Goal: Task Accomplishment & Management: Manage account settings

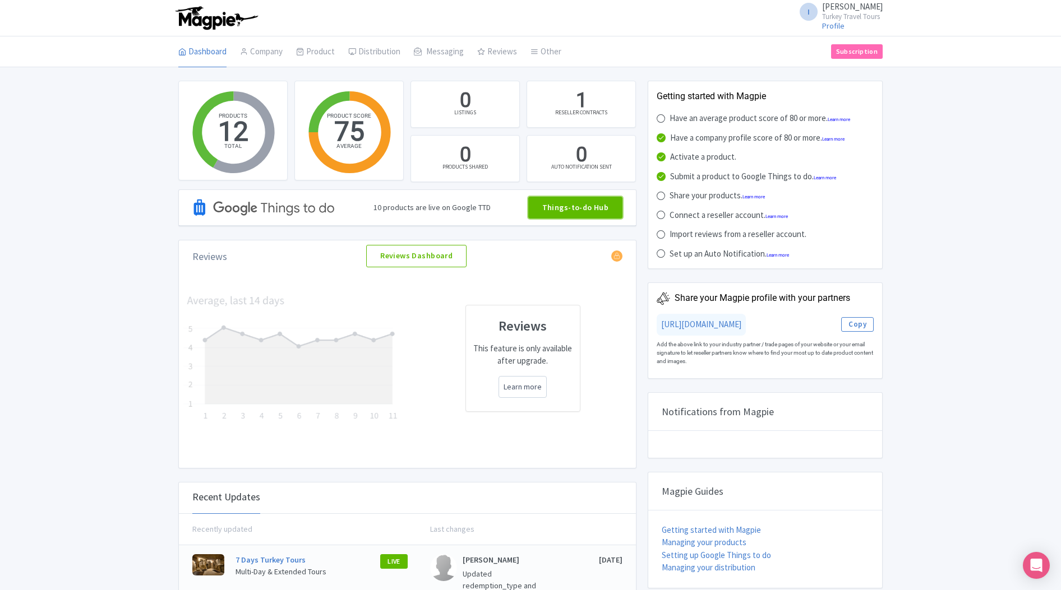
click at [586, 214] on link "Things-to-do Hub" at bounding box center [575, 208] width 95 height 22
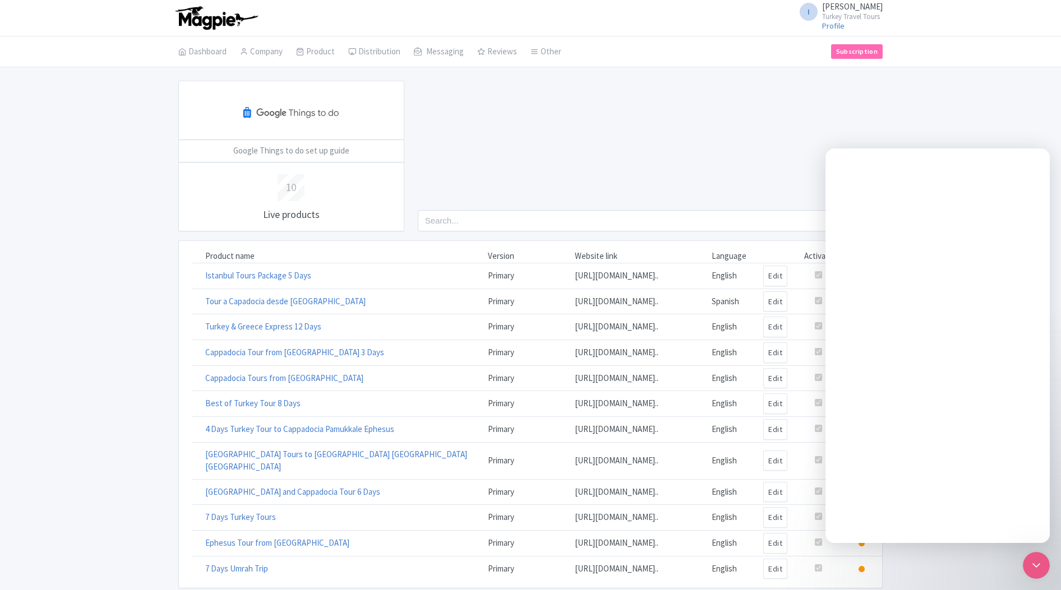
scroll to position [35, 0]
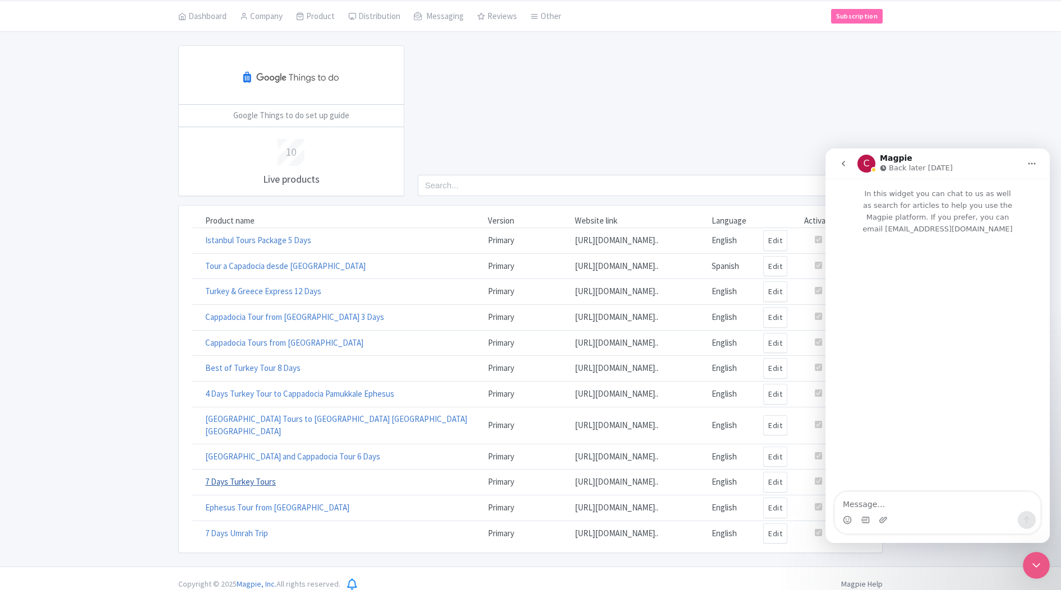
click at [223, 477] on link "7 Days Turkey Tours" at bounding box center [240, 482] width 71 height 11
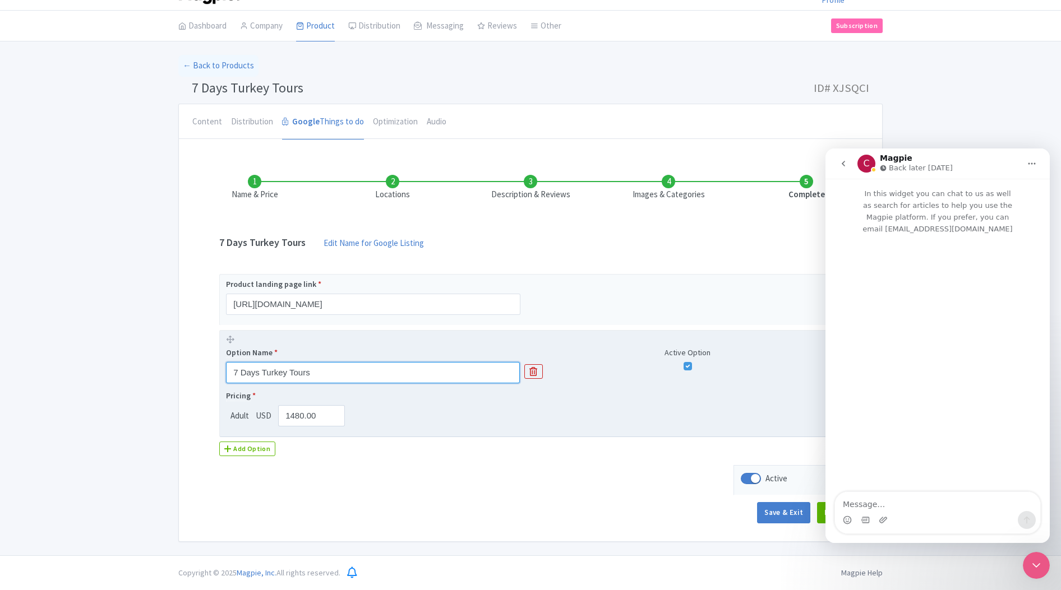
click at [348, 372] on input "7 Days Turkey Tours" at bounding box center [373, 372] width 294 height 21
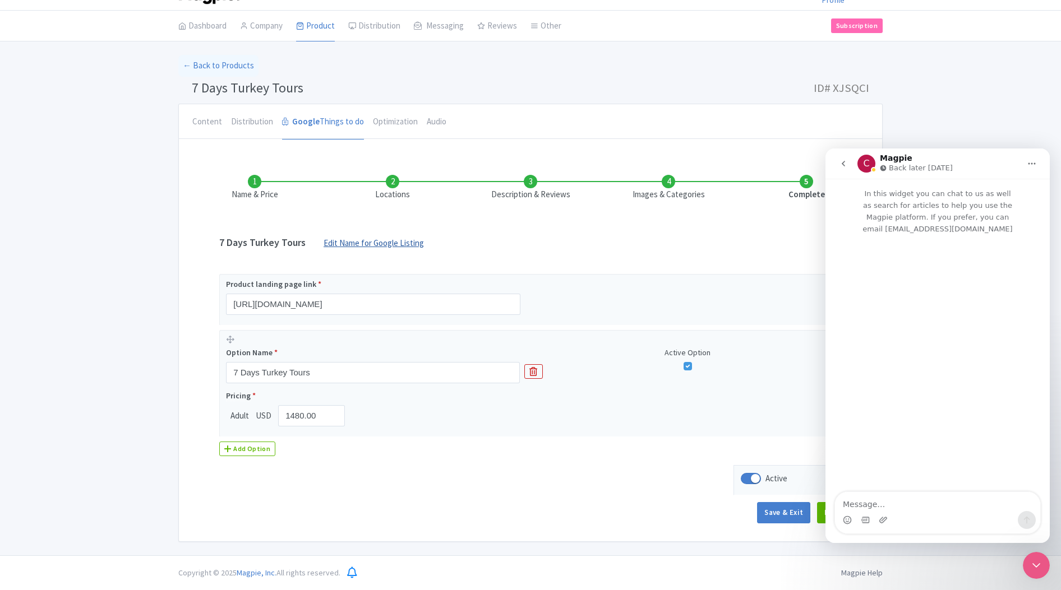
click at [375, 243] on link "Edit Name for Google Listing" at bounding box center [373, 246] width 123 height 18
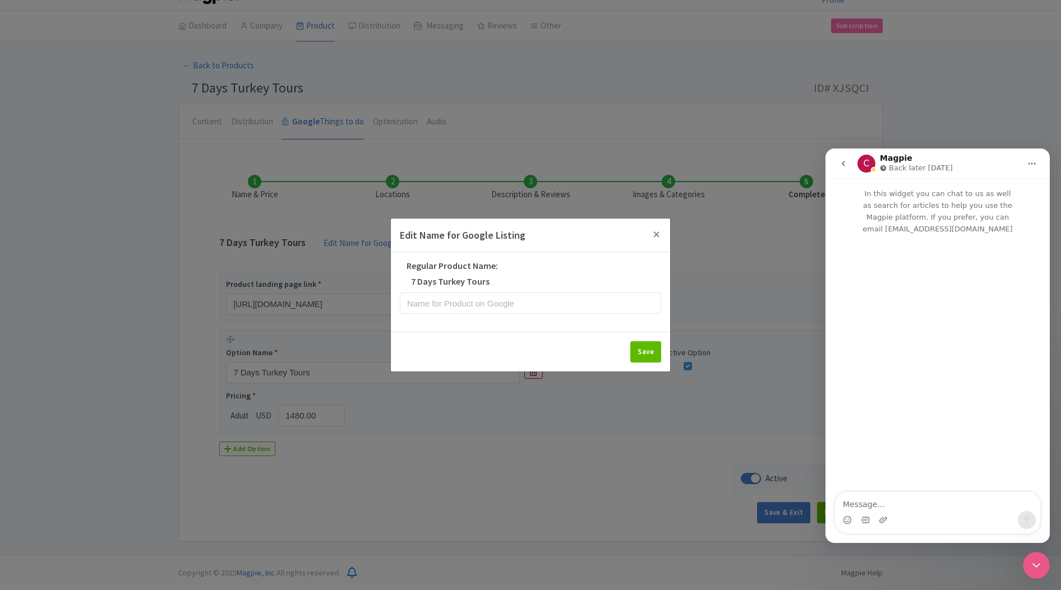
click at [502, 281] on h5 "7 Days Turkey Tours" at bounding box center [530, 282] width 261 height 10
click at [478, 278] on h5 "7 Days Turkey Tours" at bounding box center [530, 282] width 261 height 10
click at [435, 310] on input "text" at bounding box center [530, 303] width 261 height 21
click at [657, 236] on button "Close" at bounding box center [656, 235] width 27 height 32
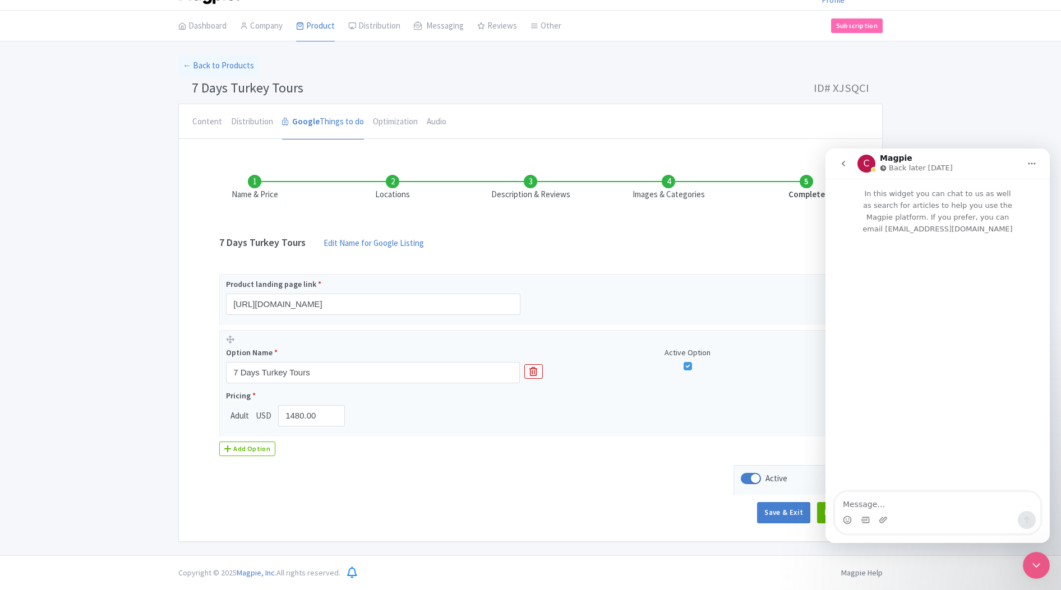
click at [394, 194] on li "Locations" at bounding box center [393, 188] width 138 height 26
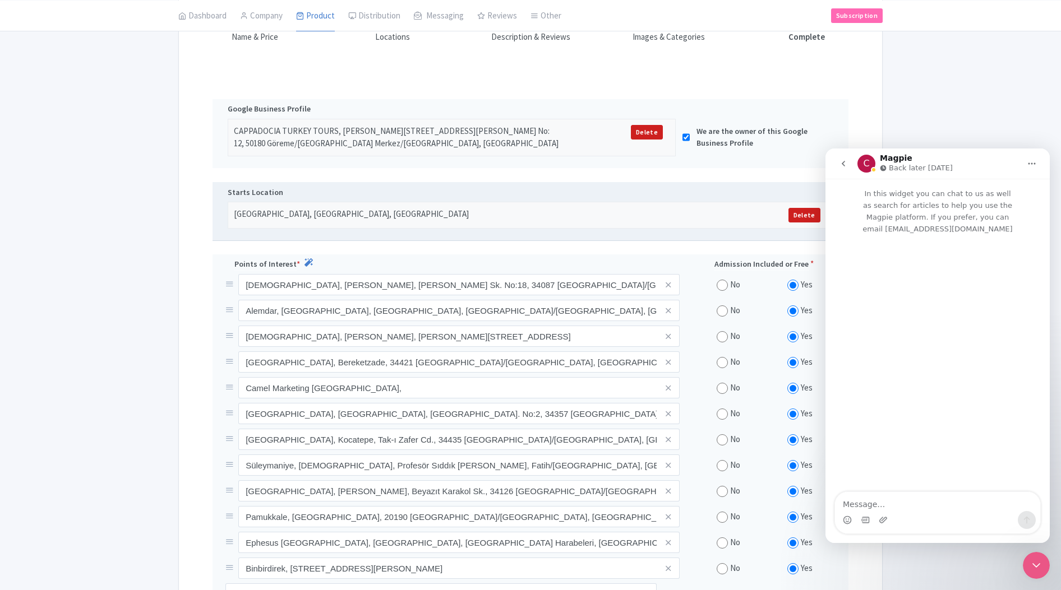
scroll to position [213, 0]
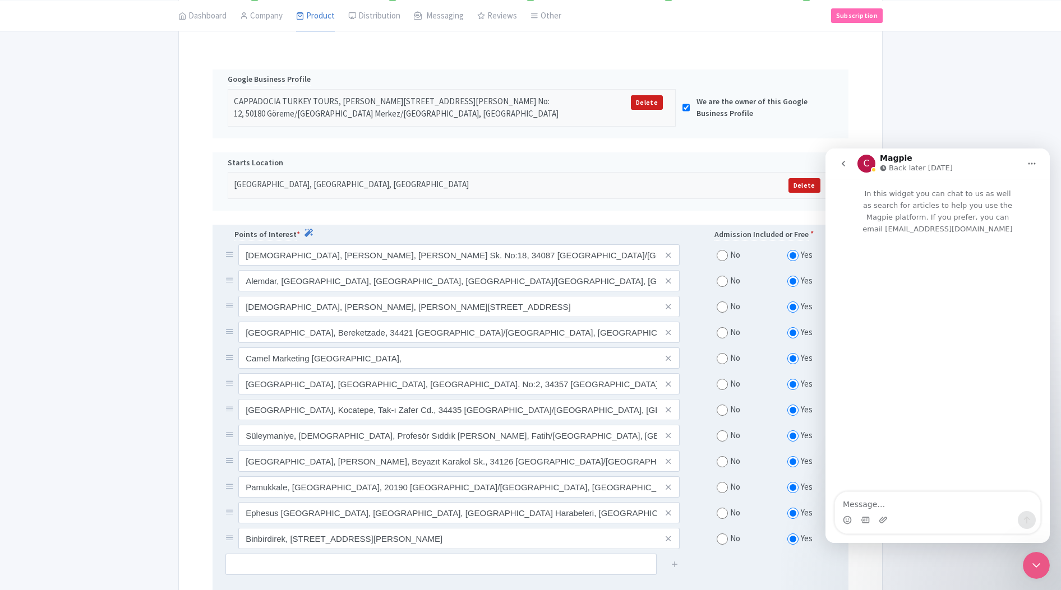
click at [720, 357] on input "radio" at bounding box center [722, 358] width 11 height 11
radio input "true"
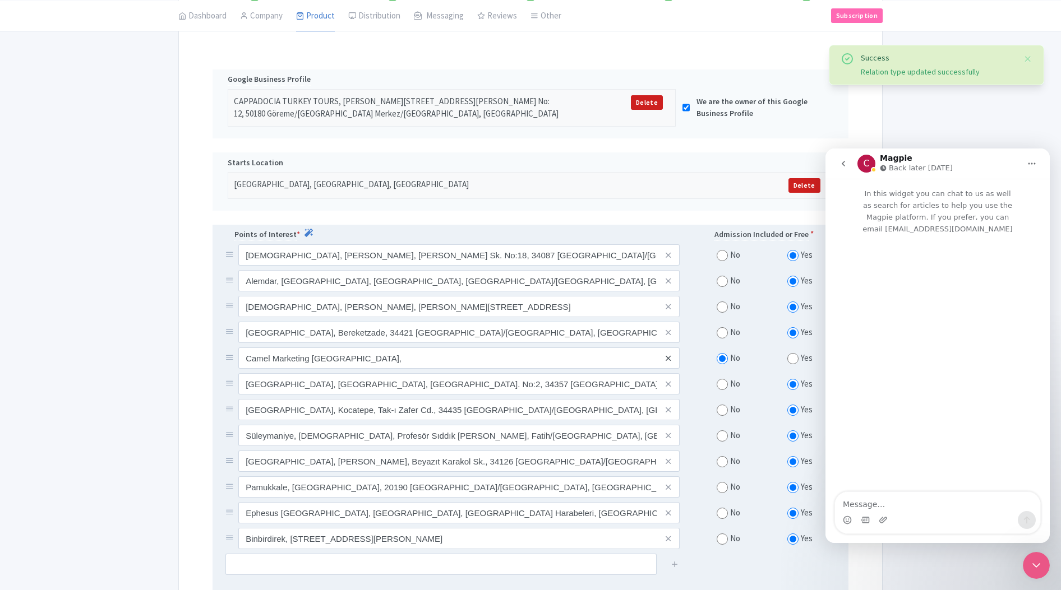
click at [666, 357] on icon at bounding box center [668, 358] width 5 height 8
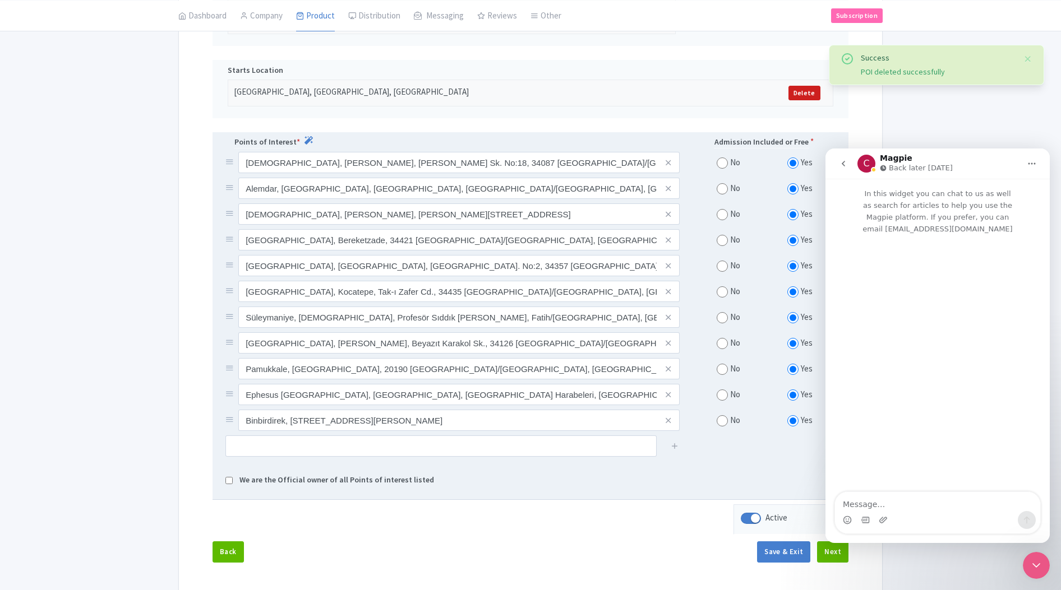
scroll to position [306, 0]
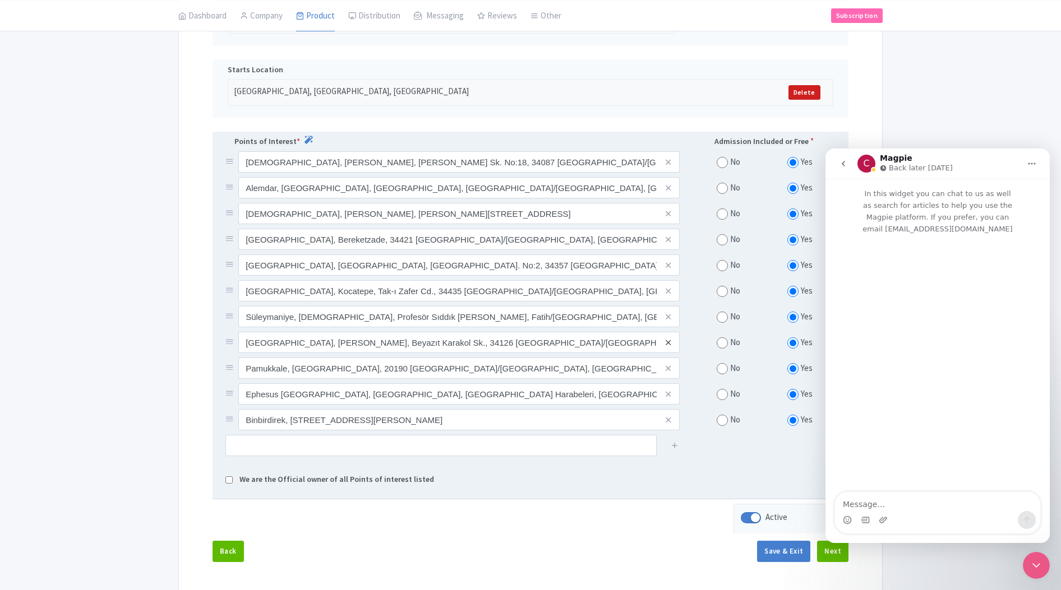
click at [668, 340] on icon at bounding box center [668, 343] width 5 height 8
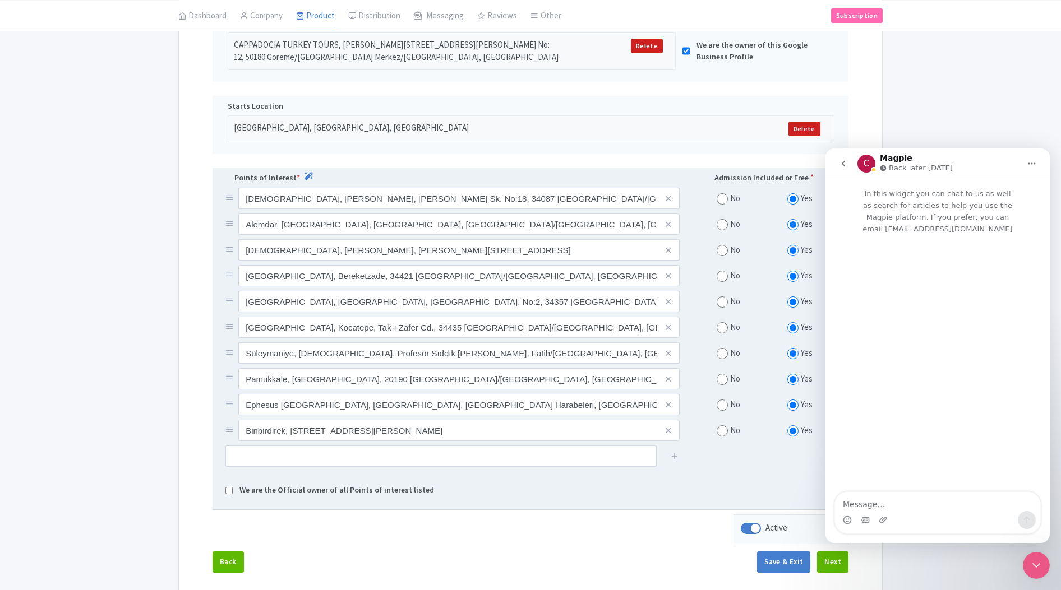
scroll to position [274, 0]
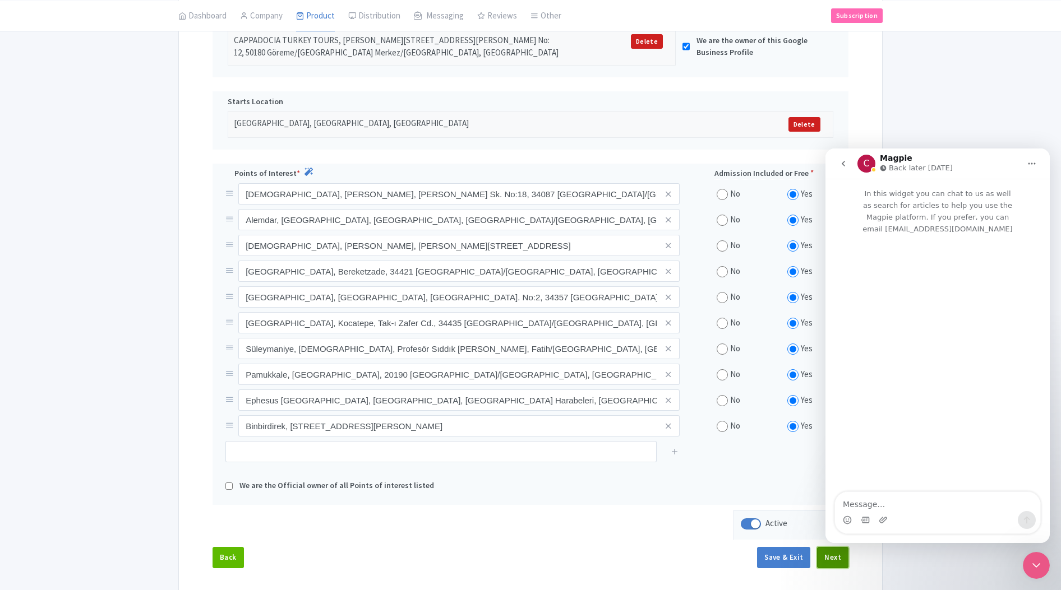
click at [837, 559] on button "Next" at bounding box center [832, 557] width 31 height 21
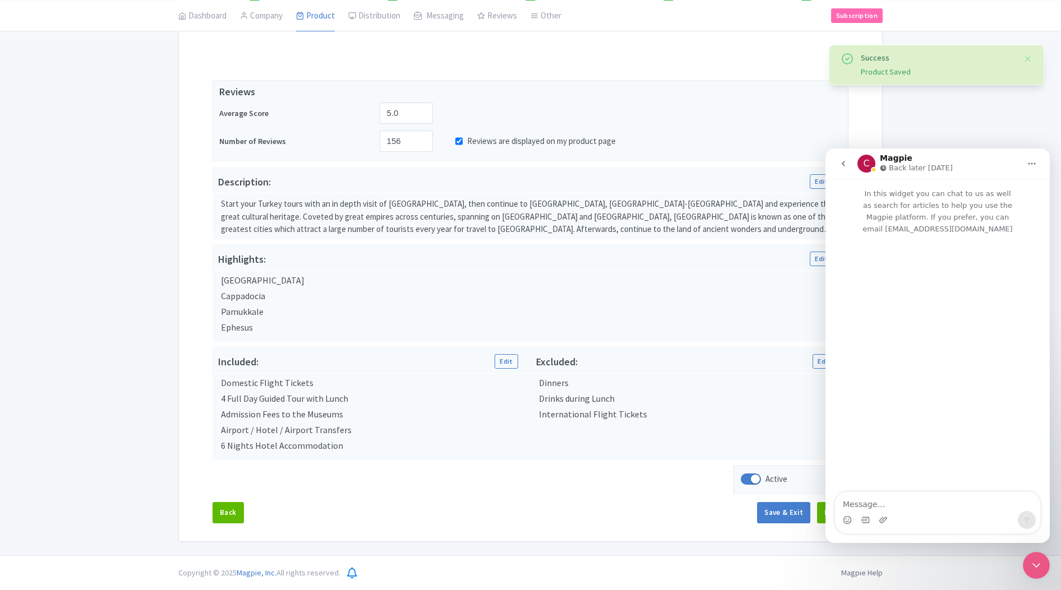
scroll to position [202, 0]
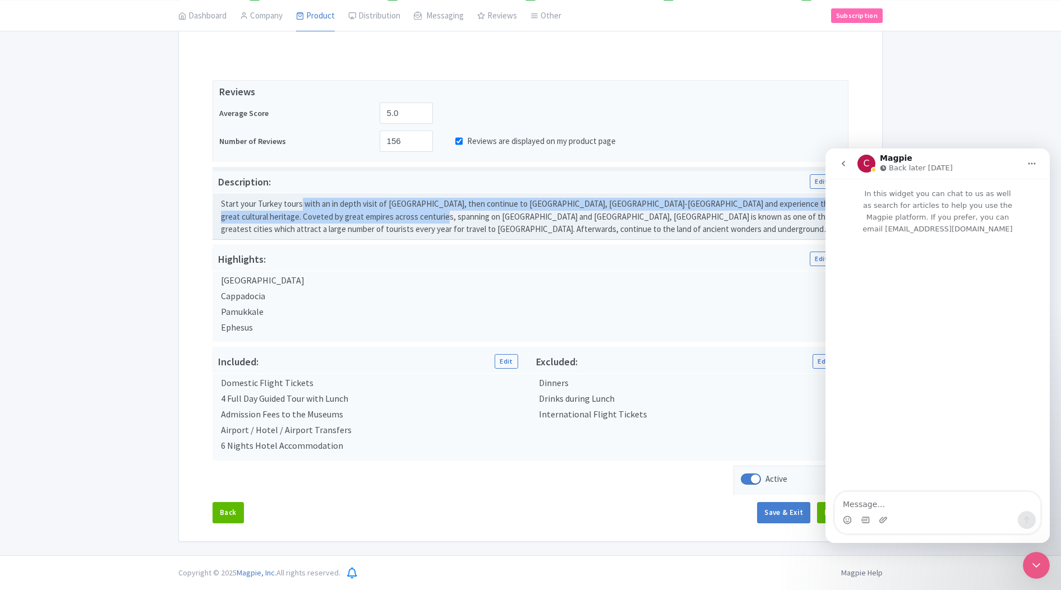
drag, startPoint x: 300, startPoint y: 206, endPoint x: 391, endPoint y: 222, distance: 92.8
click at [391, 222] on div "Start your Turkey tours with an in depth visit of Istanbul, then continue to Ca…" at bounding box center [530, 217] width 618 height 38
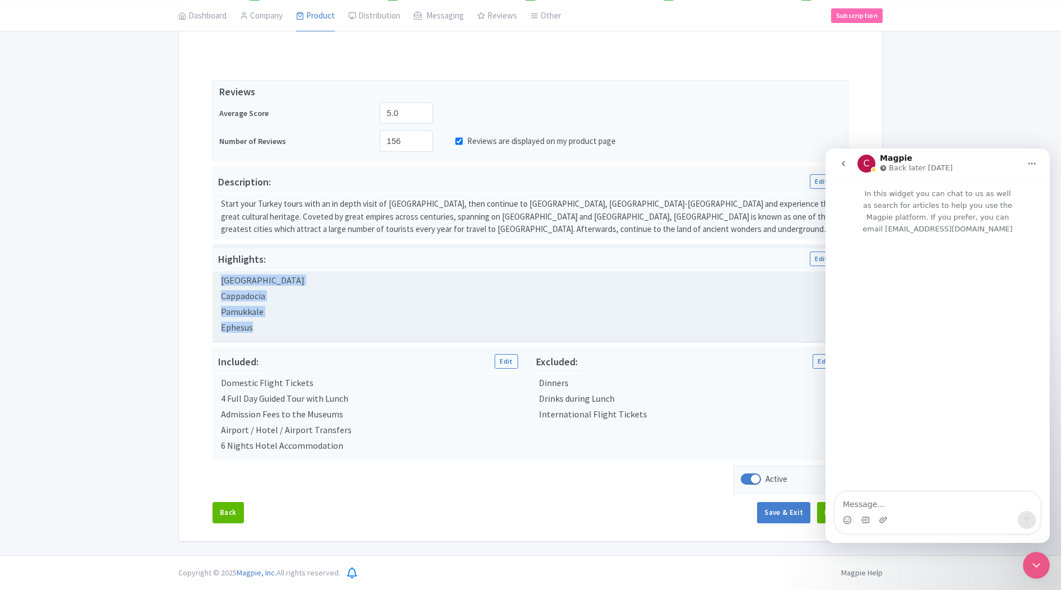
drag, startPoint x: 220, startPoint y: 280, endPoint x: 273, endPoint y: 325, distance: 69.6
click at [273, 325] on div "Istanbul Cappadocia Pamukkale Ephesus" at bounding box center [529, 304] width 621 height 57
click at [273, 325] on div "Ephesus" at bounding box center [530, 328] width 618 height 10
drag, startPoint x: 273, startPoint y: 325, endPoint x: 220, endPoint y: 286, distance: 65.8
click at [220, 286] on div "Istanbul Cappadocia Pamukkale Ephesus" at bounding box center [529, 304] width 621 height 57
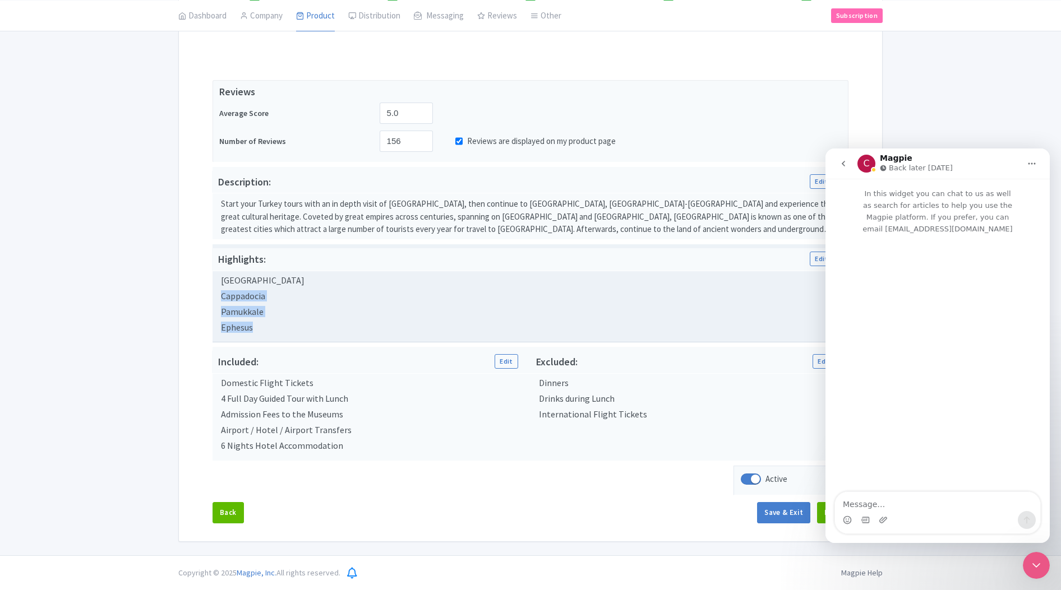
click at [294, 297] on div "Cappadocia" at bounding box center [530, 297] width 618 height 10
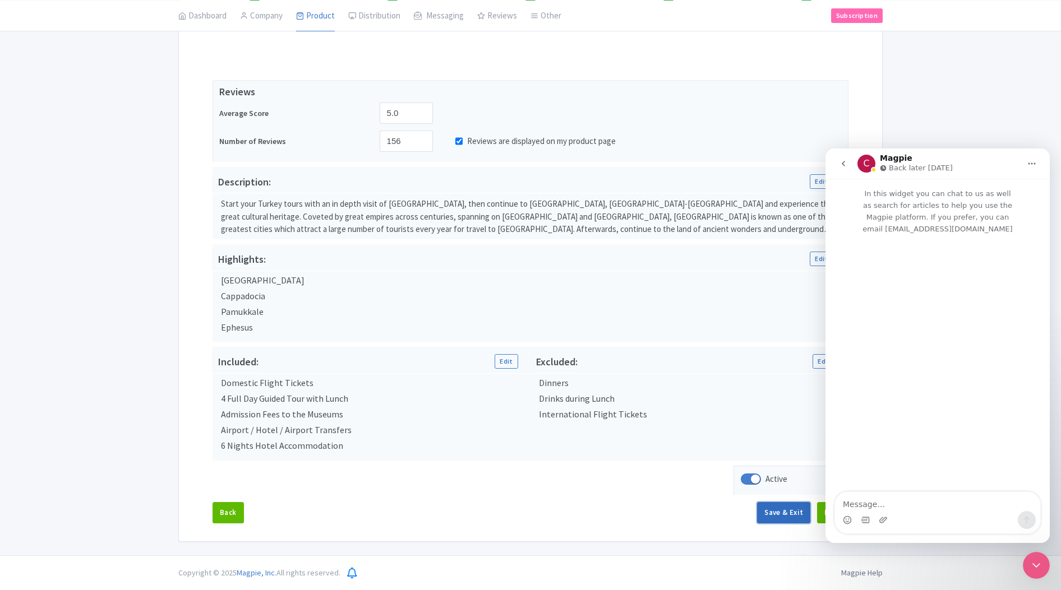
click at [786, 510] on button "Save & Exit" at bounding box center [783, 512] width 53 height 21
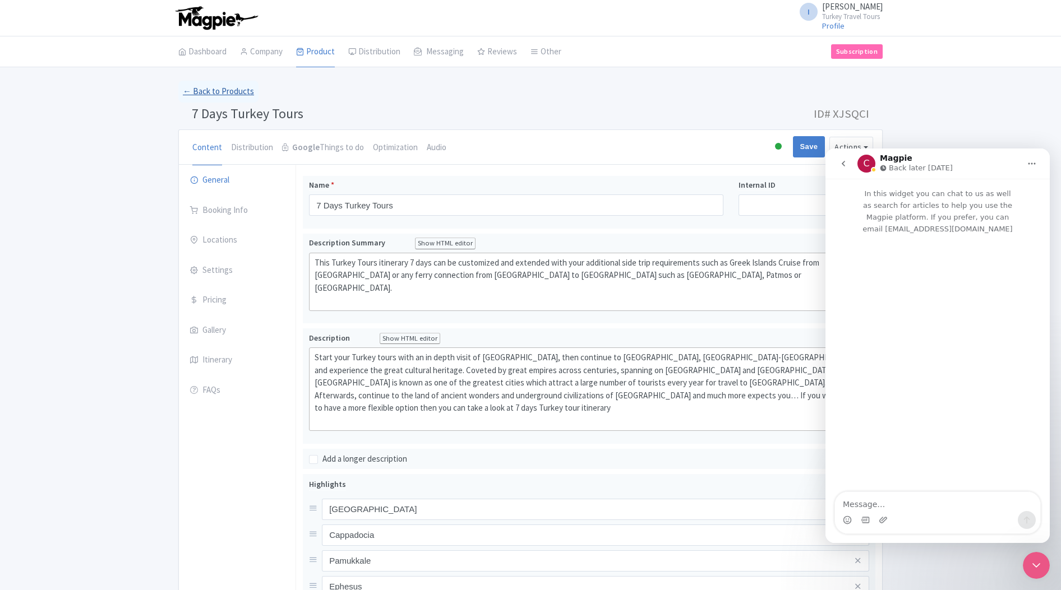
click at [202, 91] on link "← Back to Products" at bounding box center [218, 92] width 80 height 22
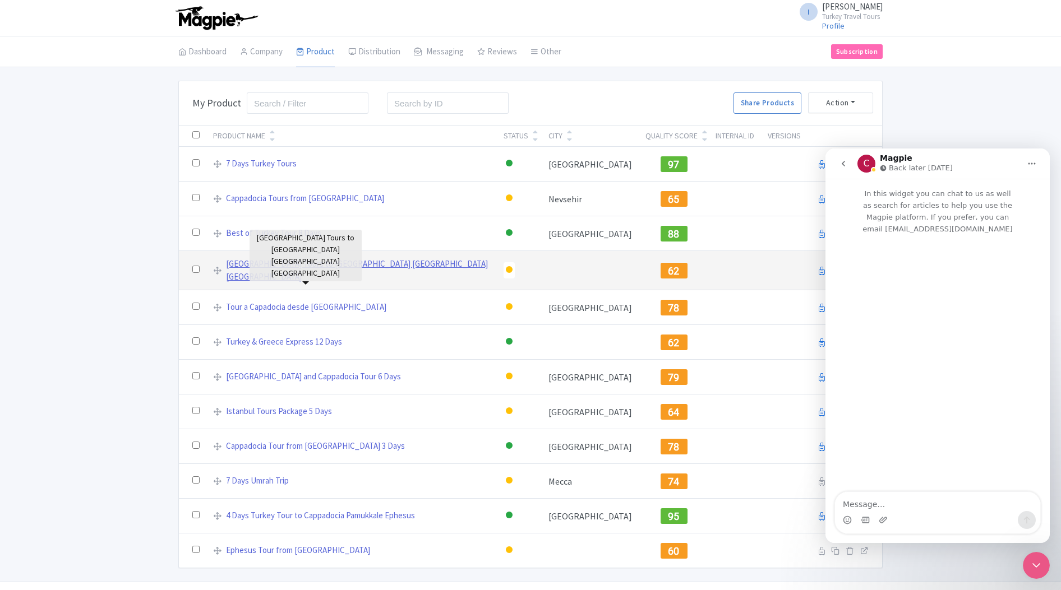
click at [276, 270] on link "[GEOGRAPHIC_DATA] Tours to [GEOGRAPHIC_DATA] [GEOGRAPHIC_DATA] [GEOGRAPHIC_DATA]" at bounding box center [358, 270] width 264 height 25
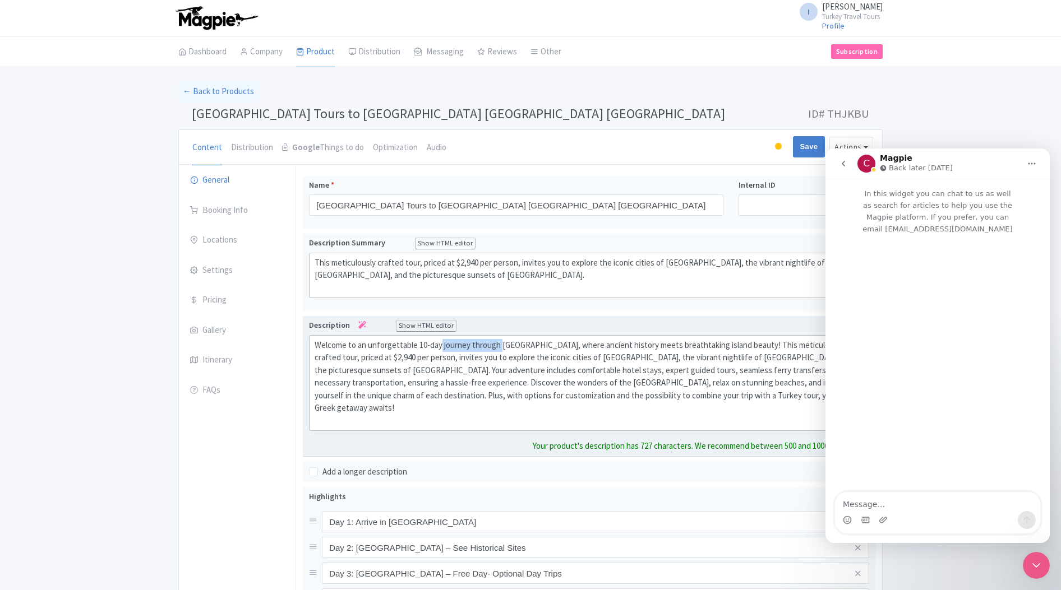
drag, startPoint x: 501, startPoint y: 346, endPoint x: 460, endPoint y: 360, distance: 43.8
click at [440, 347] on div "Welcome to an unforgettable 10-day journey through Greece, where ancient histor…" at bounding box center [589, 383] width 549 height 89
drag, startPoint x: 467, startPoint y: 347, endPoint x: 480, endPoint y: 405, distance: 60.4
click at [468, 354] on div "Welcome to an unforgettable 10-day Greece, where ancient history meets breathta…" at bounding box center [589, 383] width 549 height 89
drag, startPoint x: 468, startPoint y: 349, endPoint x: 495, endPoint y: 382, distance: 42.2
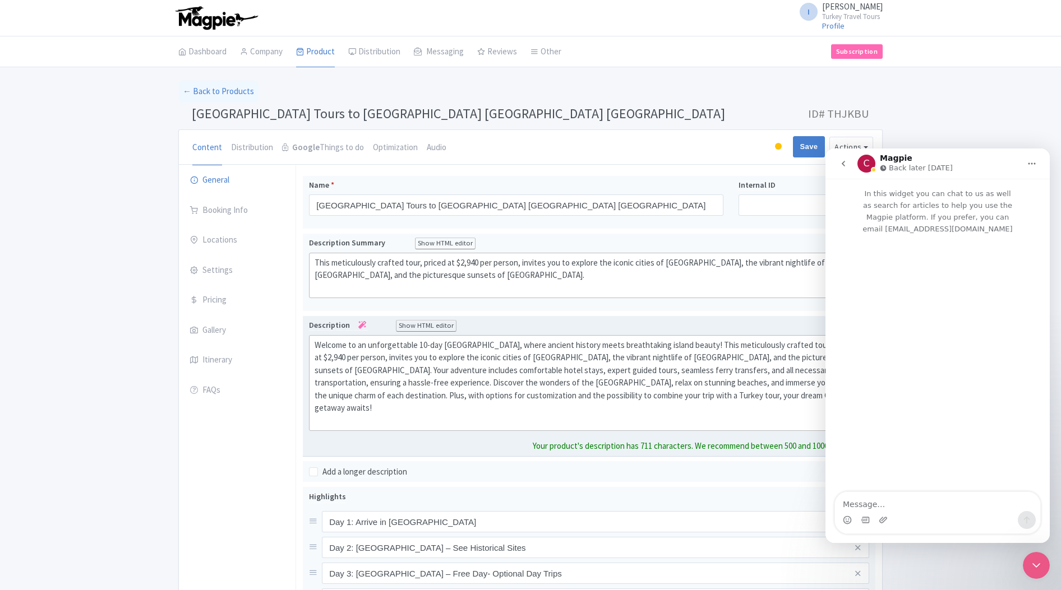
click at [468, 349] on div "Welcome to an unforgettable 10-day Greece, where ancient history meets breathta…" at bounding box center [589, 383] width 549 height 89
type trix-editor "<div>Welcome to an unforgettable 10-day Greece tours, where ancient history mee…"
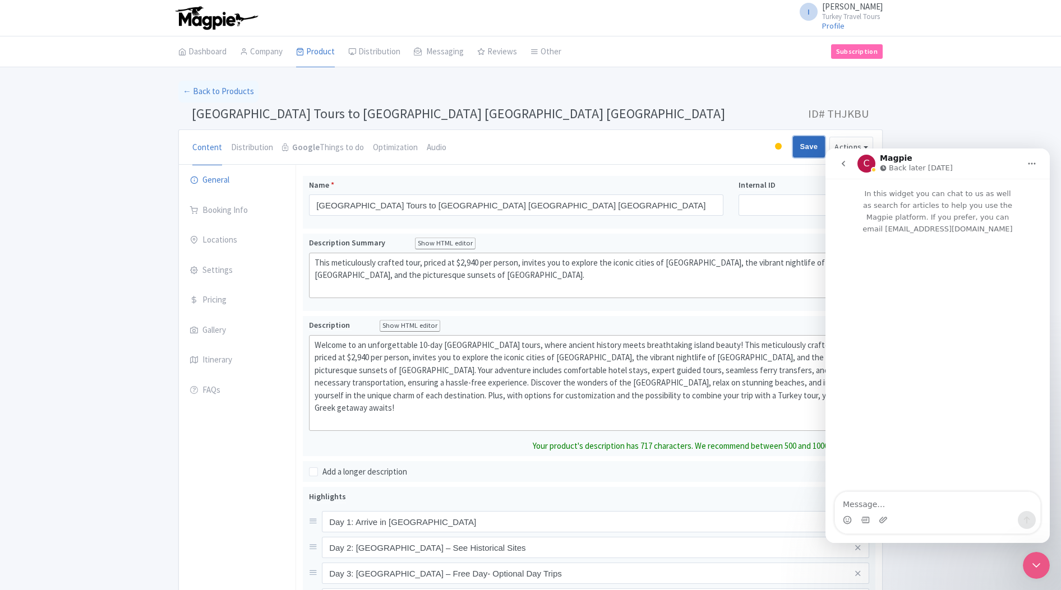
click at [803, 150] on input "Save" at bounding box center [809, 146] width 33 height 21
type input "Saving..."
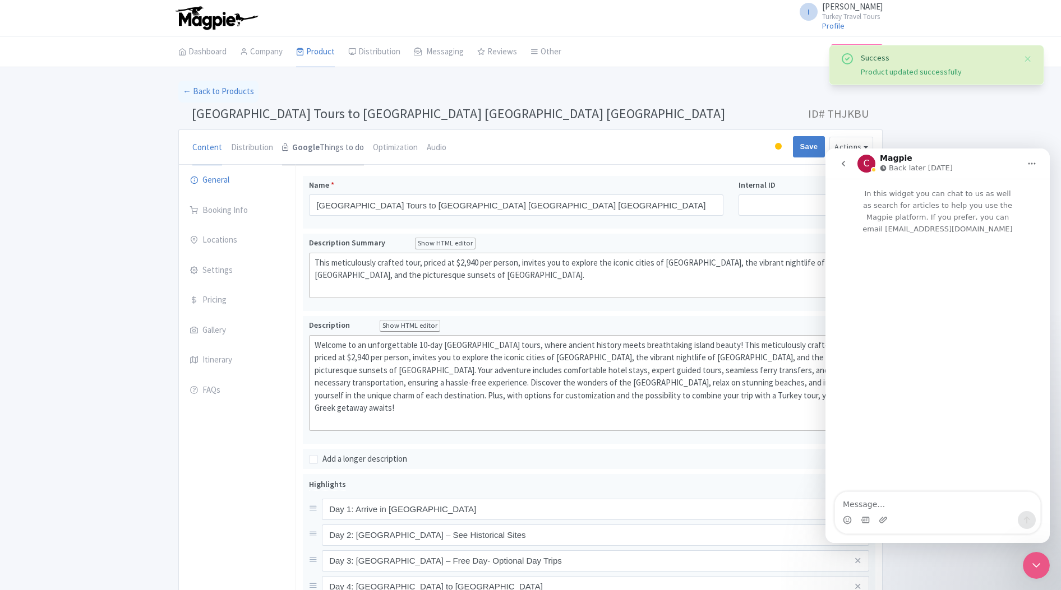
click at [316, 146] on link "Google Things to do" at bounding box center [323, 148] width 82 height 36
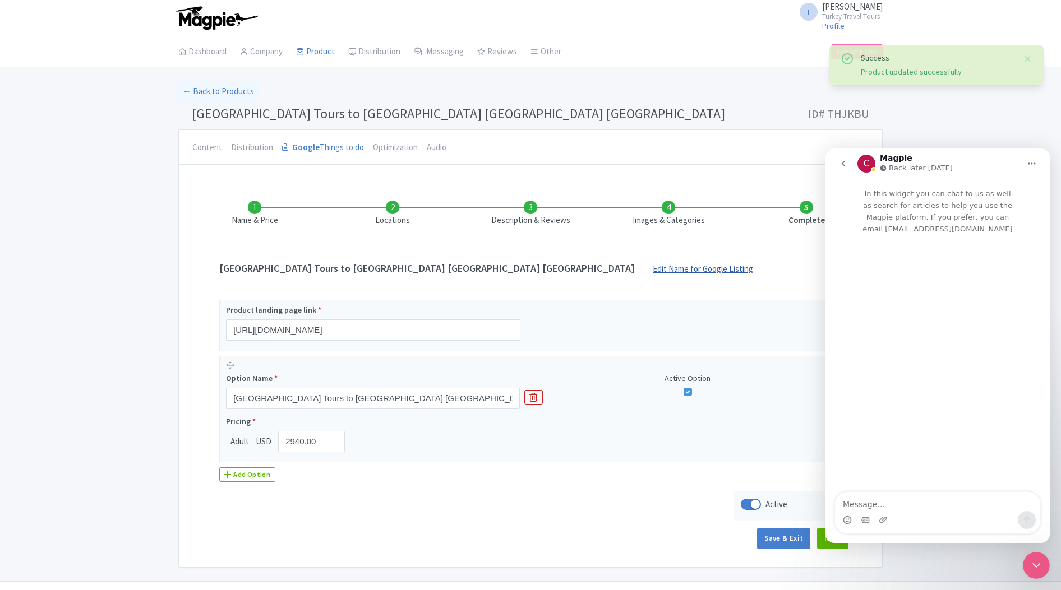
click at [641, 263] on link "Edit Name for Google Listing" at bounding box center [702, 272] width 123 height 18
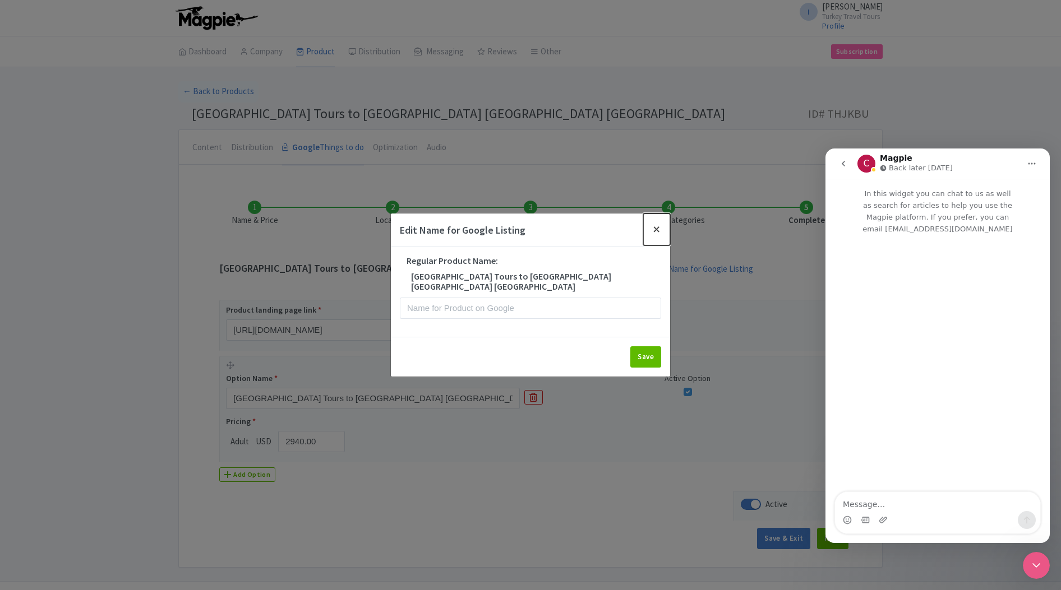
click at [652, 233] on button "Close" at bounding box center [656, 230] width 27 height 32
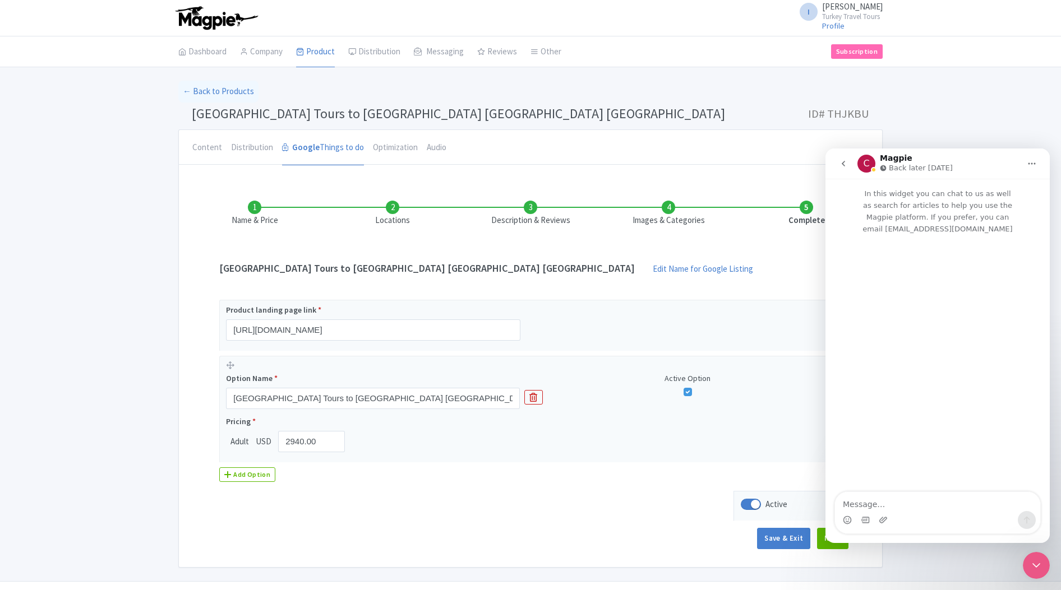
click at [1032, 558] on div "Close Intercom Messenger" at bounding box center [1036, 565] width 27 height 27
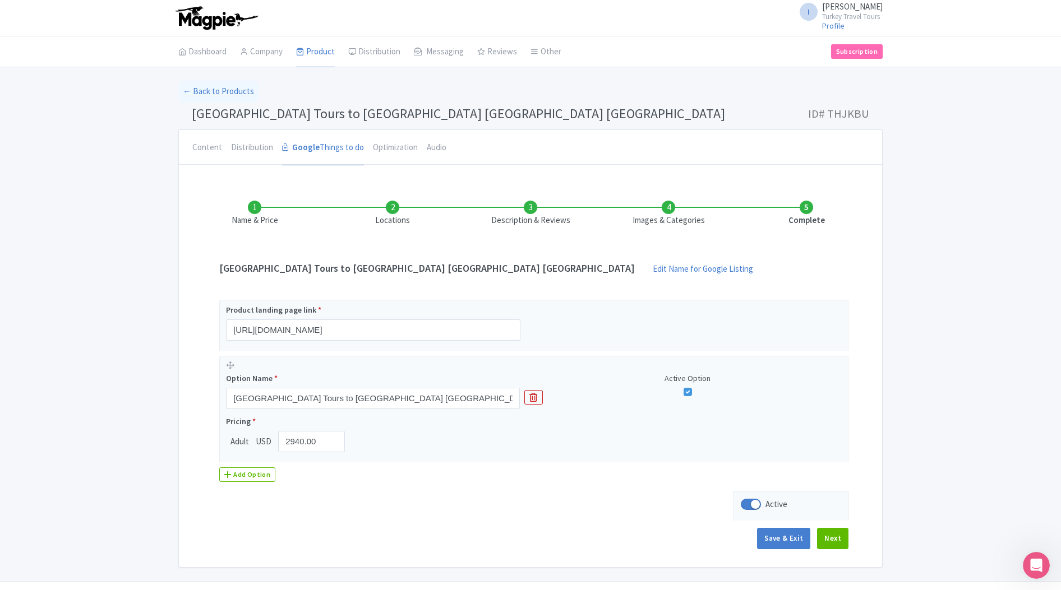
click at [390, 219] on li "Locations" at bounding box center [393, 214] width 138 height 26
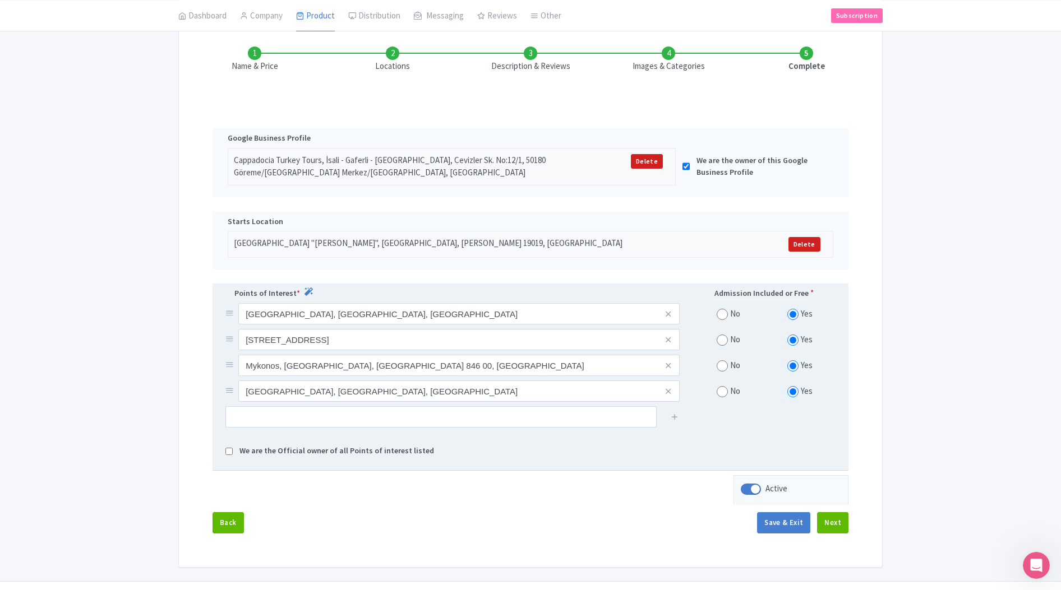
scroll to position [175, 0]
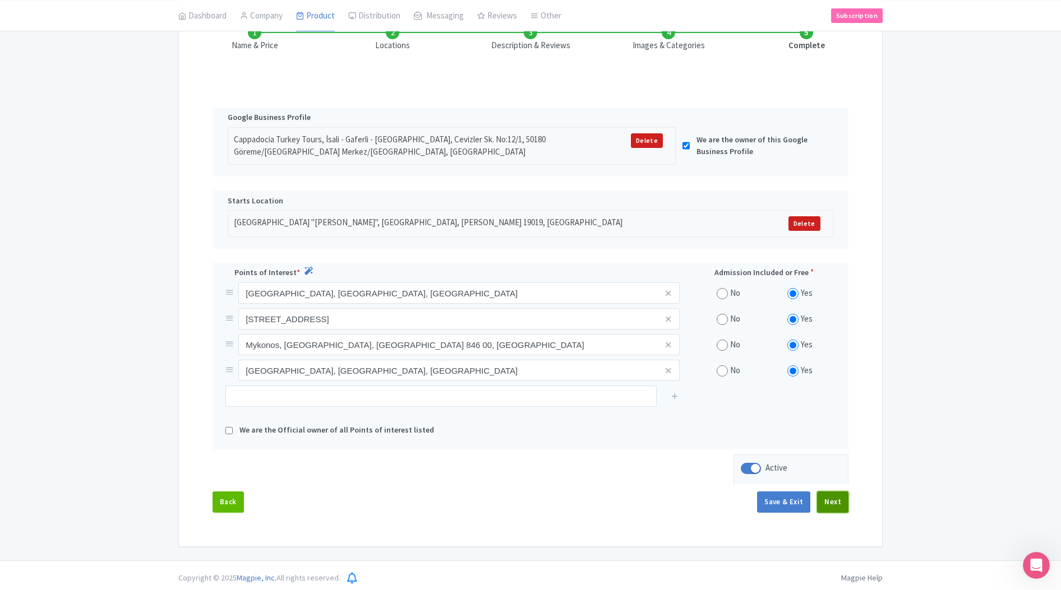
click at [834, 505] on button "Next" at bounding box center [832, 502] width 31 height 21
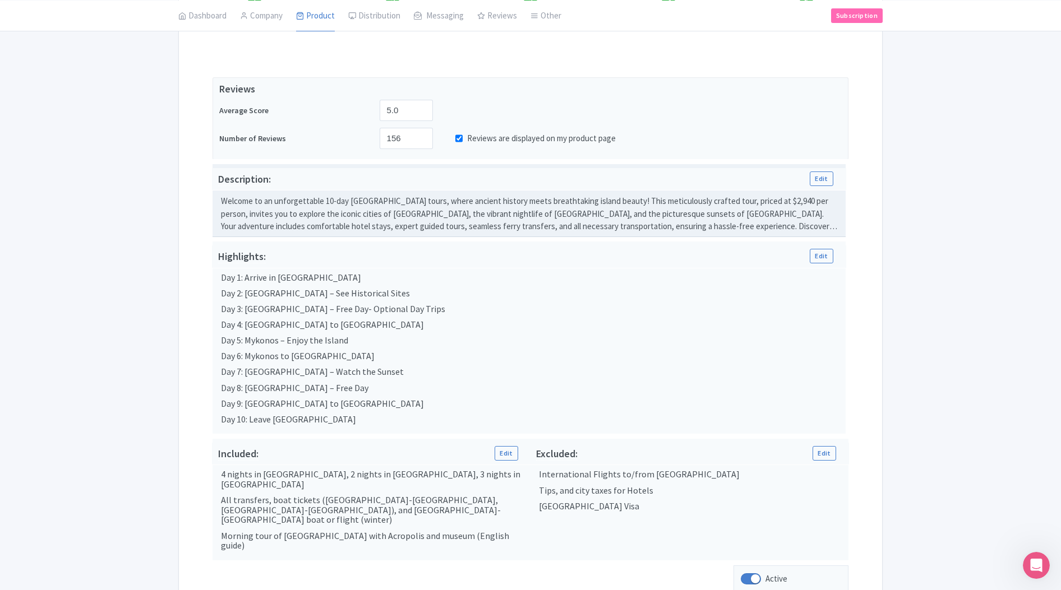
scroll to position [215, 0]
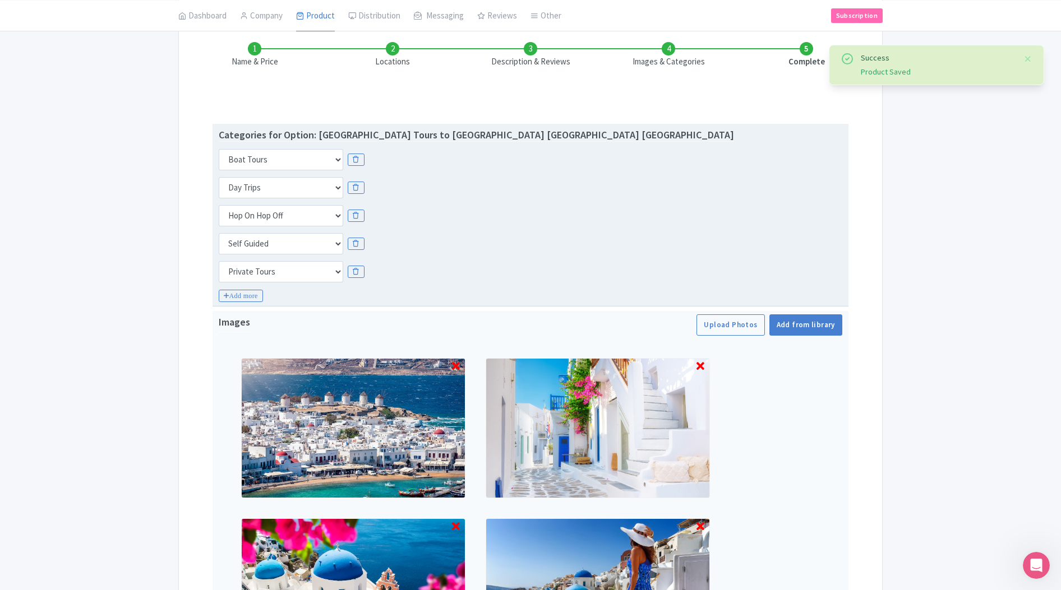
scroll to position [155, 0]
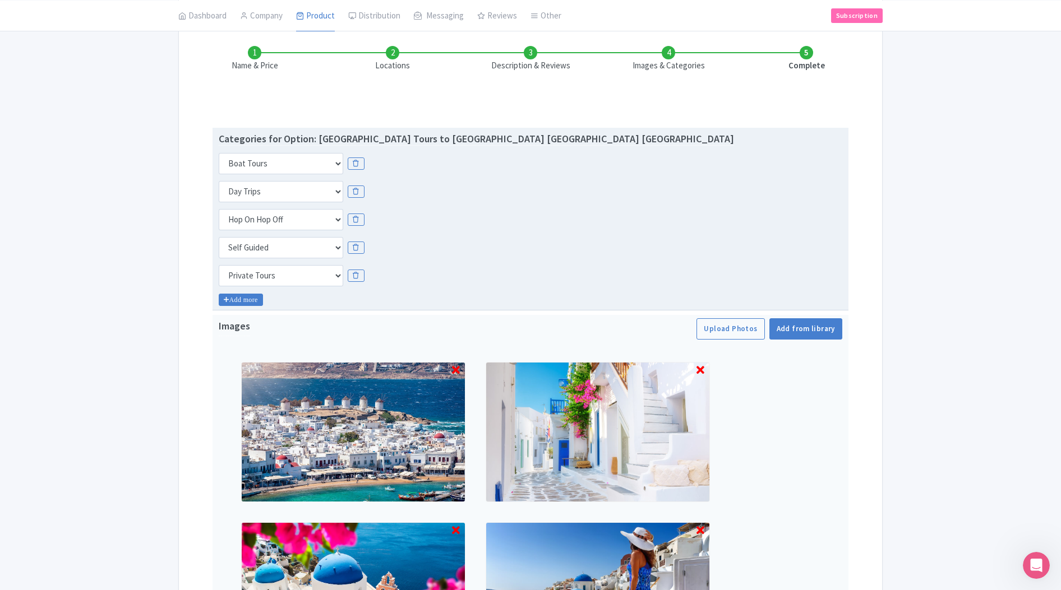
click at [244, 299] on icon "Add more" at bounding box center [241, 300] width 44 height 12
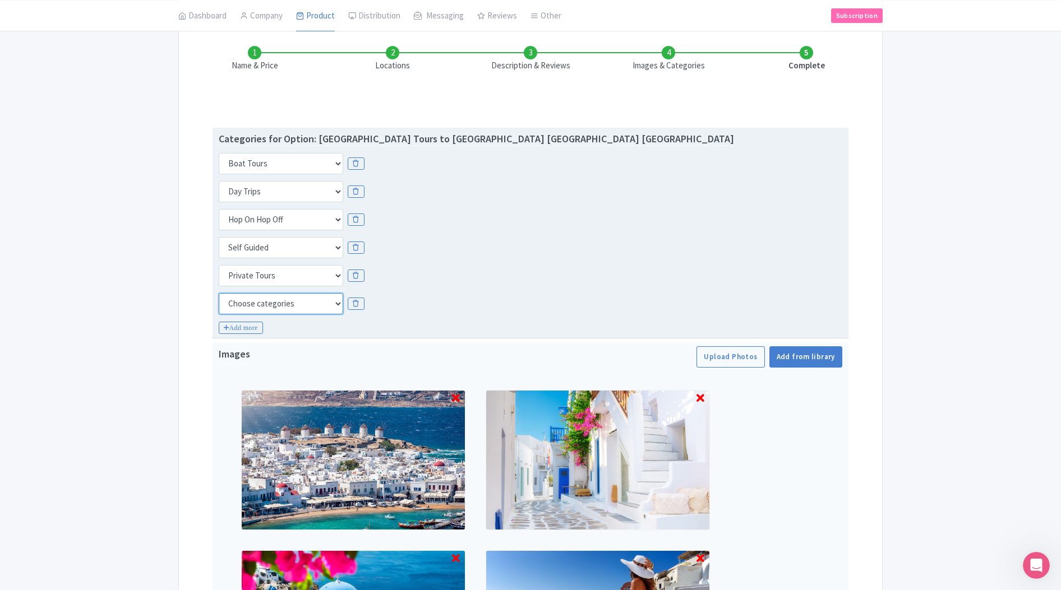
click at [296, 299] on select "Choose categories Adults Only Animals Audio Guide Beaches Bike Tours Boat Tours…" at bounding box center [281, 303] width 124 height 21
select select "small-group-tours"
click at [356, 161] on icon at bounding box center [356, 164] width 16 height 12
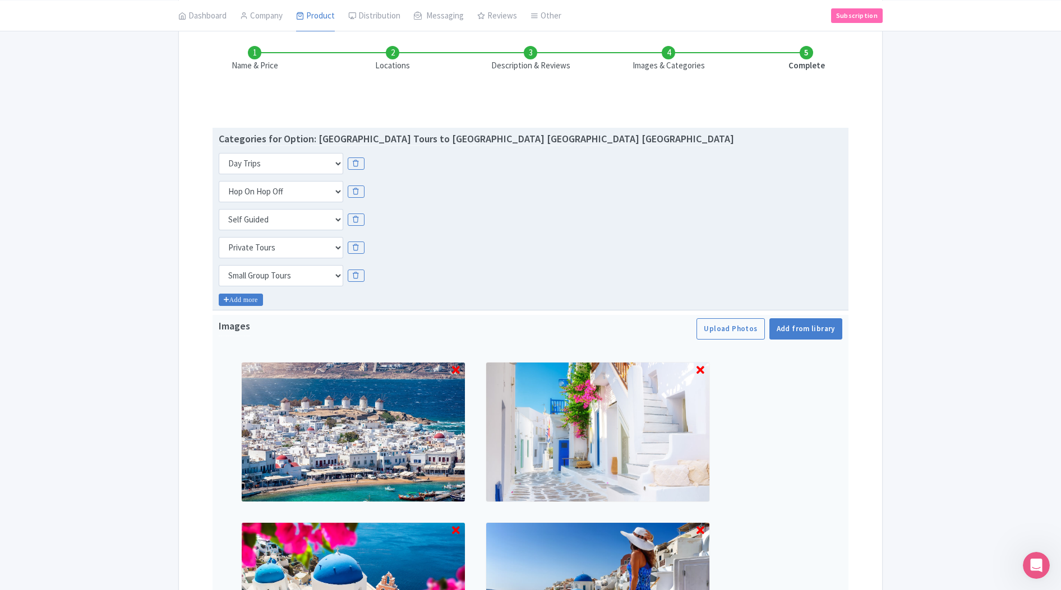
click at [252, 301] on icon "Add more" at bounding box center [241, 300] width 44 height 12
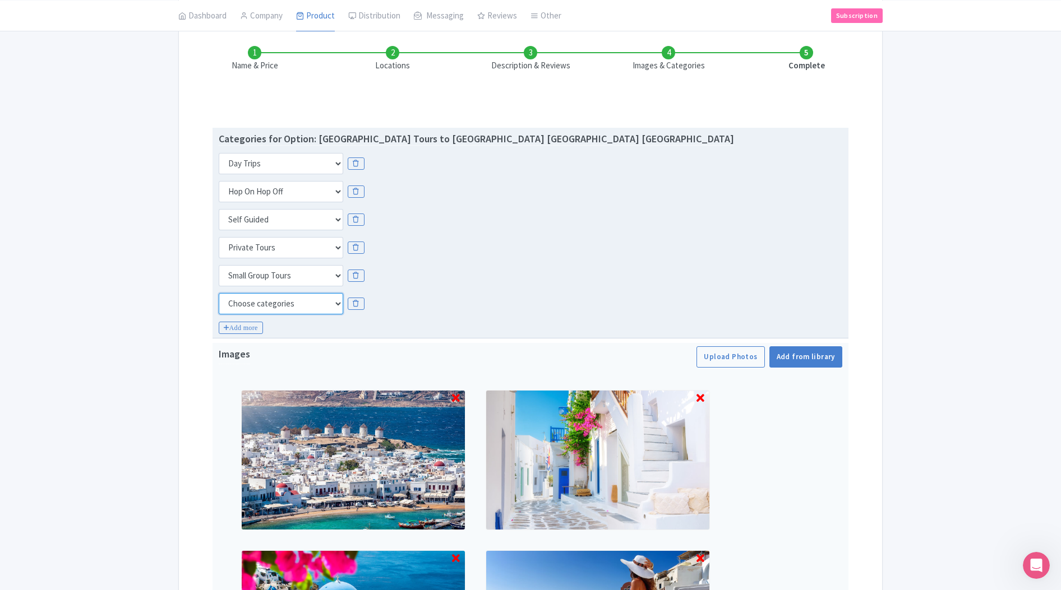
click at [266, 302] on select "Choose categories Adults Only Animals Audio Guide Beaches Bike Tours Boat Tours…" at bounding box center [281, 303] width 124 height 21
select select "guided-tours"
click at [505, 310] on div "Choose categories Adults Only Animals Audio Guide Beaches Bike Tours Boat Tours…" at bounding box center [531, 303] width 624 height 21
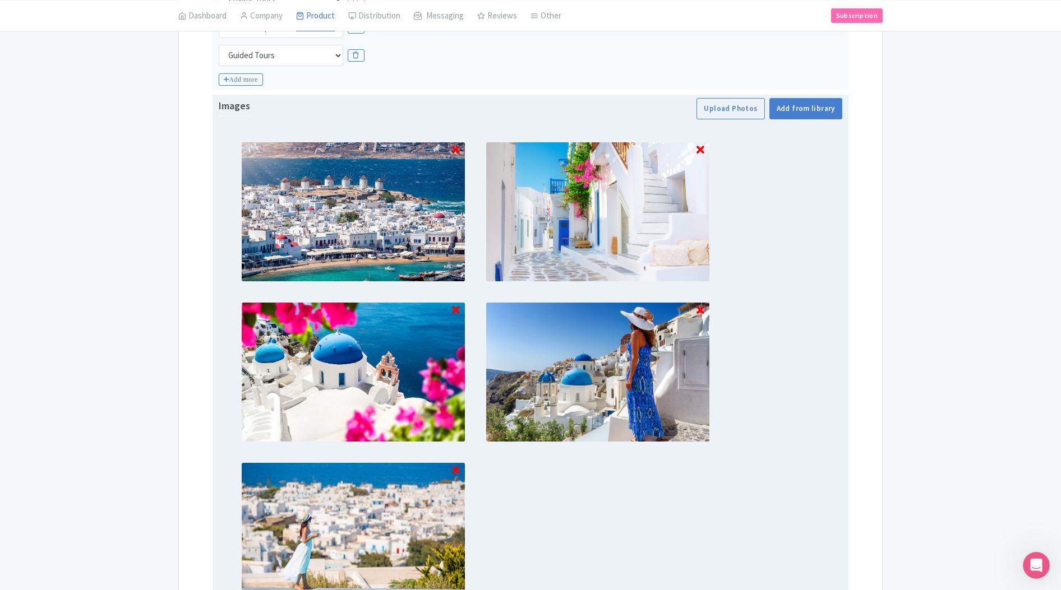
scroll to position [571, 0]
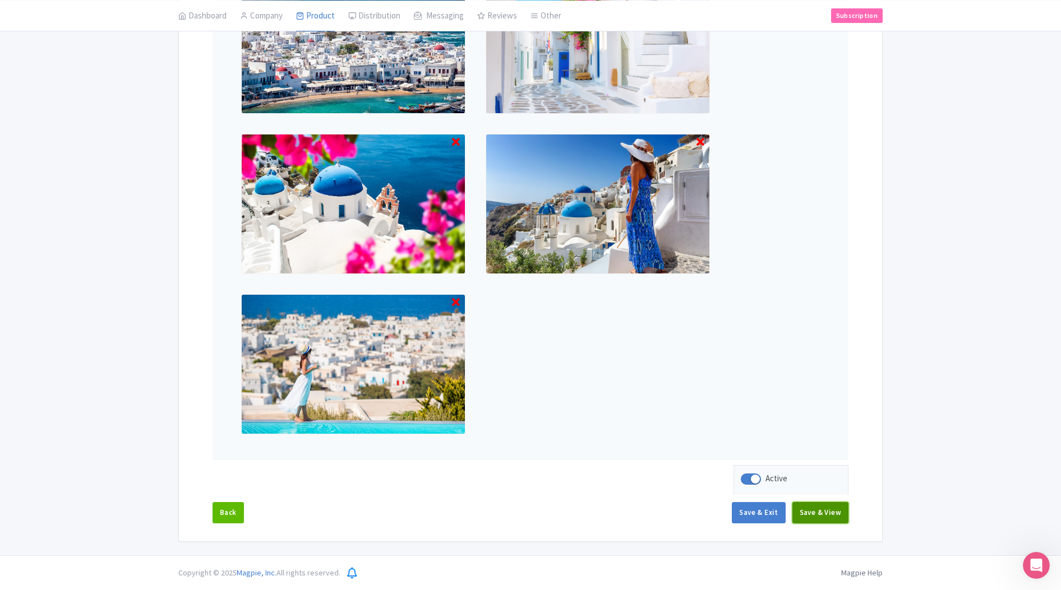
click at [830, 515] on button "Save & View" at bounding box center [820, 512] width 56 height 21
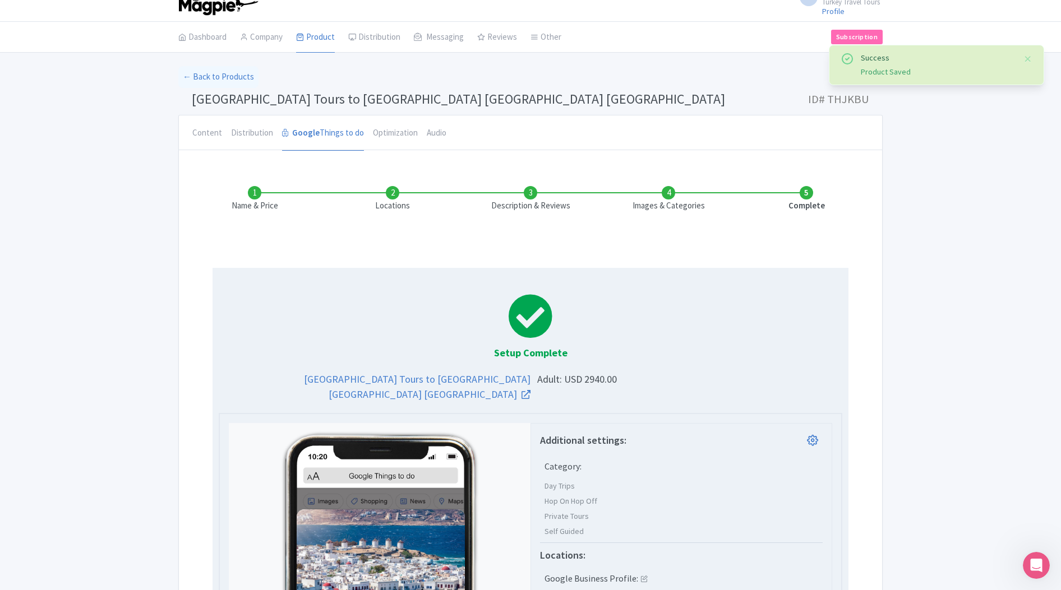
scroll to position [0, 0]
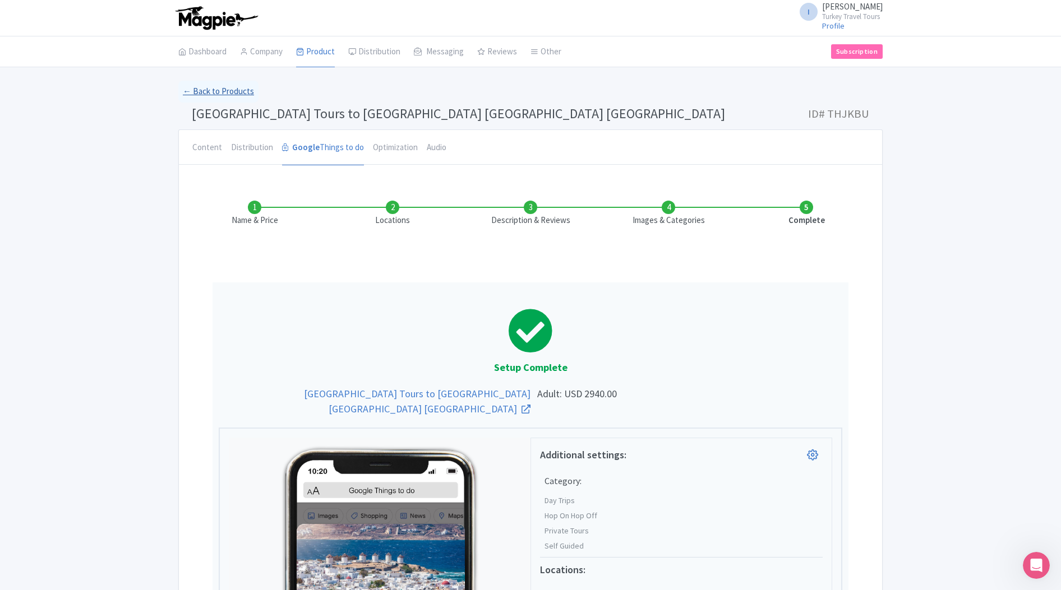
click at [210, 97] on link "← Back to Products" at bounding box center [218, 92] width 80 height 22
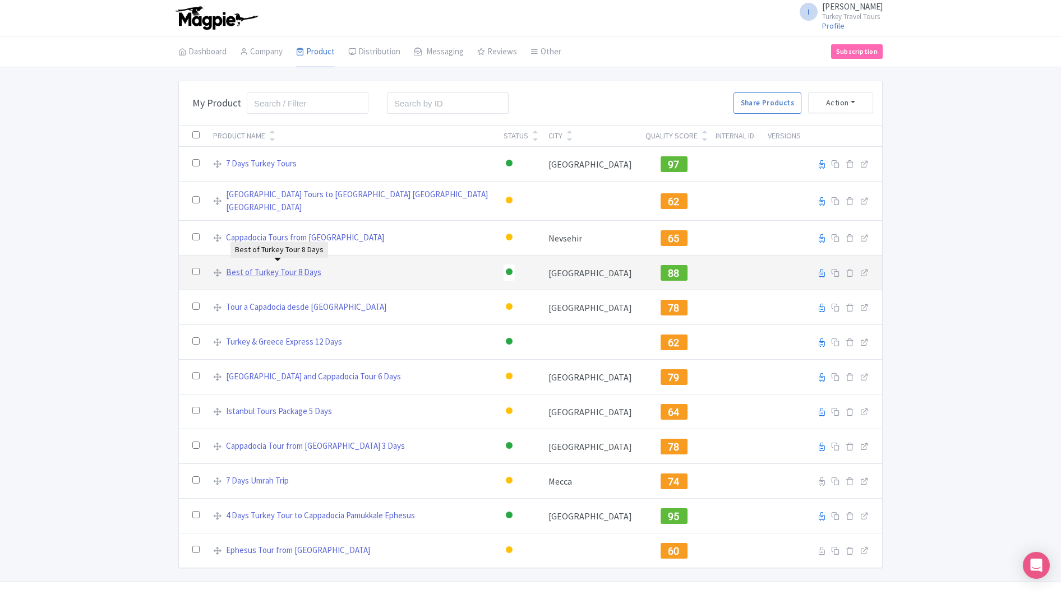
click at [278, 269] on link "Best of Turkey Tour 8 Days" at bounding box center [273, 272] width 95 height 13
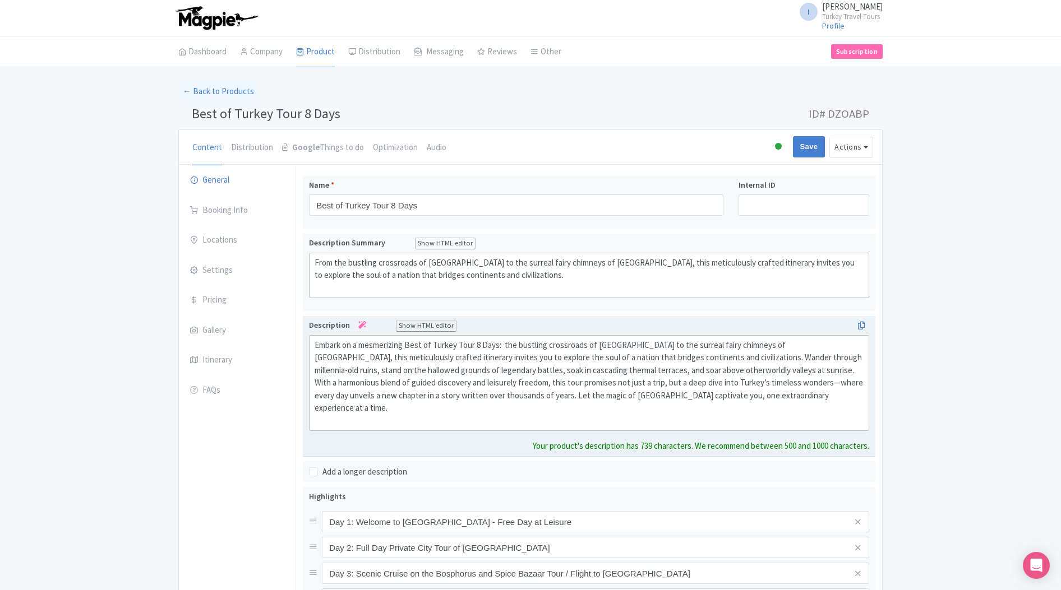
click at [476, 348] on div "Embark on a mesmerizing Best of Turkey Tour 8 Days: the bustling crossroads of …" at bounding box center [589, 383] width 549 height 89
type trix-editor "<div>Embark on a mesmerizing Best of Turkey Tour Package 8 Days:&nbsp; the bust…"
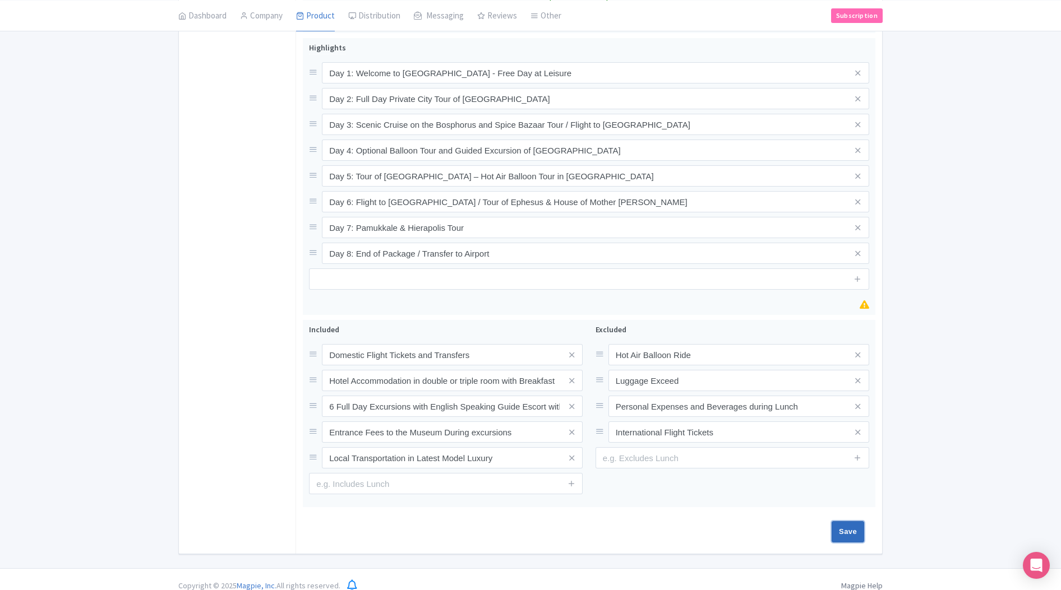
scroll to position [437, 0]
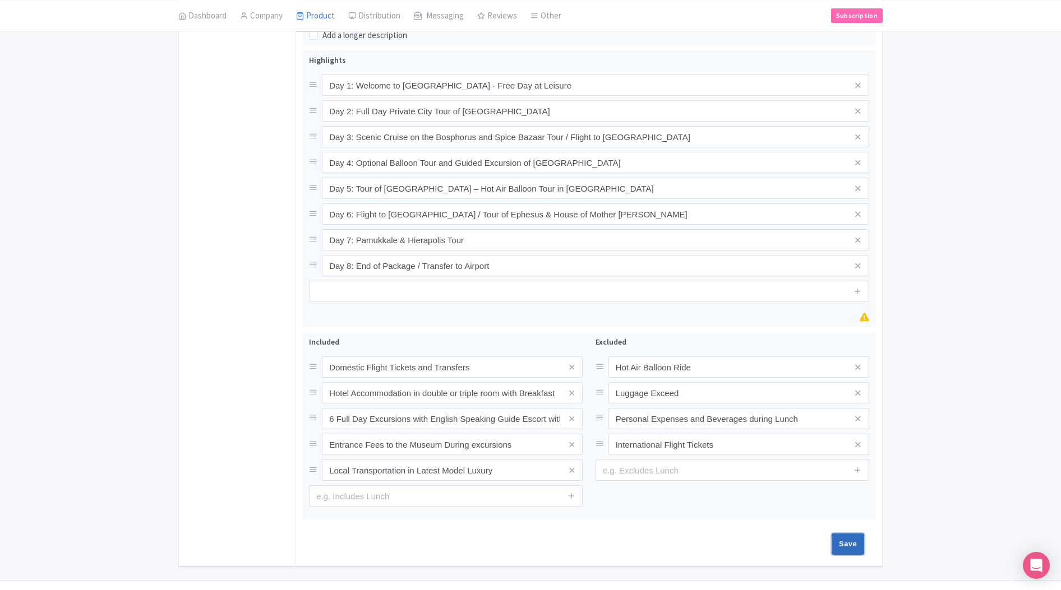
click at [849, 534] on input "Save" at bounding box center [848, 544] width 33 height 21
type input "Saving..."
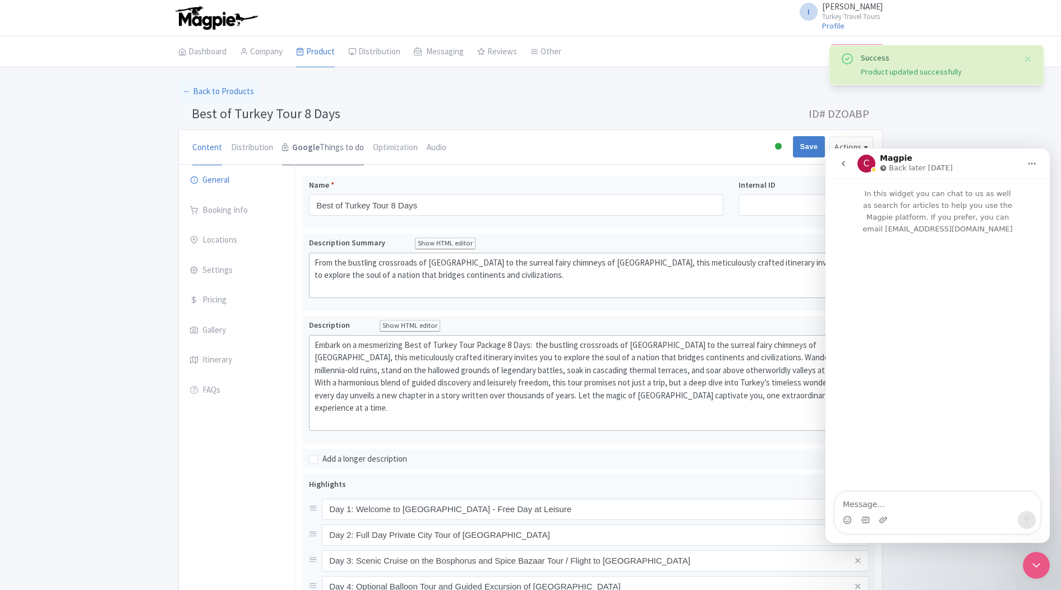
click at [312, 150] on strong "Google" at bounding box center [305, 147] width 27 height 13
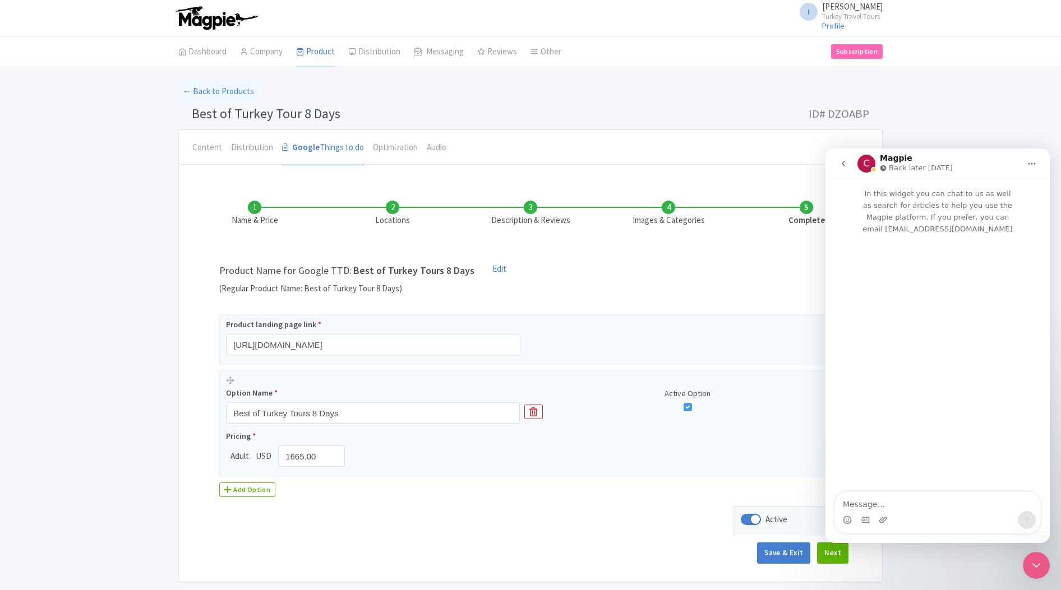
click at [398, 223] on li "Locations" at bounding box center [393, 214] width 138 height 26
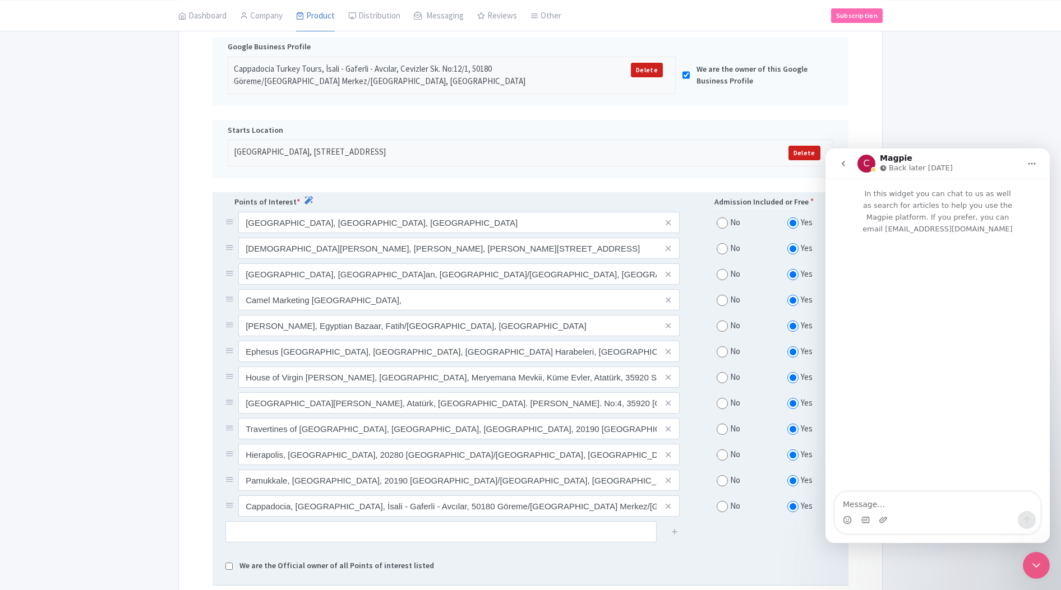
scroll to position [252, 0]
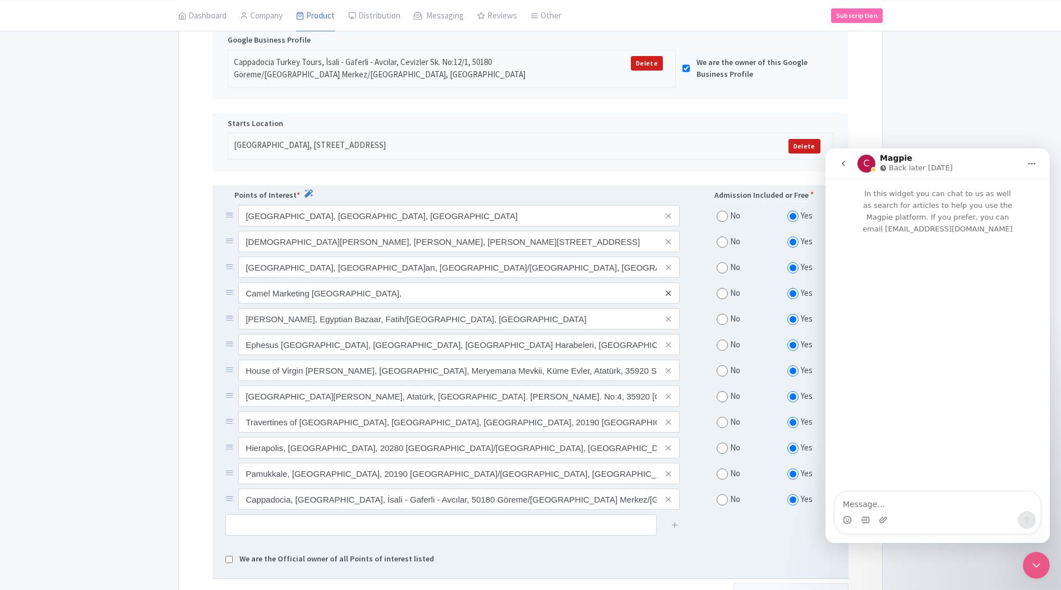
click at [667, 292] on icon at bounding box center [668, 293] width 5 height 8
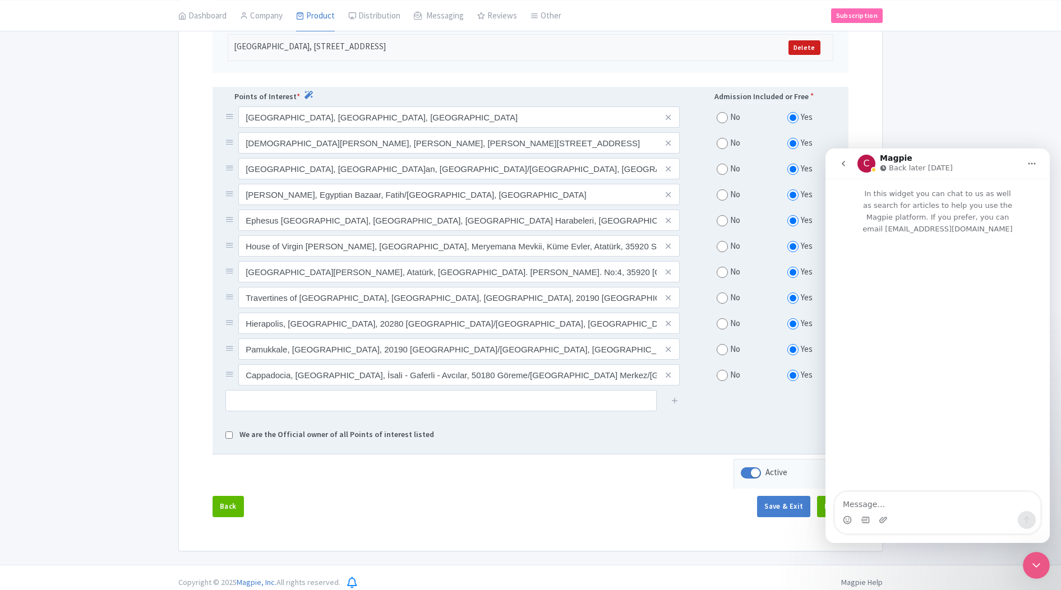
scroll to position [352, 0]
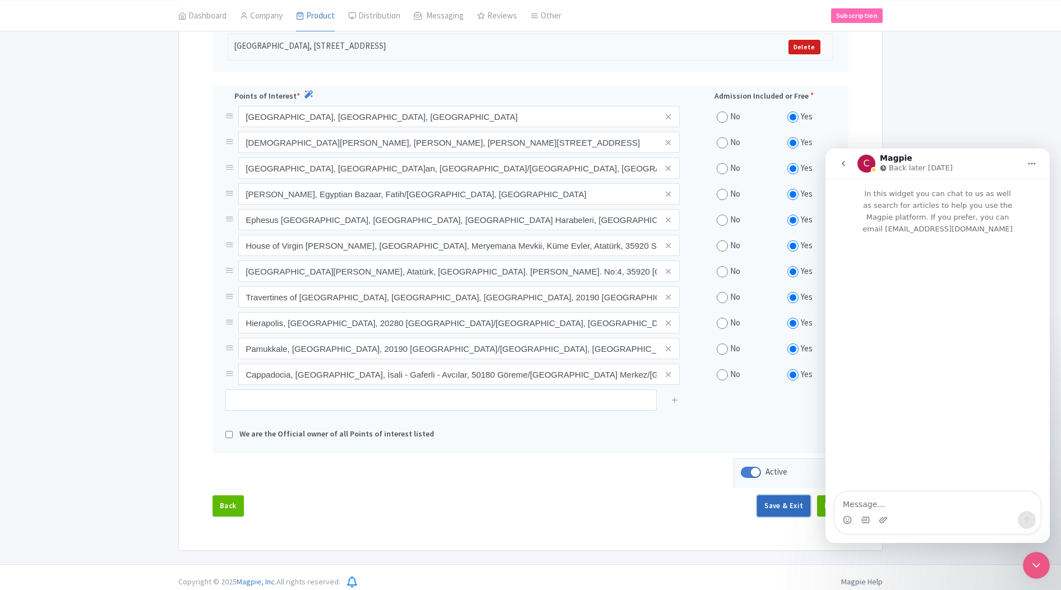
click at [795, 509] on button "Save & Exit" at bounding box center [783, 506] width 53 height 21
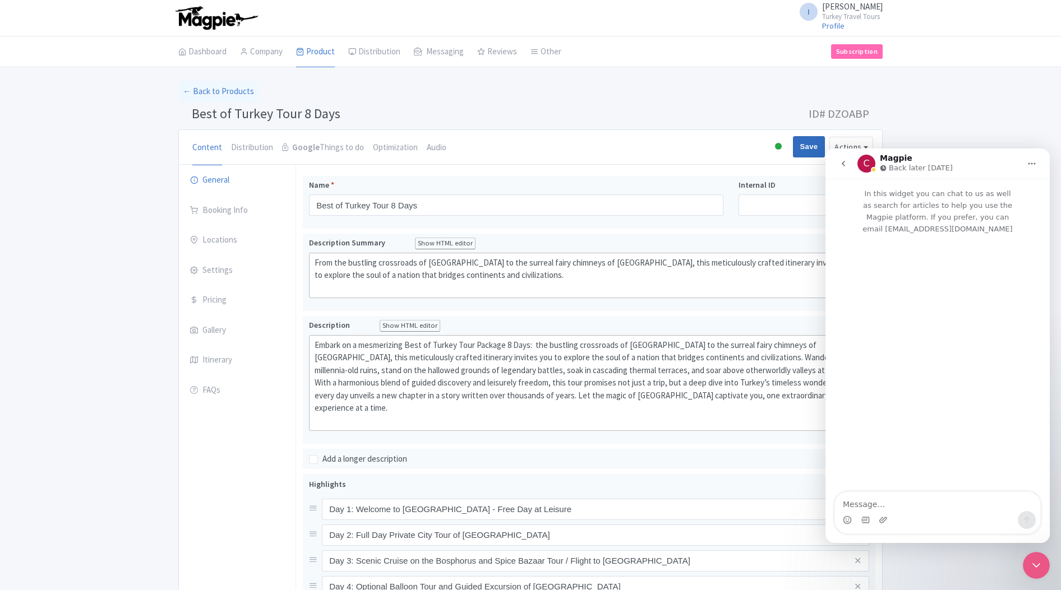
click at [809, 153] on input "Save" at bounding box center [809, 146] width 33 height 21
type input "Saving..."
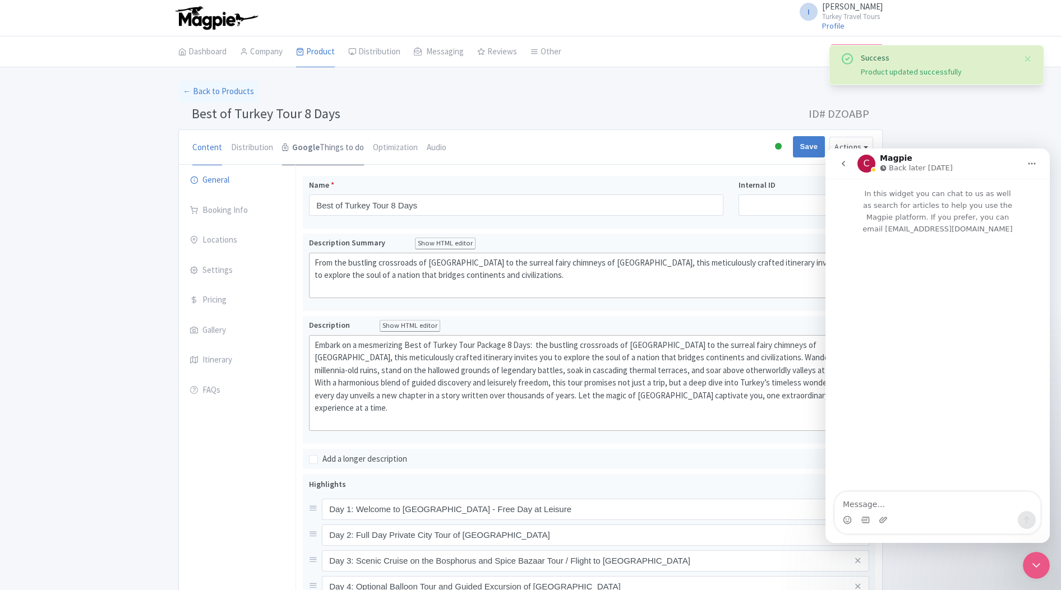
click at [319, 151] on link "Google Things to do" at bounding box center [323, 148] width 82 height 36
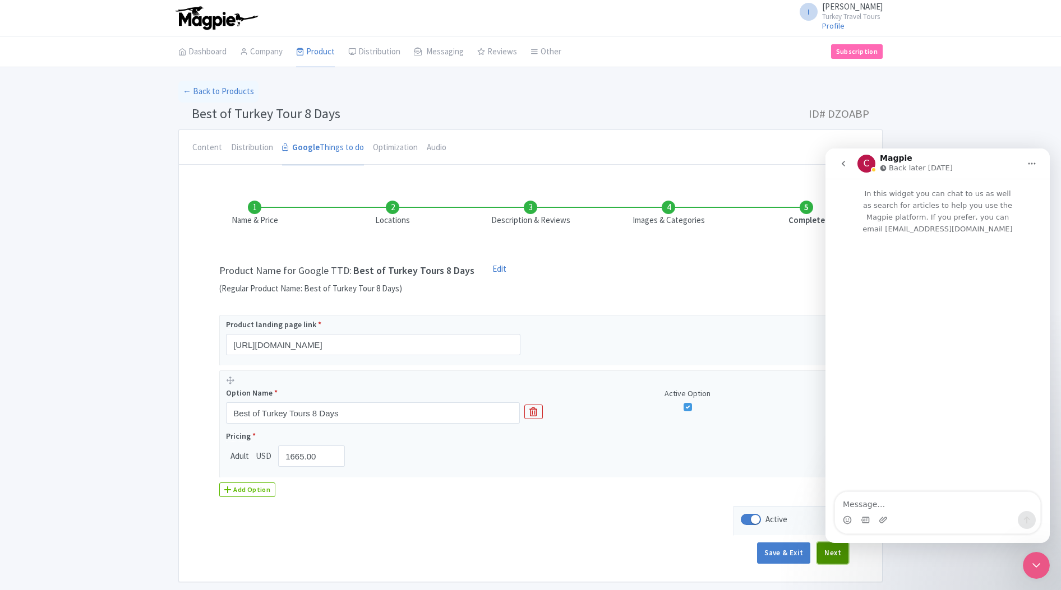
click at [837, 556] on button "Next" at bounding box center [832, 553] width 31 height 21
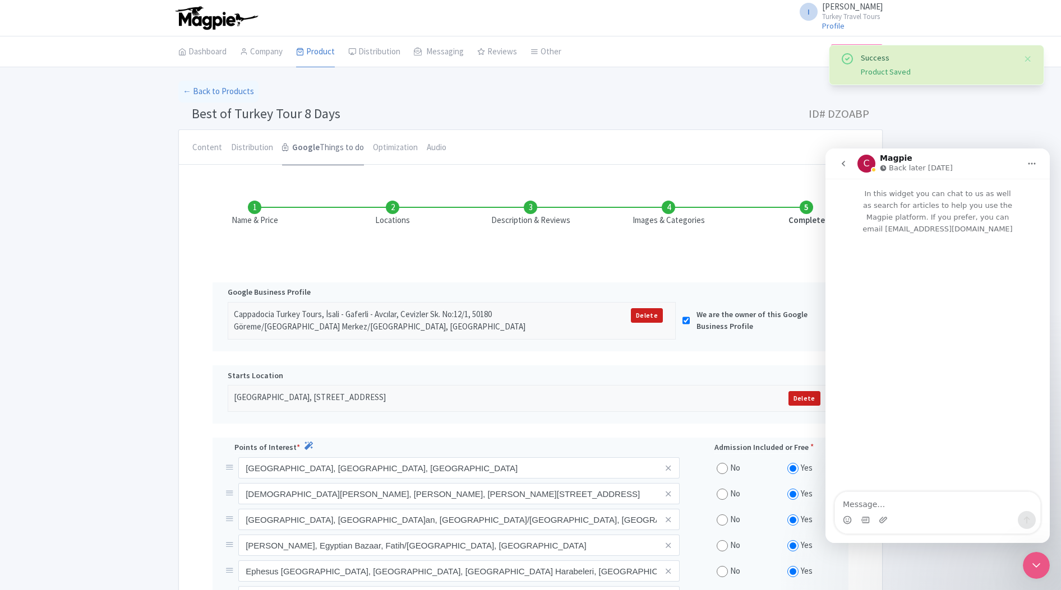
click at [307, 144] on strong "Google" at bounding box center [305, 147] width 27 height 13
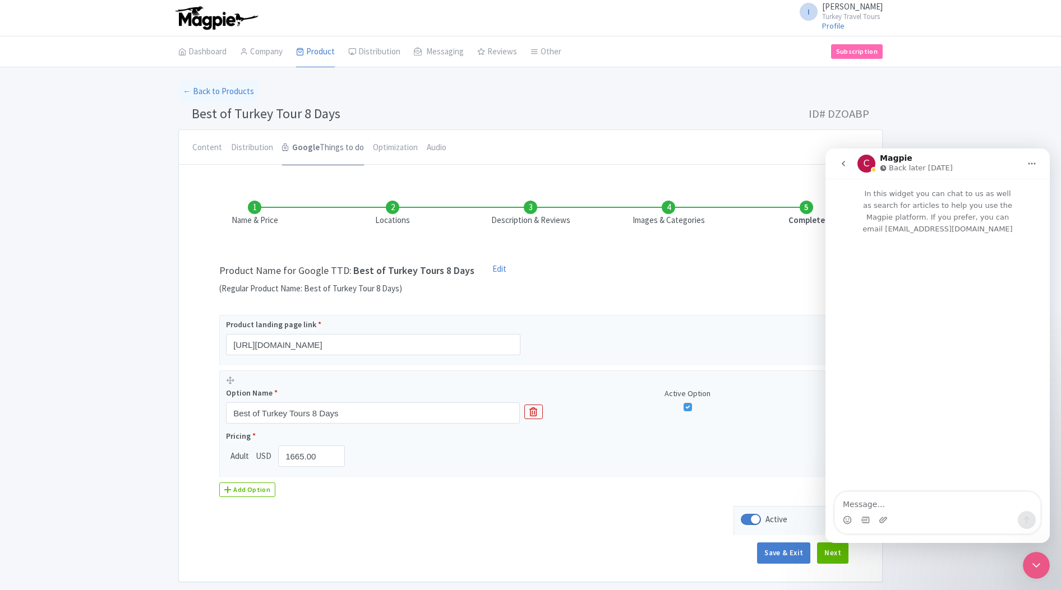
click at [322, 141] on link "Google Things to do" at bounding box center [323, 148] width 82 height 36
click at [840, 163] on icon "go back" at bounding box center [843, 163] width 9 height 9
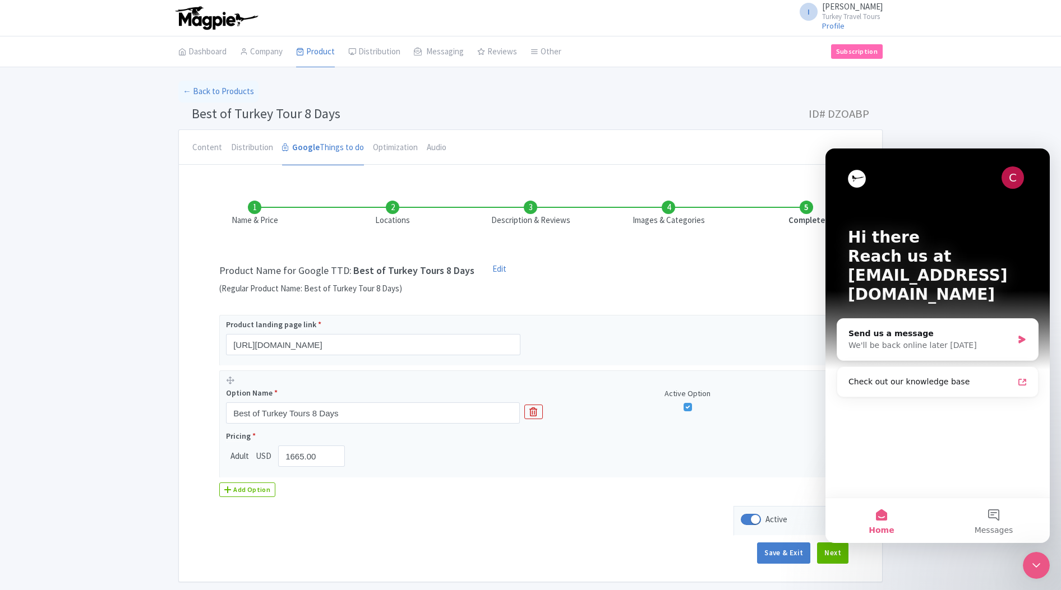
click at [1041, 565] on icon "Close Intercom Messenger" at bounding box center [1035, 565] width 13 height 13
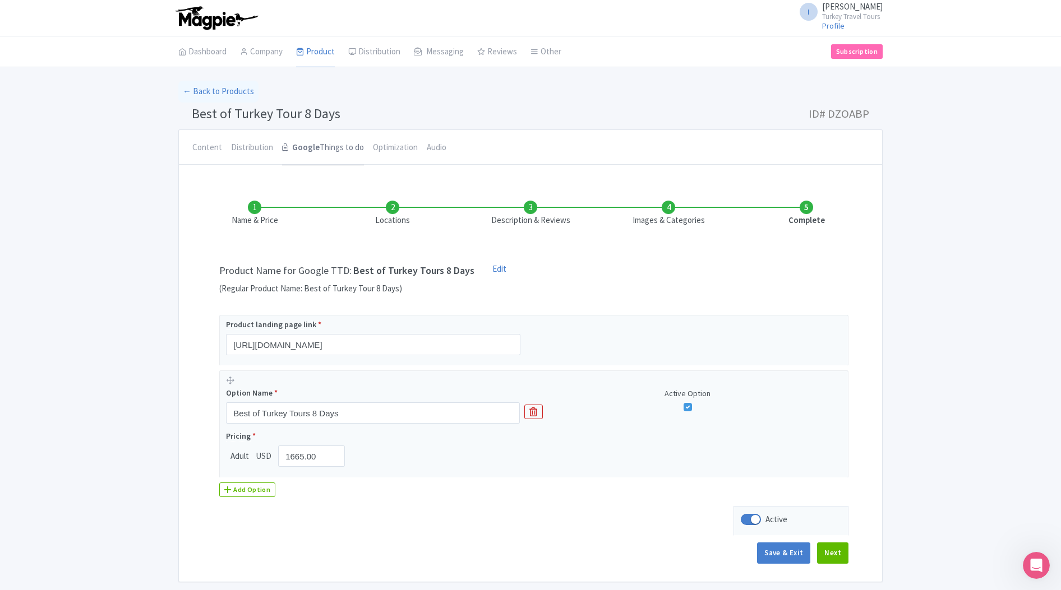
click at [309, 147] on strong "Google" at bounding box center [305, 147] width 27 height 13
click at [207, 95] on link "← Back to Products" at bounding box center [218, 92] width 80 height 22
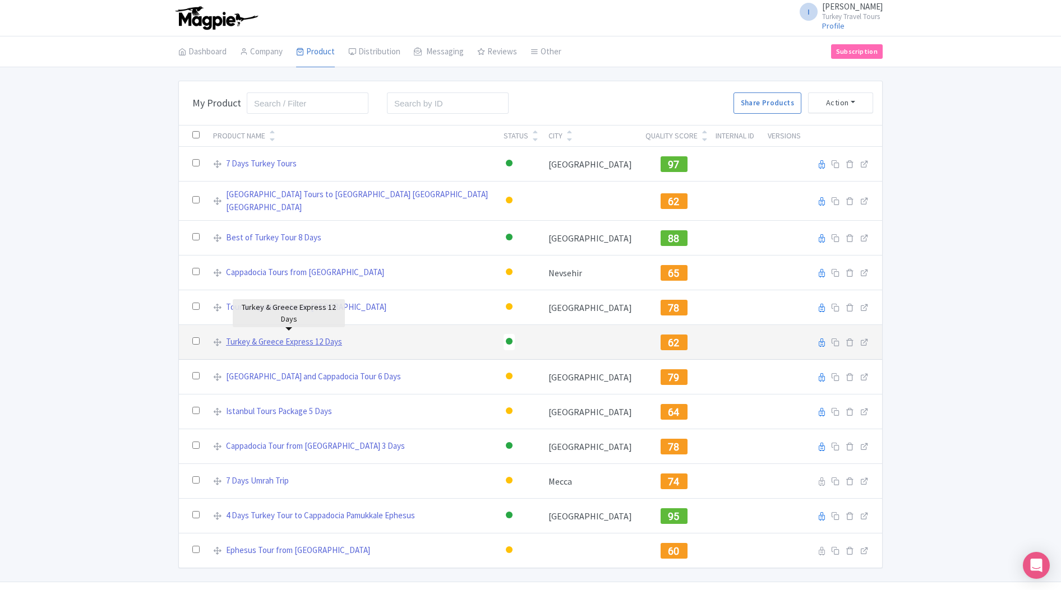
click at [279, 336] on link "Turkey & Greece Express 12 Days" at bounding box center [284, 342] width 116 height 13
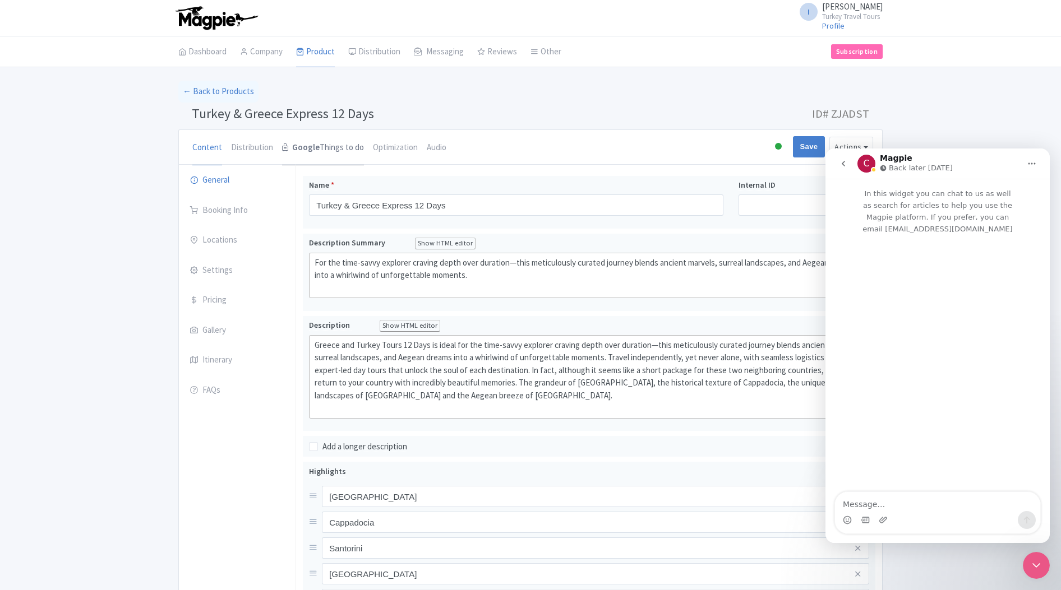
click at [309, 154] on link "Google Things to do" at bounding box center [323, 148] width 82 height 36
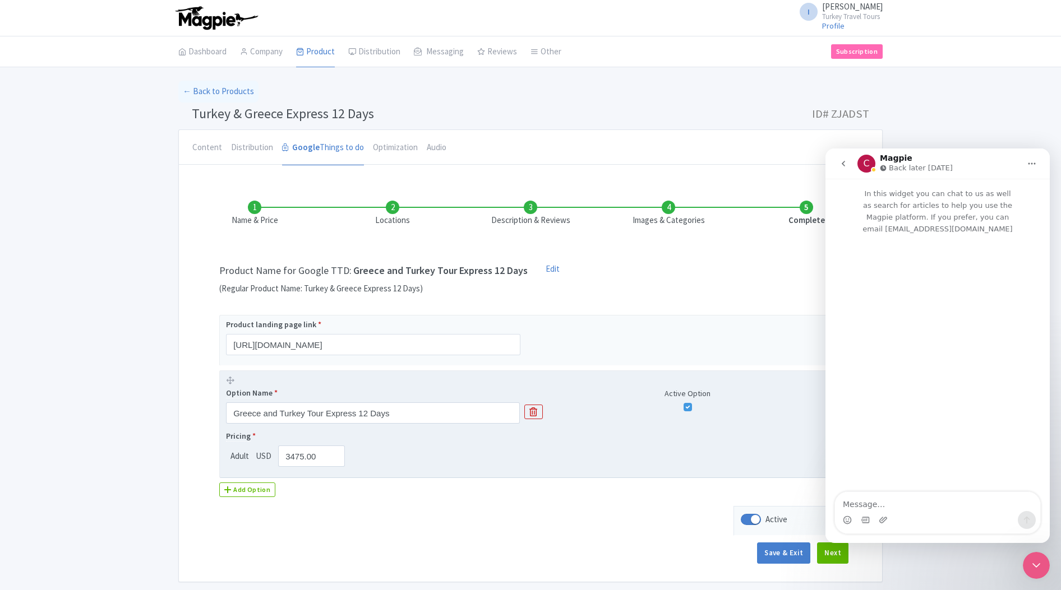
scroll to position [40, 0]
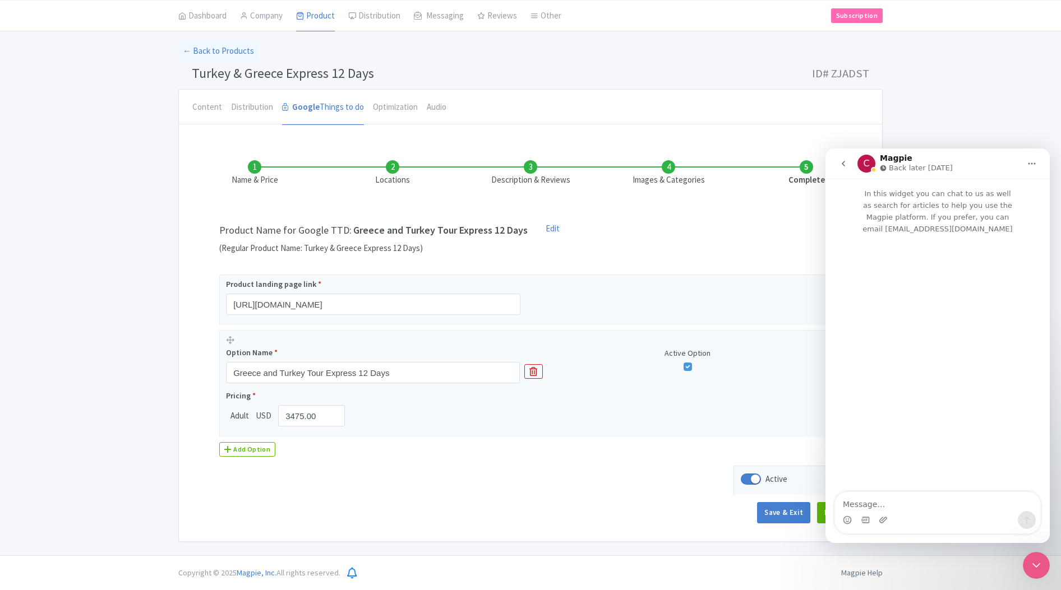
click at [391, 179] on li "Locations" at bounding box center [393, 173] width 138 height 26
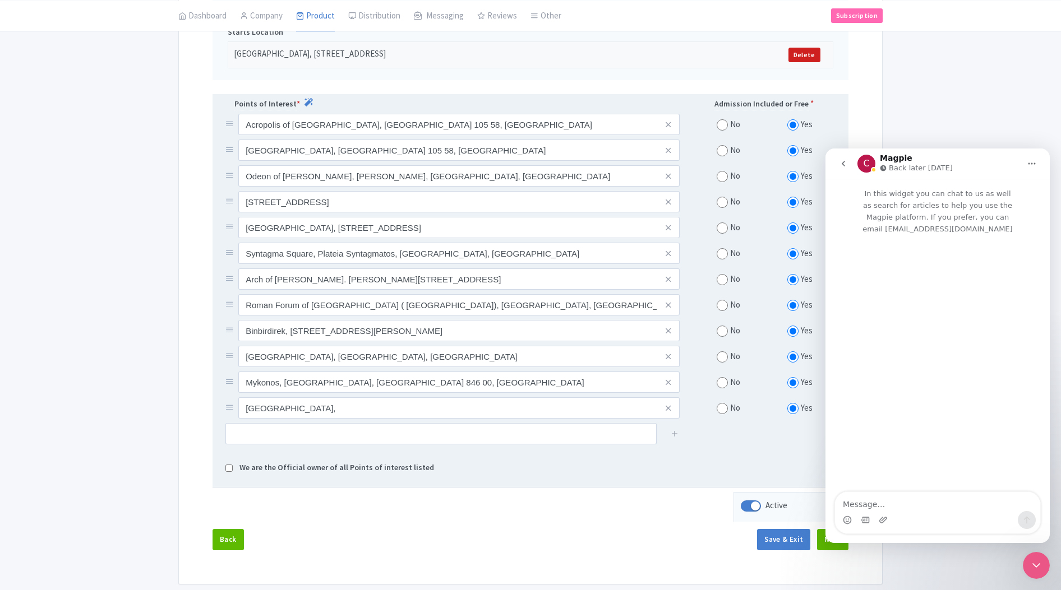
scroll to position [346, 0]
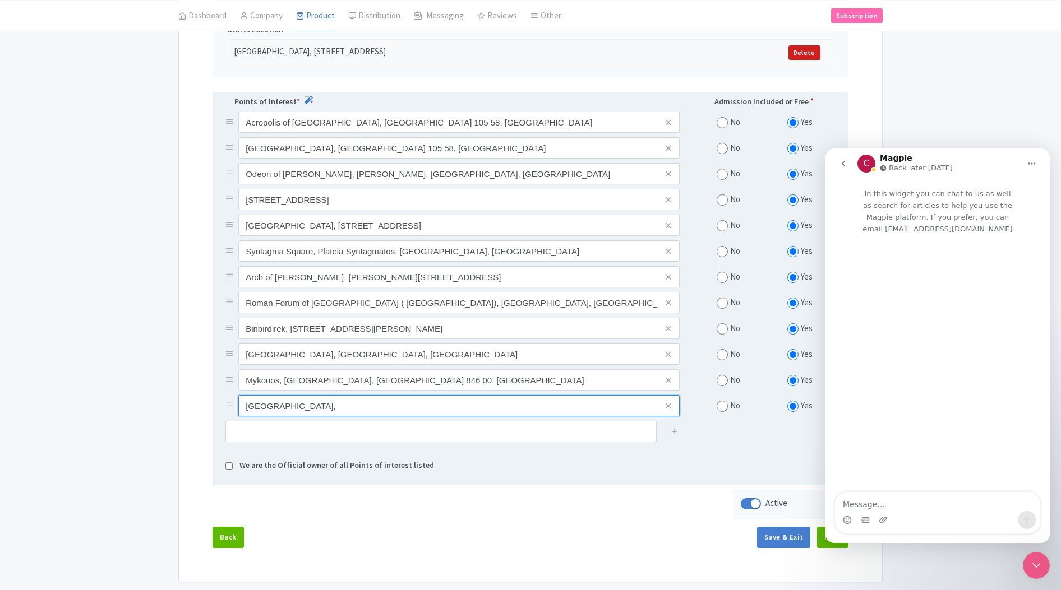
click at [331, 133] on input "[GEOGRAPHIC_DATA]," at bounding box center [458, 122] width 441 height 21
click at [317, 133] on input "[GEOGRAPHIC_DATA]," at bounding box center [458, 122] width 441 height 21
type input "[GEOGRAPHIC_DATA], [GEOGRAPHIC_DATA], [GEOGRAPHIC_DATA]"
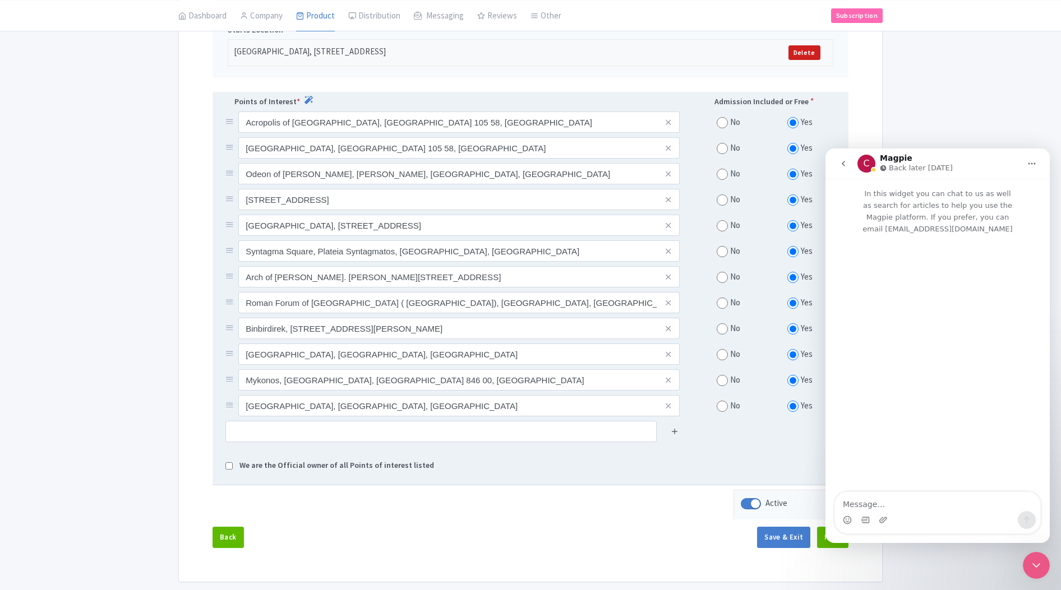
click at [673, 431] on icon at bounding box center [675, 431] width 8 height 8
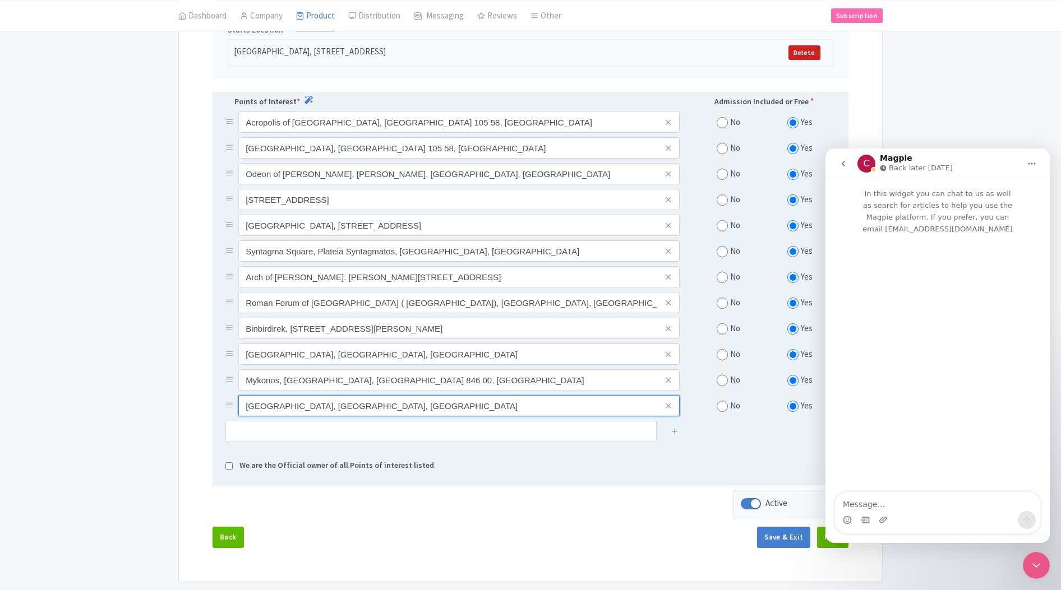
click at [362, 133] on input "Athens, Athens, Greece" at bounding box center [458, 122] width 441 height 21
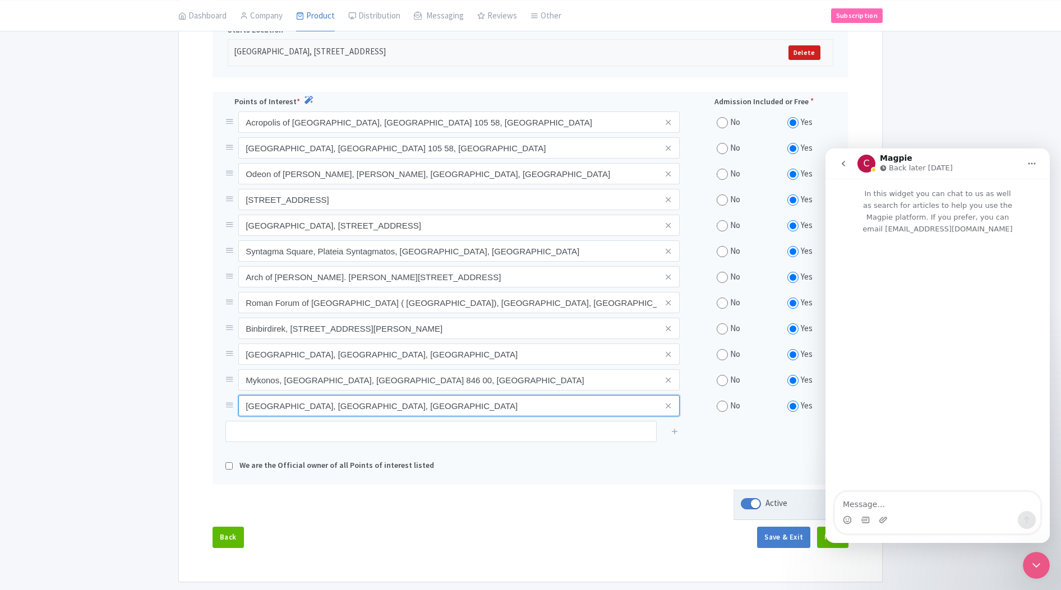
scroll to position [386, 0]
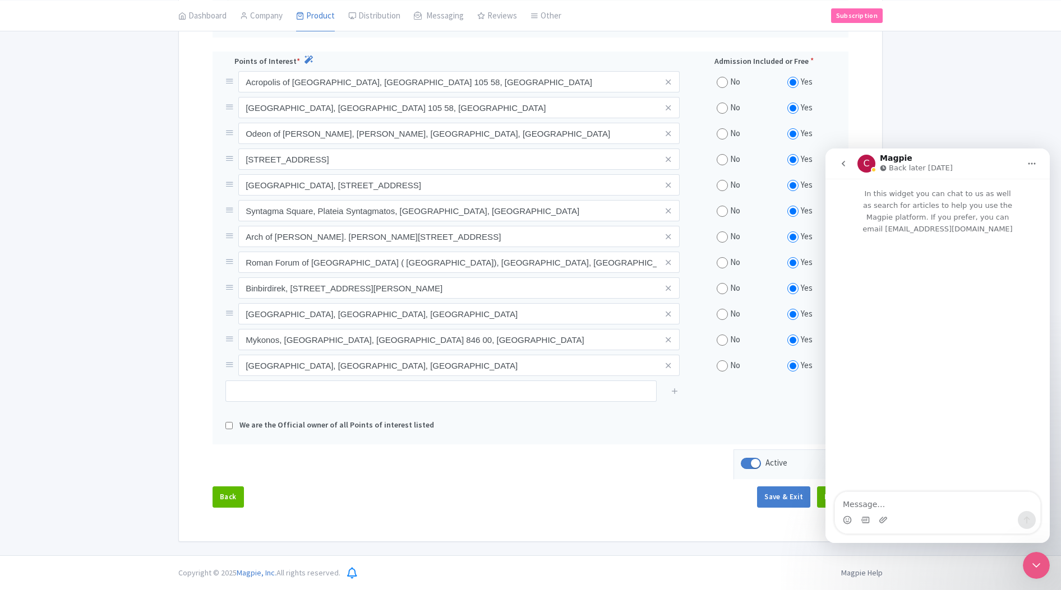
click at [1029, 163] on icon "Home" at bounding box center [1031, 163] width 9 height 9
click at [1001, 190] on div "Expand window" at bounding box center [1007, 192] width 62 height 12
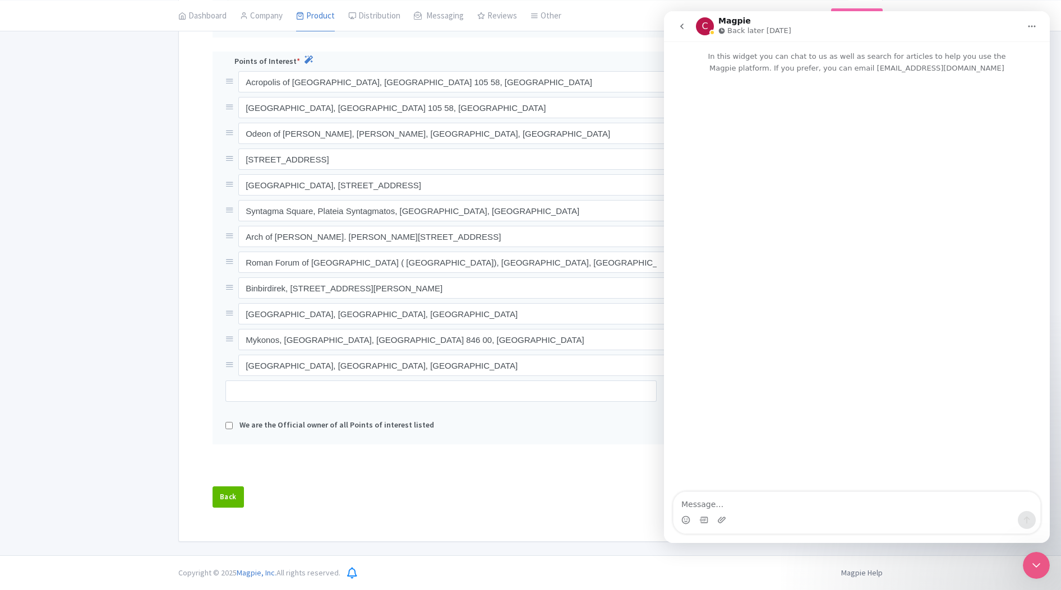
click at [1028, 22] on icon "Home" at bounding box center [1031, 26] width 9 height 9
click at [991, 52] on div "Collapse window" at bounding box center [1005, 55] width 66 height 12
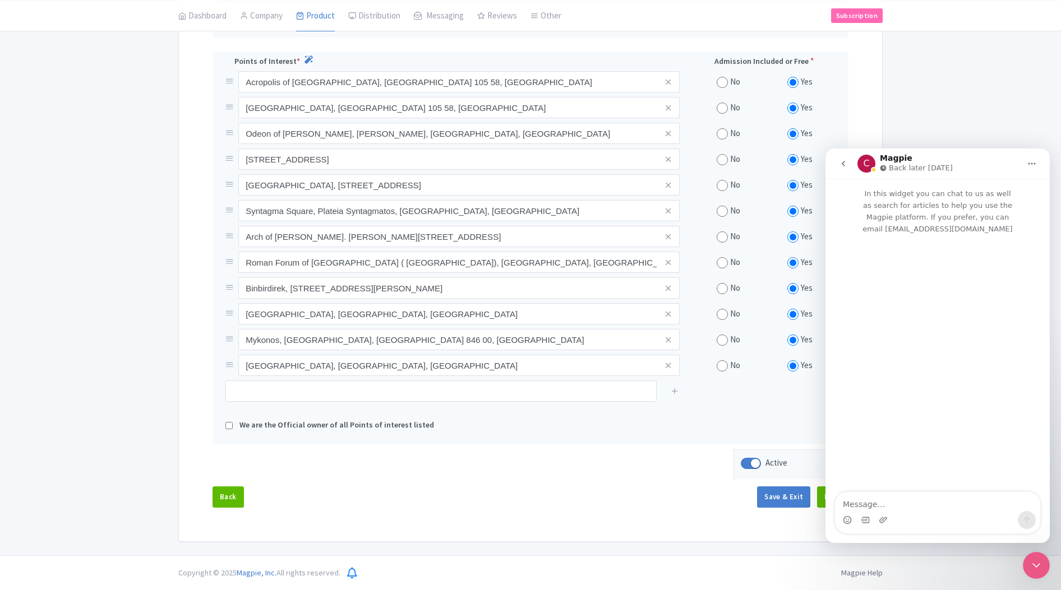
click at [846, 169] on button "go back" at bounding box center [843, 163] width 21 height 21
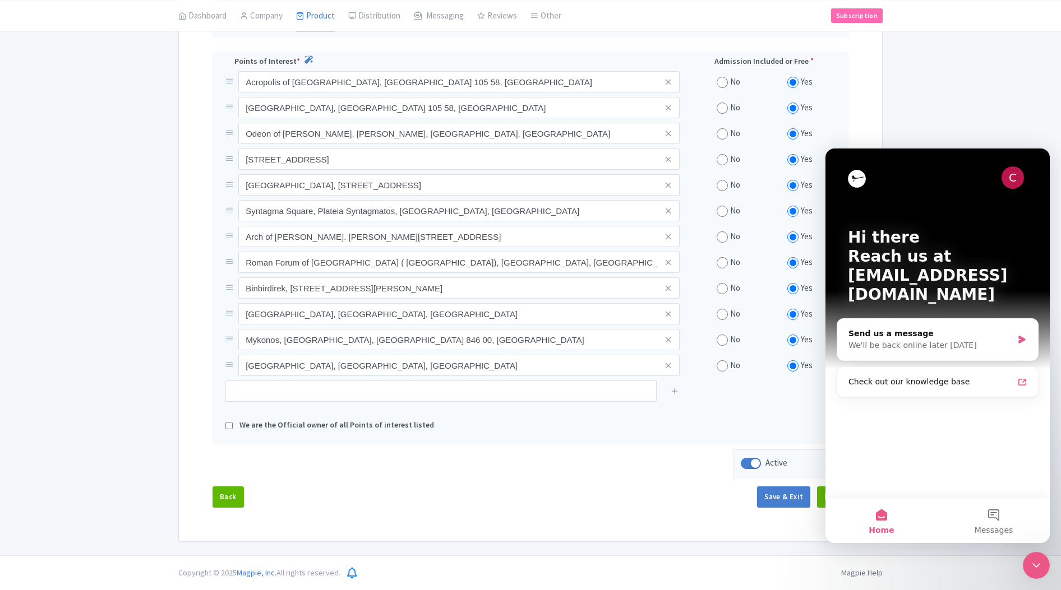
click at [1042, 578] on div at bounding box center [1036, 565] width 27 height 27
click at [1038, 569] on icon "Close Intercom Messenger" at bounding box center [1035, 565] width 13 height 13
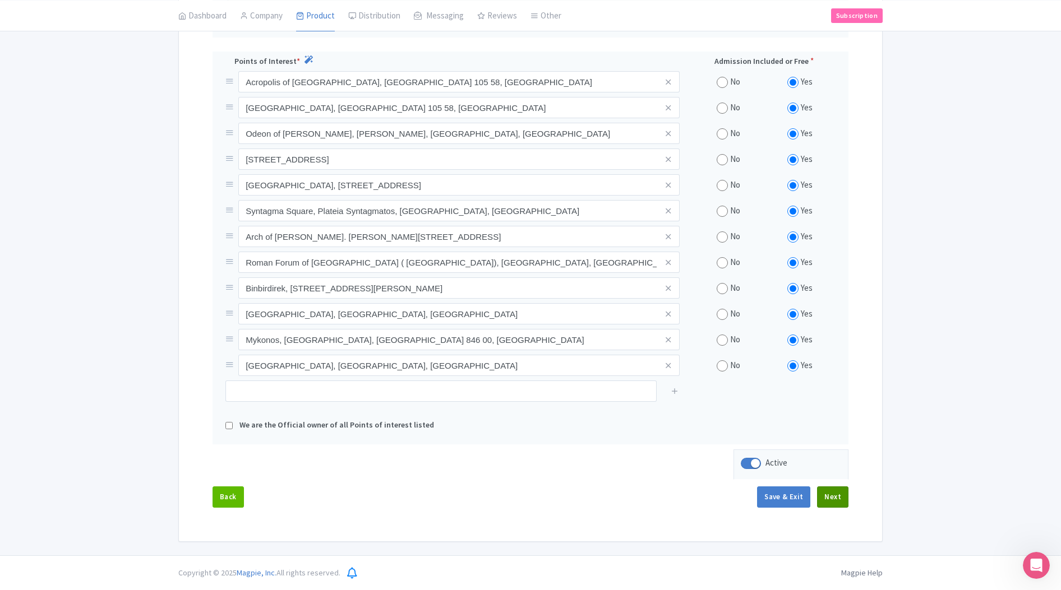
click at [837, 501] on button "Next" at bounding box center [832, 497] width 31 height 21
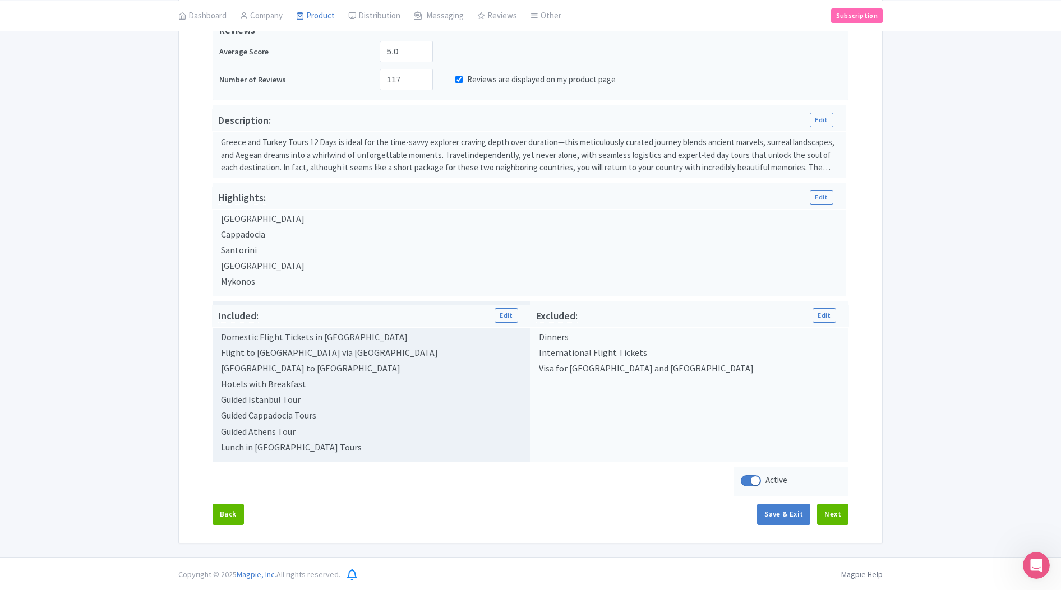
scroll to position [266, 0]
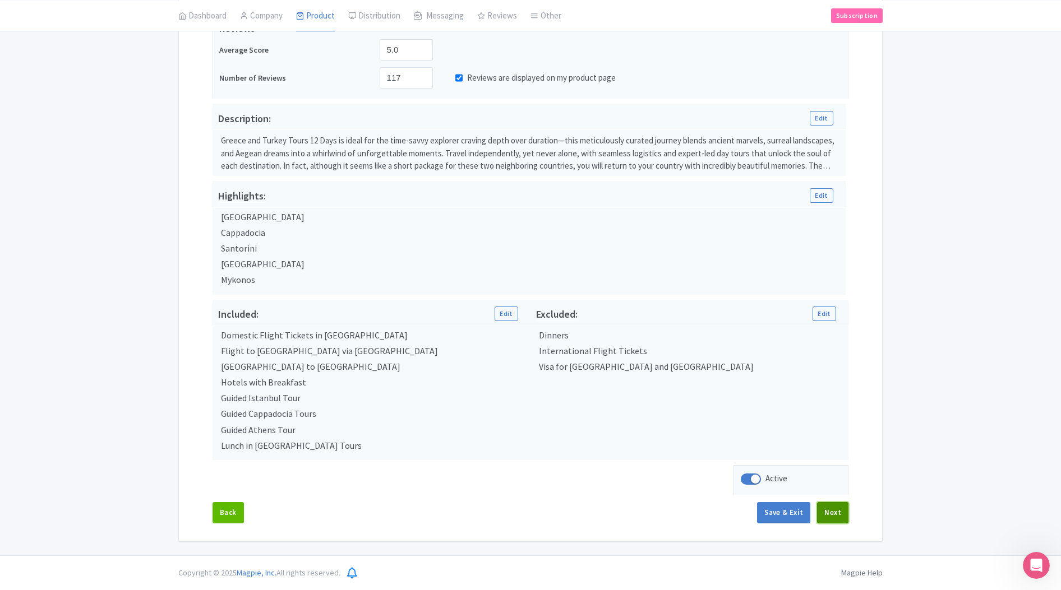
click at [844, 514] on button "Next" at bounding box center [832, 512] width 31 height 21
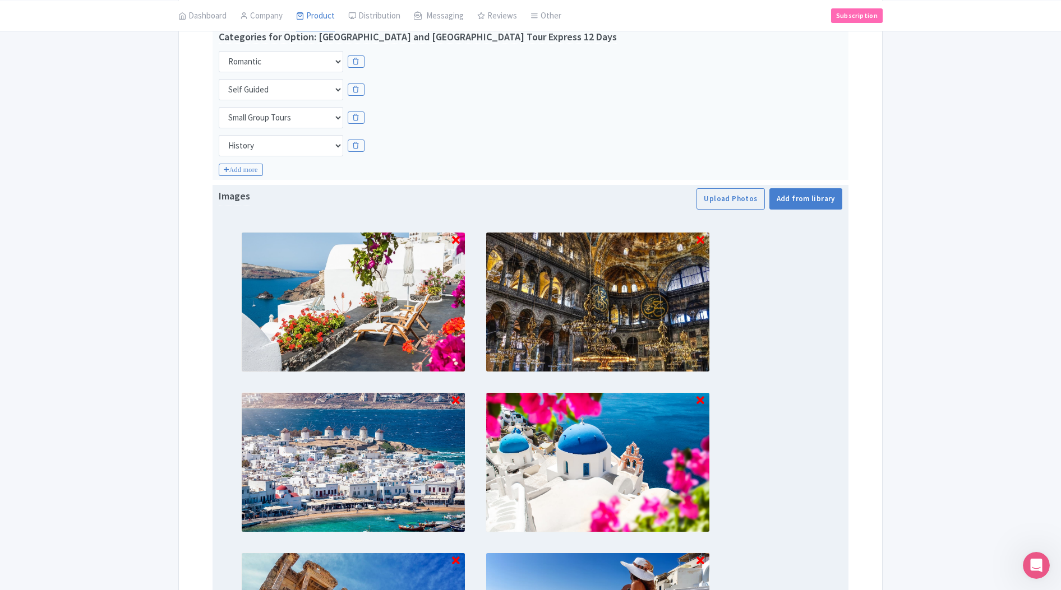
scroll to position [515, 0]
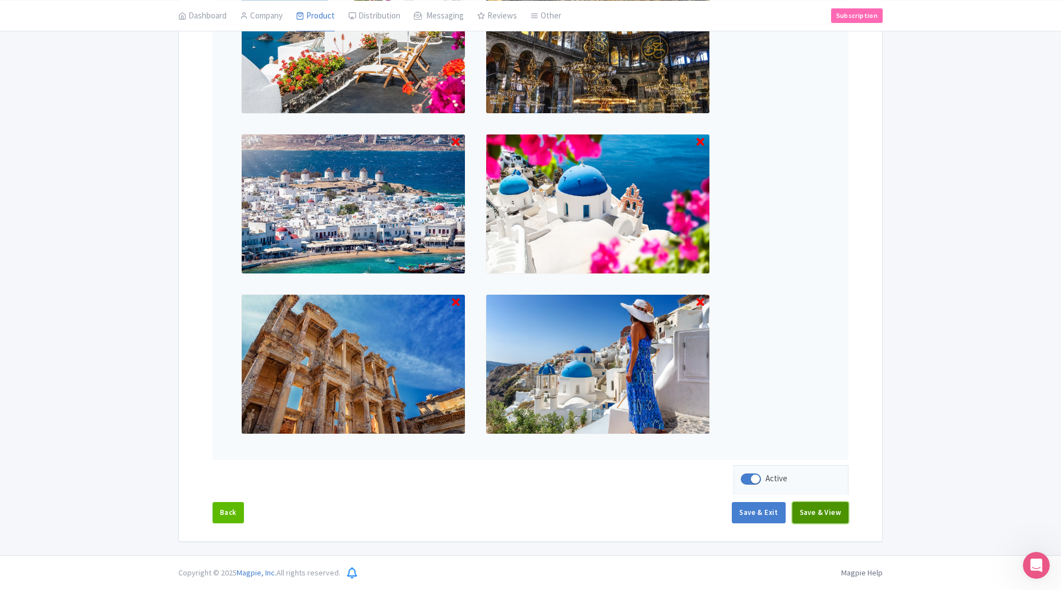
click at [826, 510] on button "Save & View" at bounding box center [820, 512] width 56 height 21
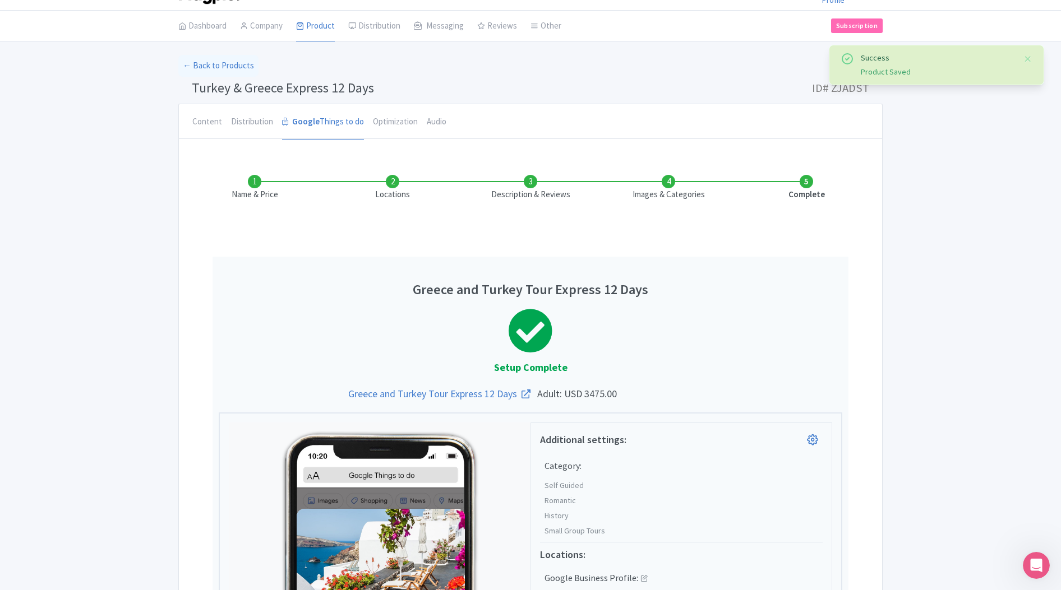
scroll to position [0, 0]
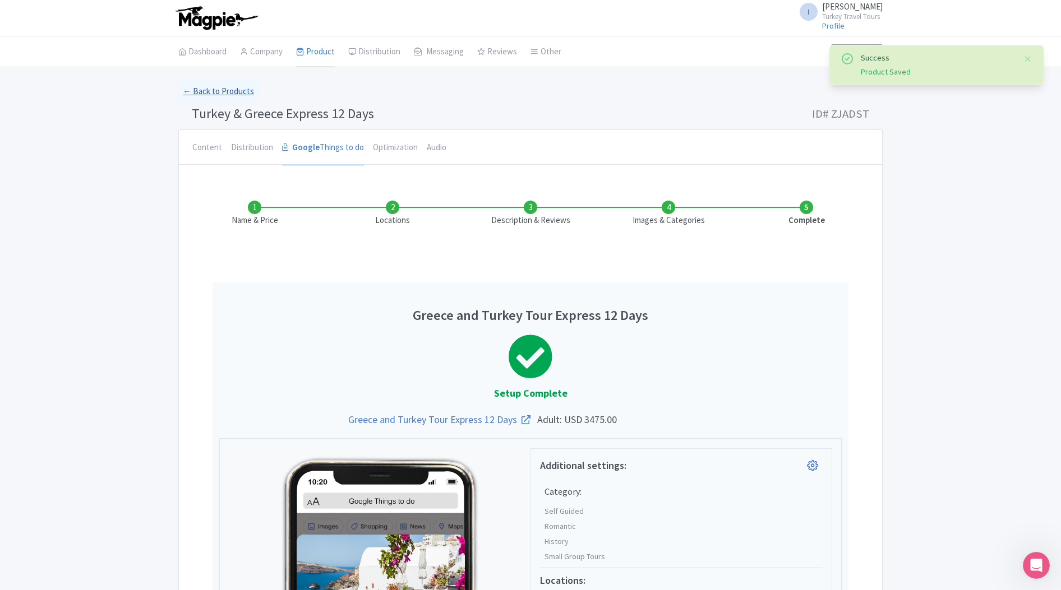
click at [221, 88] on link "← Back to Products" at bounding box center [218, 92] width 80 height 22
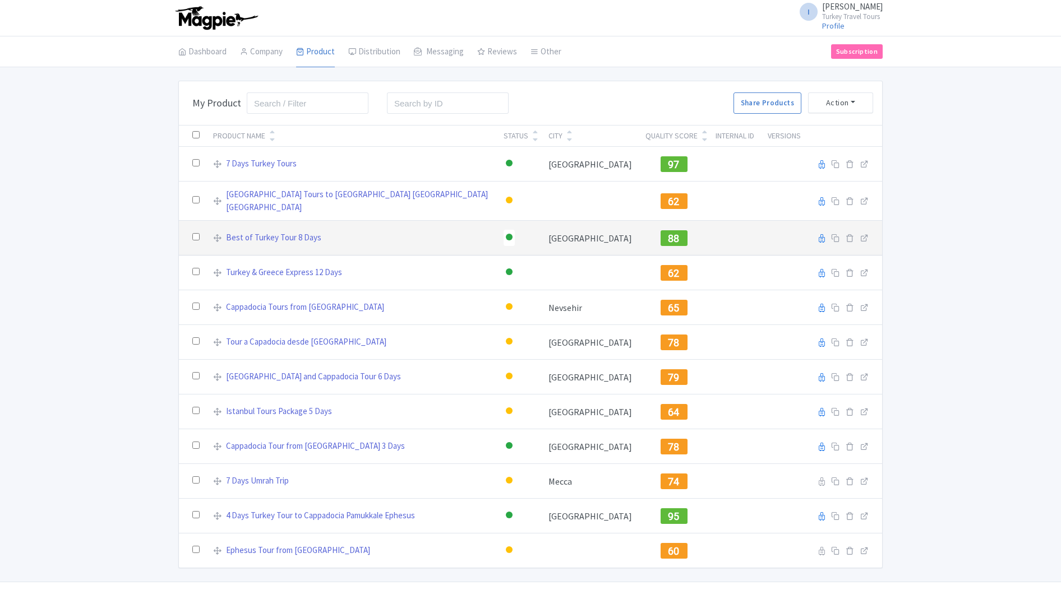
scroll to position [22, 0]
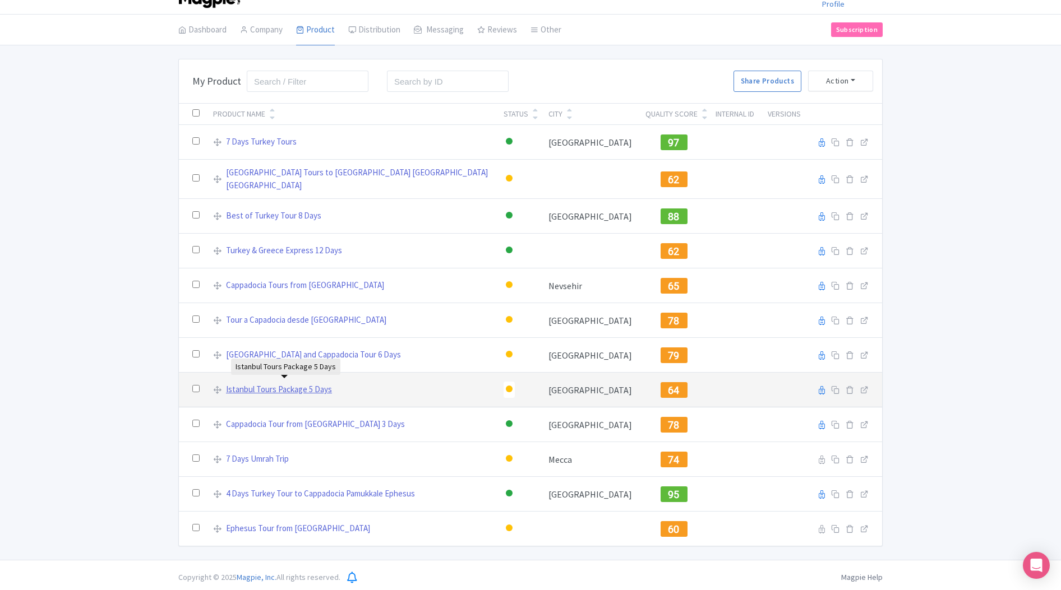
click at [283, 384] on link "Istanbul Tours Package 5 Days" at bounding box center [279, 390] width 106 height 13
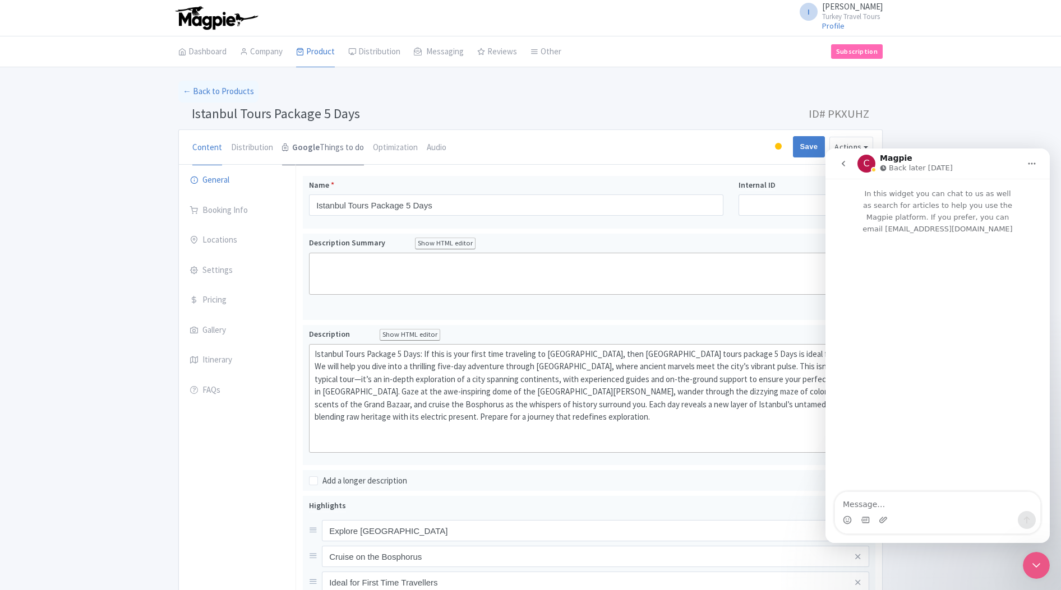
click at [329, 149] on link "Google Things to do" at bounding box center [323, 148] width 82 height 36
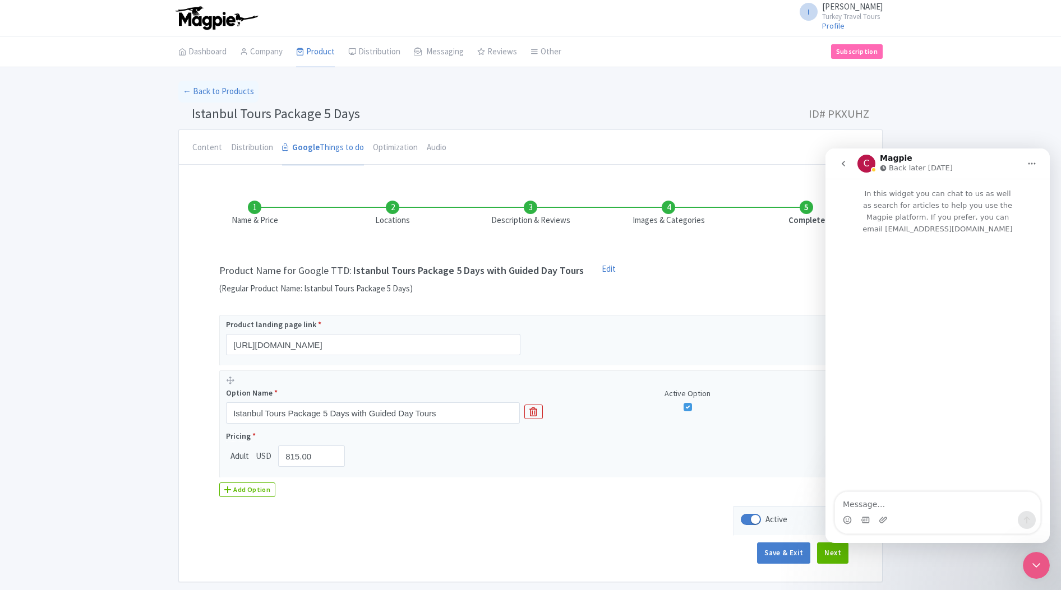
click at [395, 210] on li "Locations" at bounding box center [393, 214] width 138 height 26
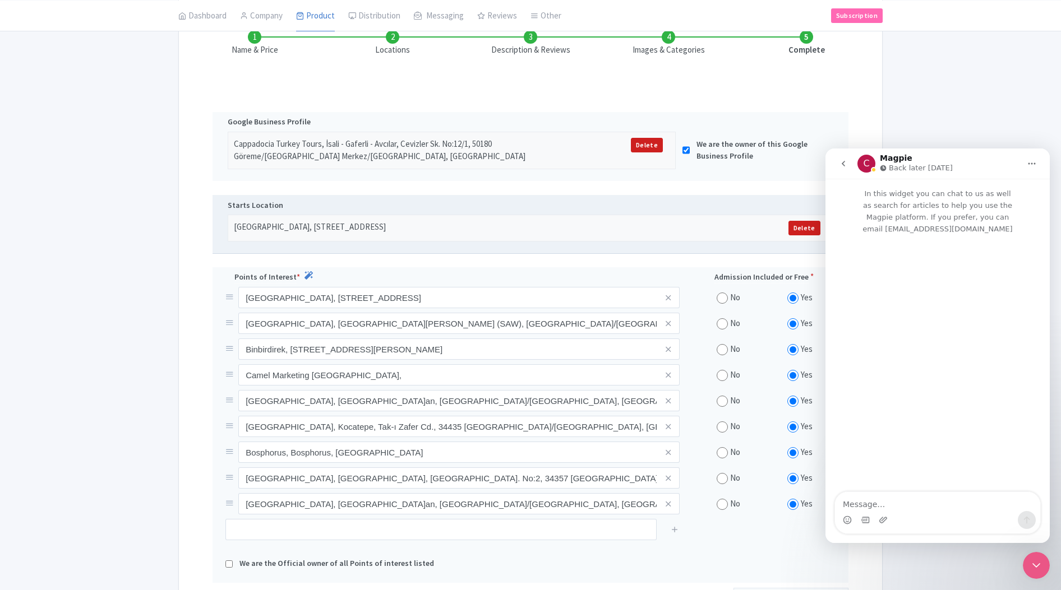
scroll to position [214, 0]
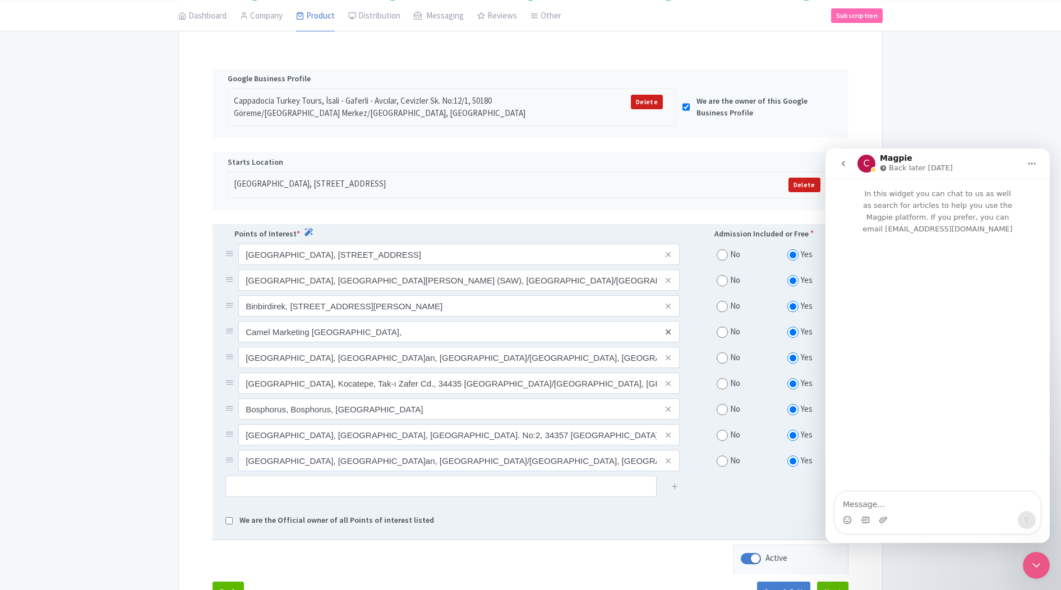
click at [667, 330] on icon at bounding box center [668, 332] width 5 height 8
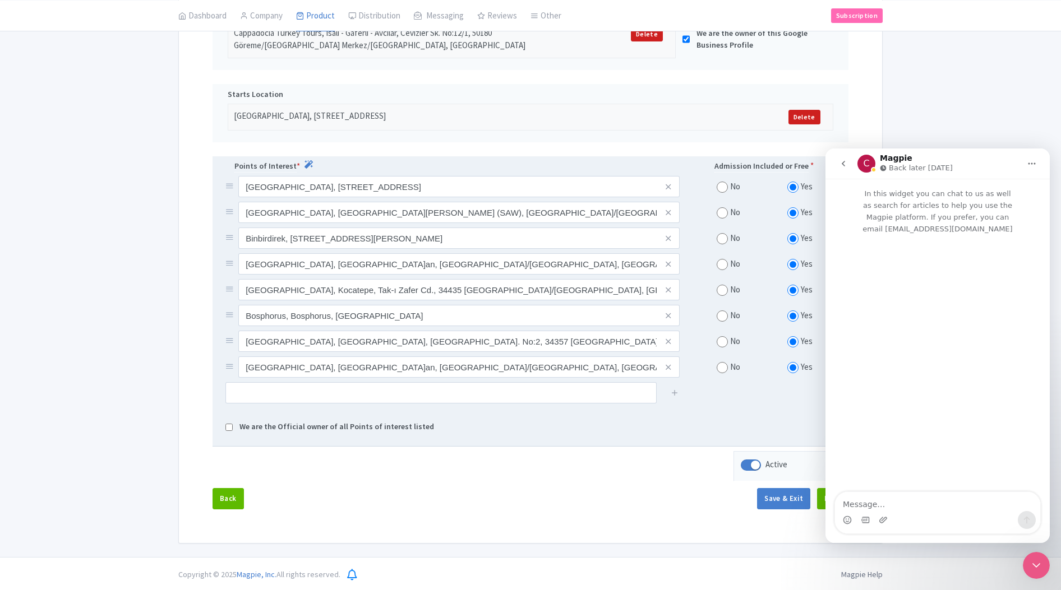
scroll to position [283, 0]
click at [1030, 161] on icon "Home" at bounding box center [1031, 163] width 9 height 9
click at [844, 160] on icon "go back" at bounding box center [843, 163] width 9 height 9
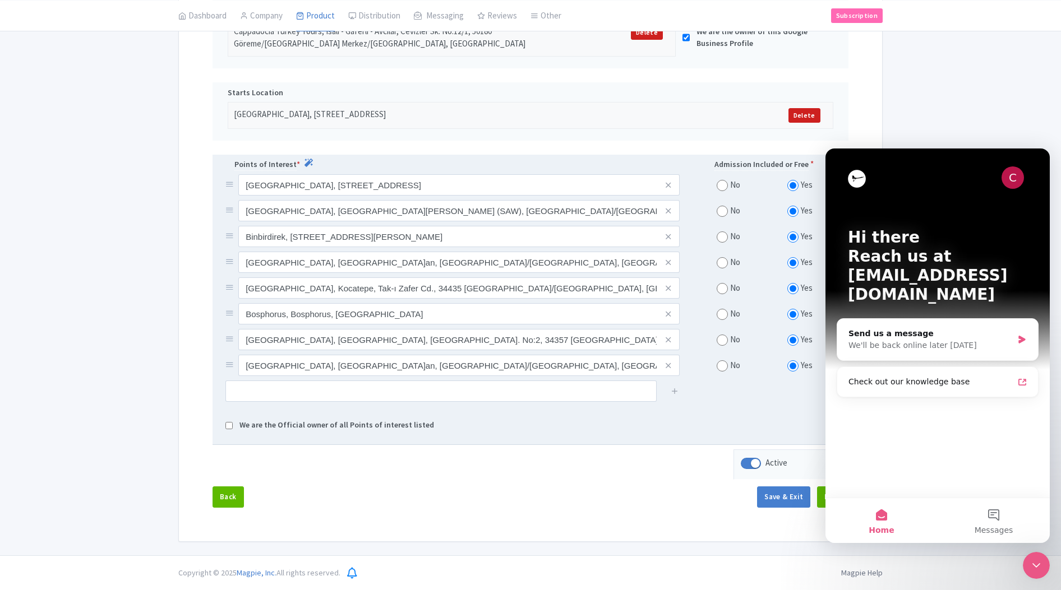
click at [1041, 563] on icon "Close Intercom Messenger" at bounding box center [1035, 565] width 13 height 13
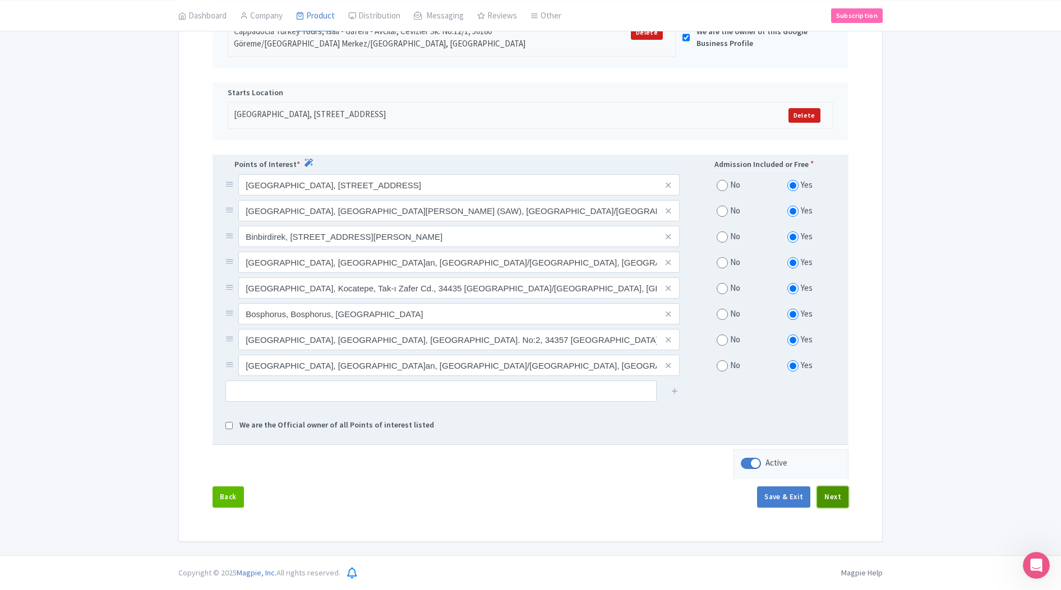
click at [832, 496] on button "Next" at bounding box center [832, 497] width 31 height 21
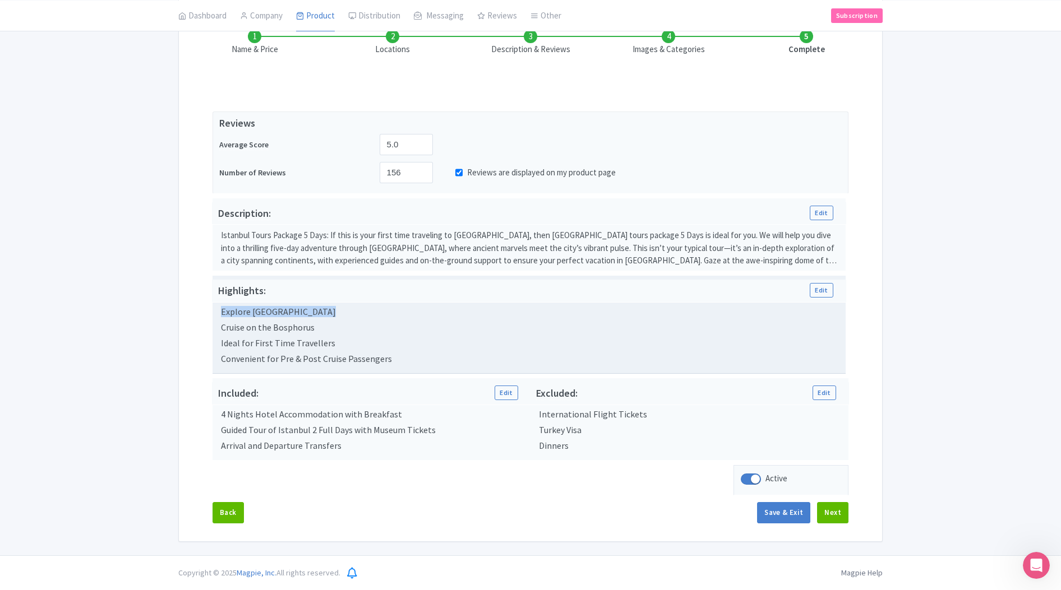
drag, startPoint x: 221, startPoint y: 312, endPoint x: 316, endPoint y: 315, distance: 95.4
click at [316, 315] on div "Explore Istanbul Old City" at bounding box center [530, 312] width 618 height 10
drag, startPoint x: 316, startPoint y: 315, endPoint x: 228, endPoint y: 314, distance: 88.0
click at [228, 314] on div "Explore Istanbul Old City" at bounding box center [530, 312] width 618 height 10
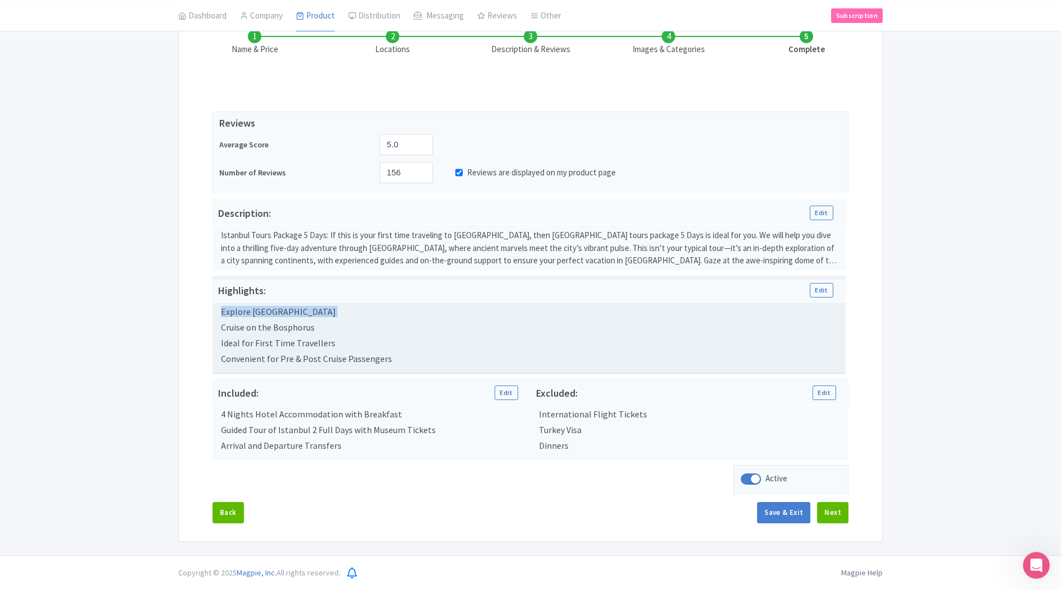
click at [228, 314] on div "Explore Istanbul Old City" at bounding box center [530, 312] width 618 height 10
drag, startPoint x: 228, startPoint y: 314, endPoint x: 340, endPoint y: 317, distance: 112.2
click at [340, 317] on div "Explore Istanbul Old City Cruise on the Bosphorus Ideal for First Time Travelle…" at bounding box center [529, 335] width 621 height 57
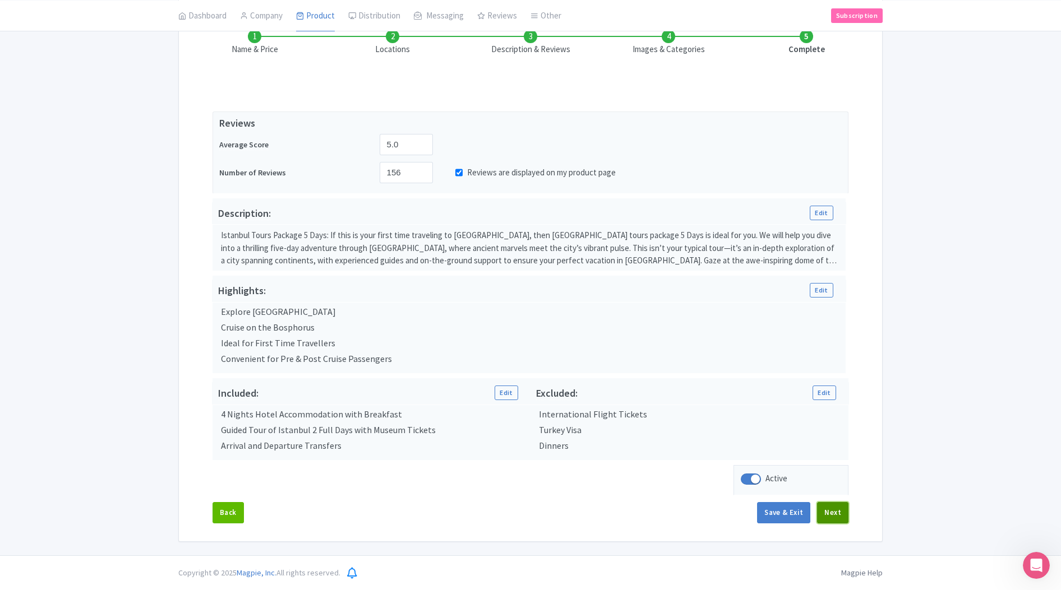
click at [828, 519] on button "Next" at bounding box center [832, 512] width 31 height 21
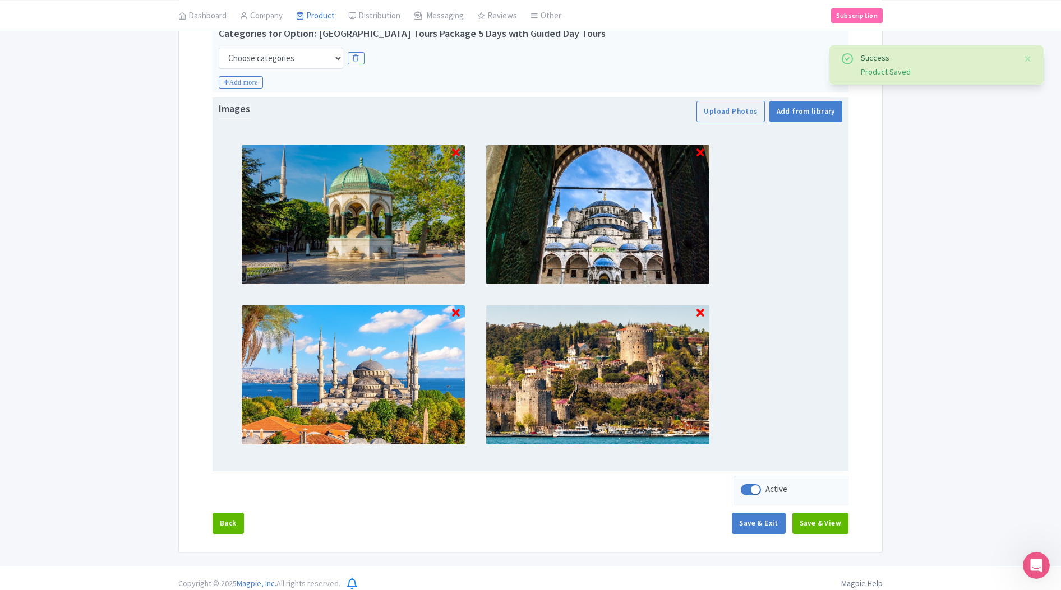
scroll to position [271, 0]
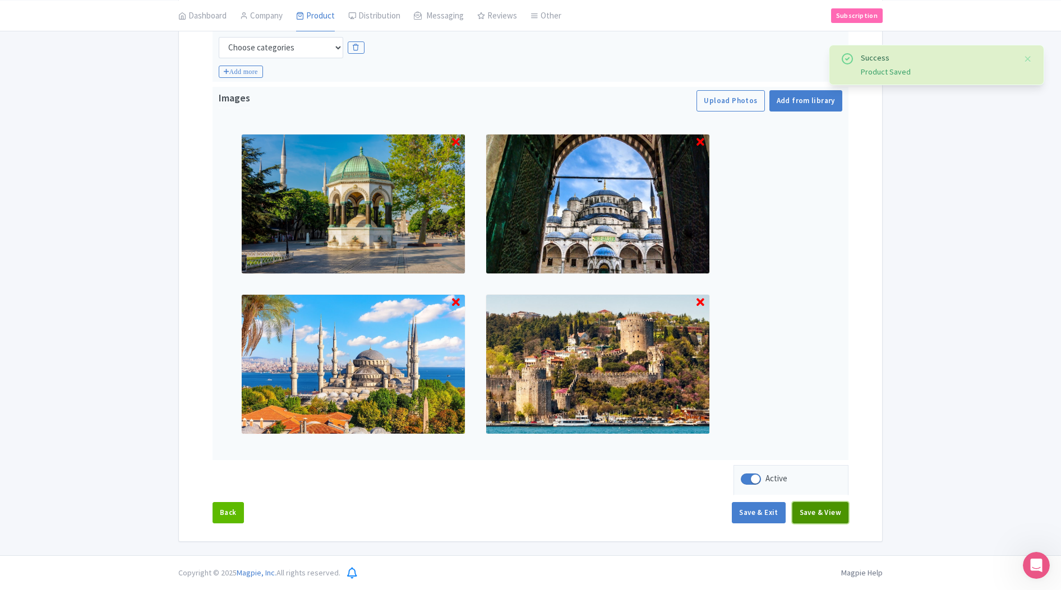
click at [827, 506] on button "Save & View" at bounding box center [820, 512] width 56 height 21
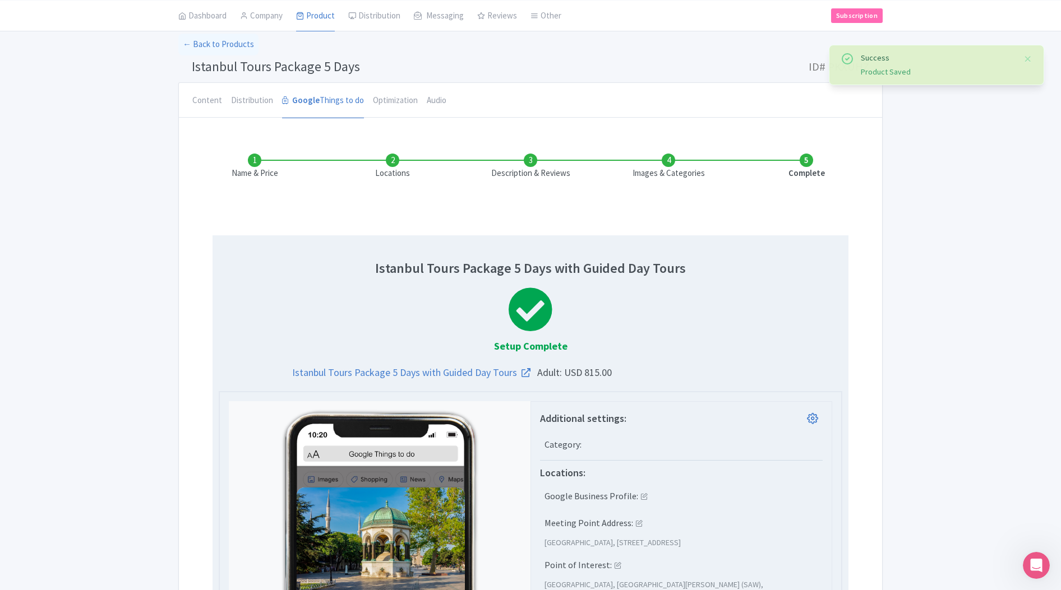
scroll to position [0, 0]
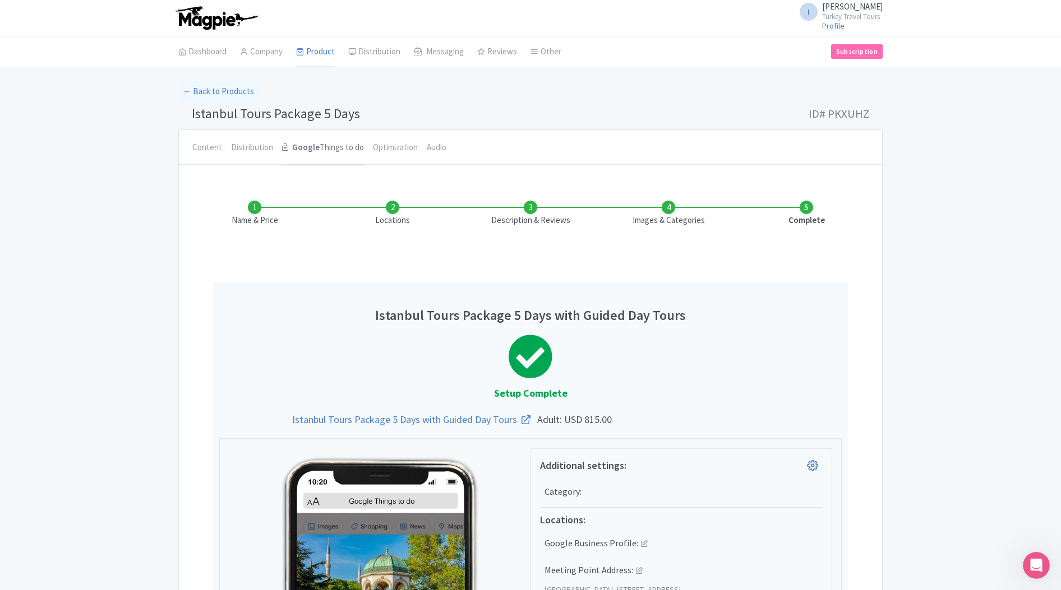
click at [310, 145] on strong "Google" at bounding box center [305, 147] width 27 height 13
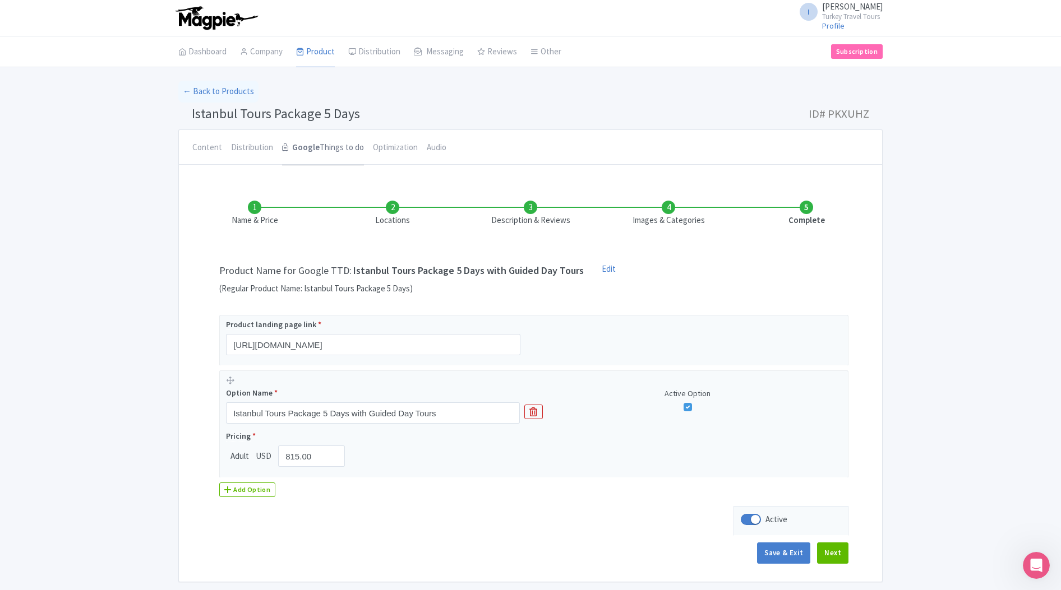
click at [304, 145] on strong "Google" at bounding box center [305, 147] width 27 height 13
click at [296, 149] on strong "Google" at bounding box center [305, 147] width 27 height 13
click at [299, 143] on strong "Google" at bounding box center [305, 147] width 27 height 13
click at [836, 553] on button "Next" at bounding box center [832, 553] width 31 height 21
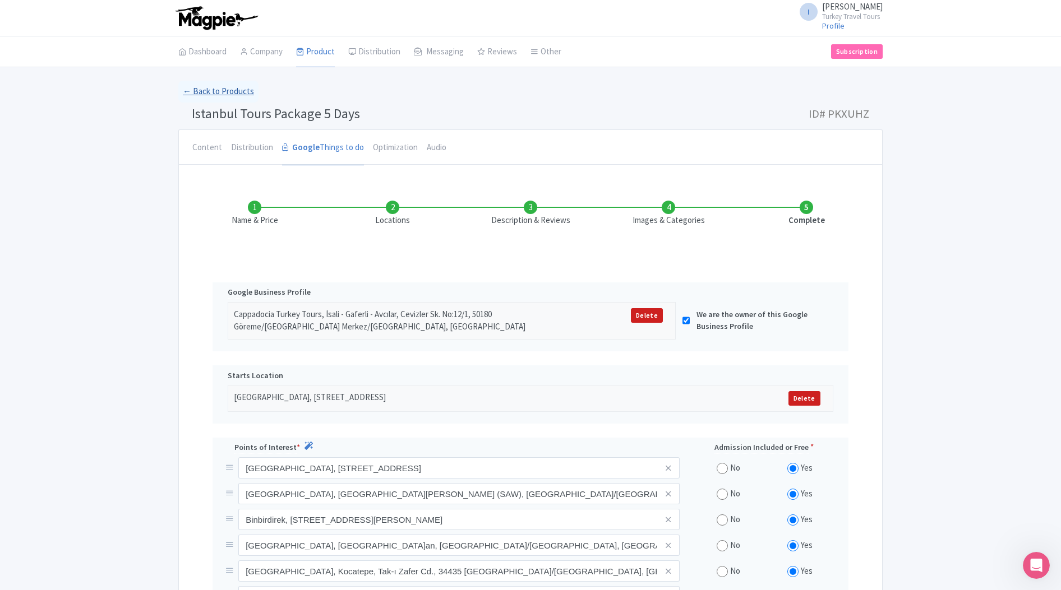
click at [198, 98] on link "← Back to Products" at bounding box center [218, 92] width 80 height 22
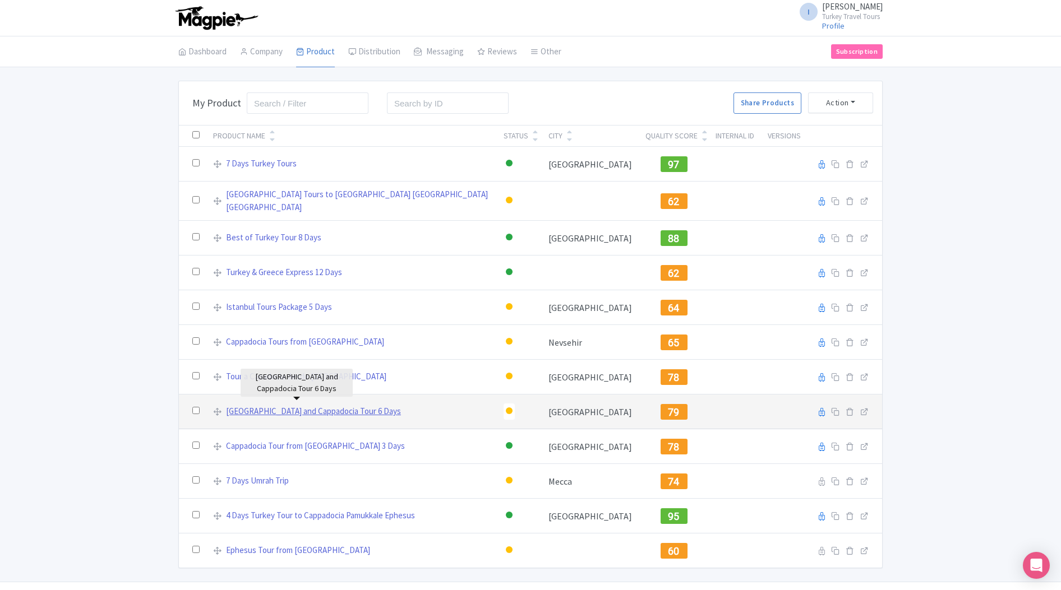
click at [278, 405] on link "[GEOGRAPHIC_DATA] and Cappadocia Tour 6 Days" at bounding box center [313, 411] width 175 height 13
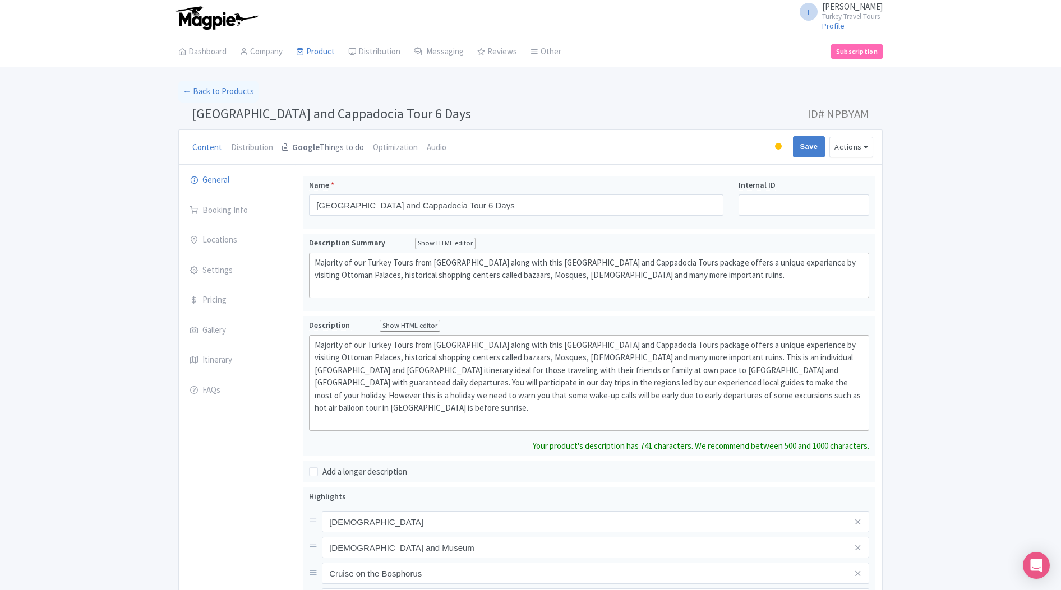
click at [313, 146] on strong "Google" at bounding box center [305, 147] width 27 height 13
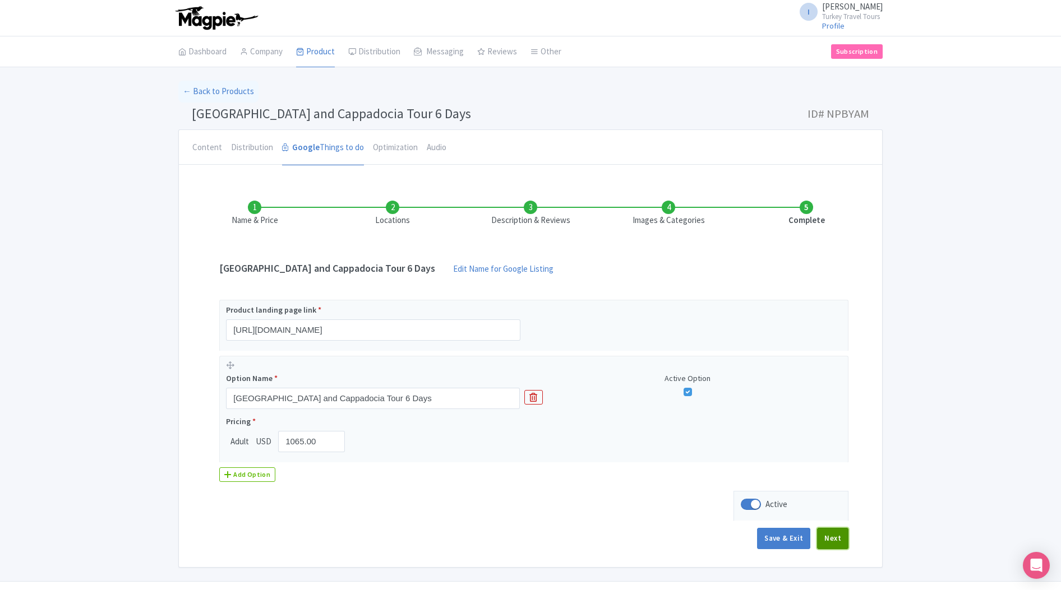
click at [833, 533] on button "Next" at bounding box center [832, 538] width 31 height 21
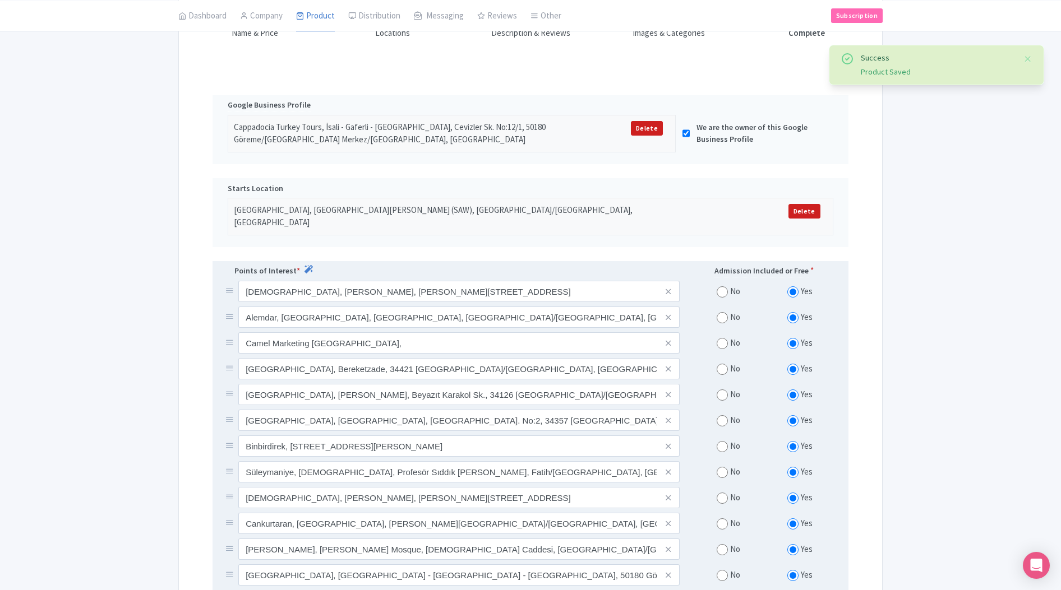
scroll to position [242, 0]
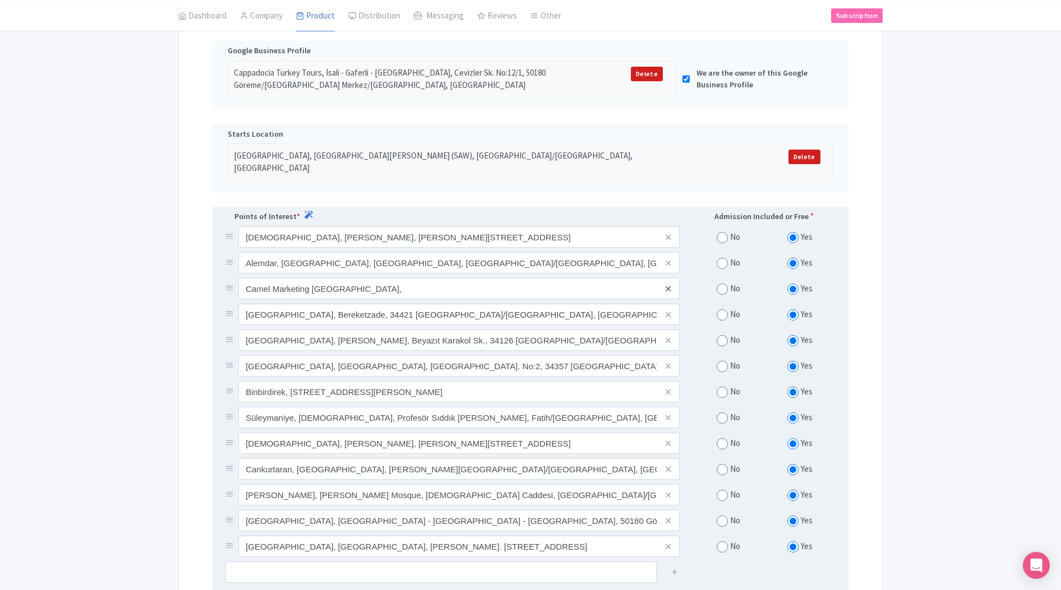
click at [668, 285] on icon at bounding box center [668, 289] width 5 height 8
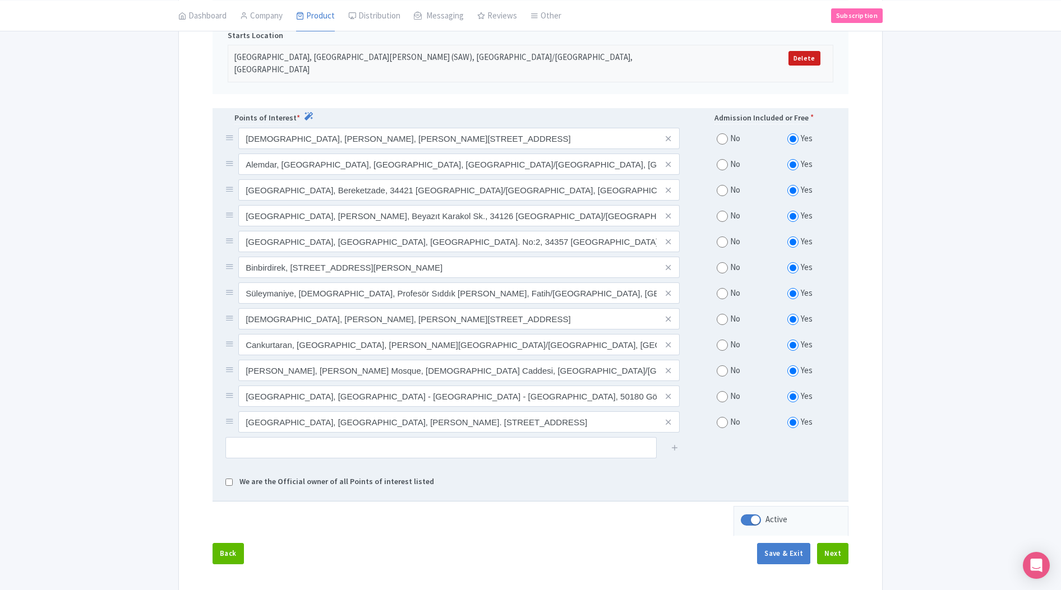
scroll to position [343, 0]
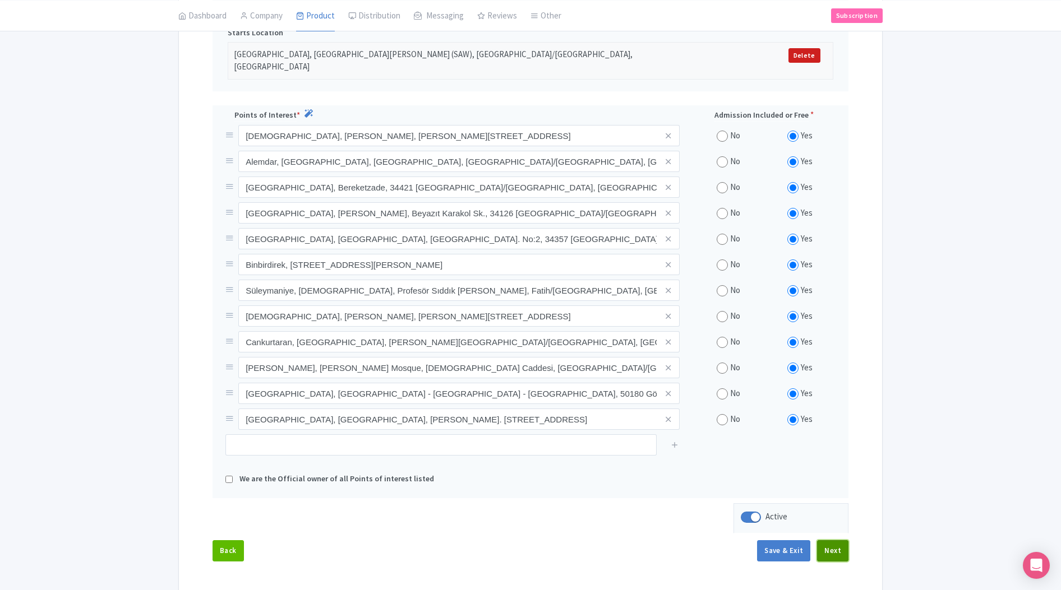
click at [829, 541] on button "Next" at bounding box center [832, 551] width 31 height 21
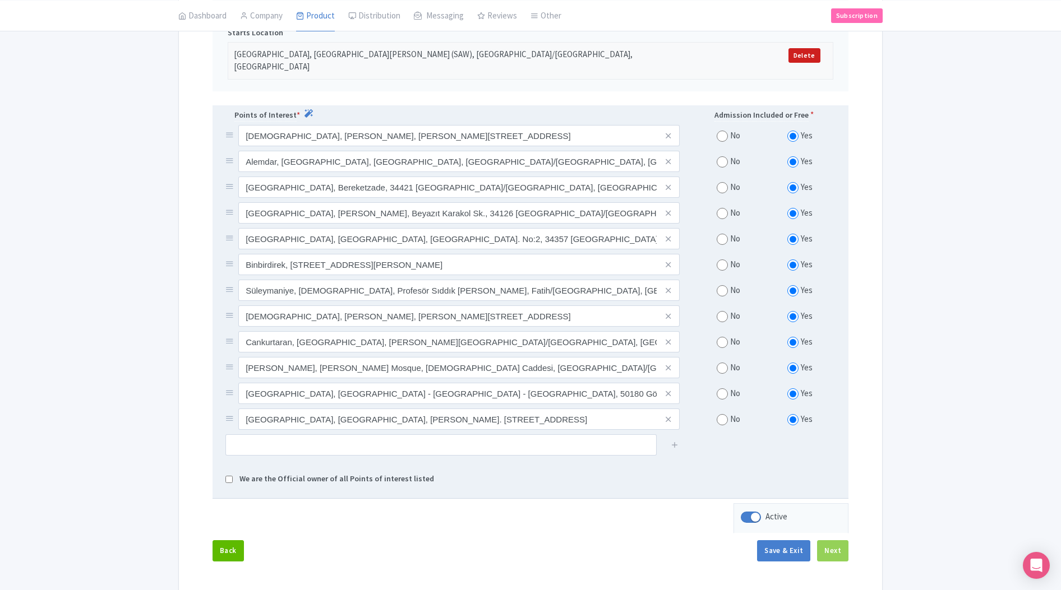
scroll to position [202, 0]
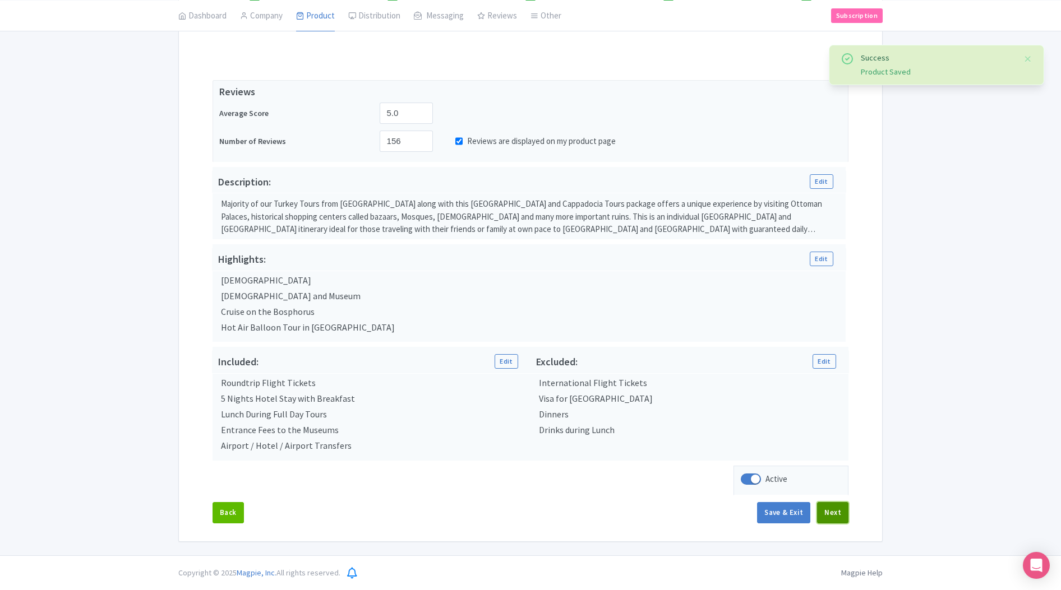
click at [837, 510] on button "Next" at bounding box center [832, 512] width 31 height 21
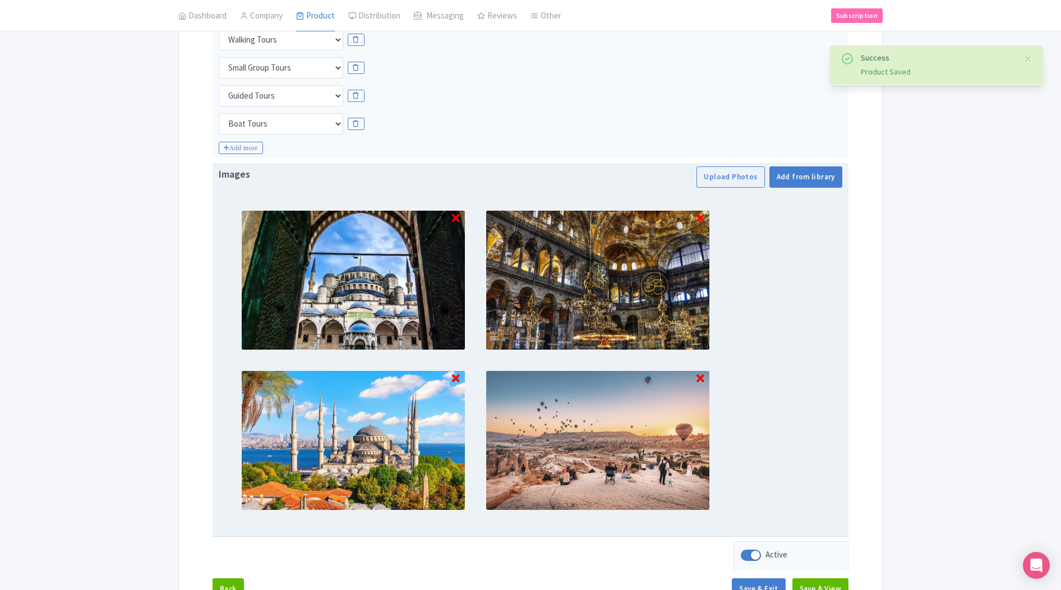
scroll to position [383, 0]
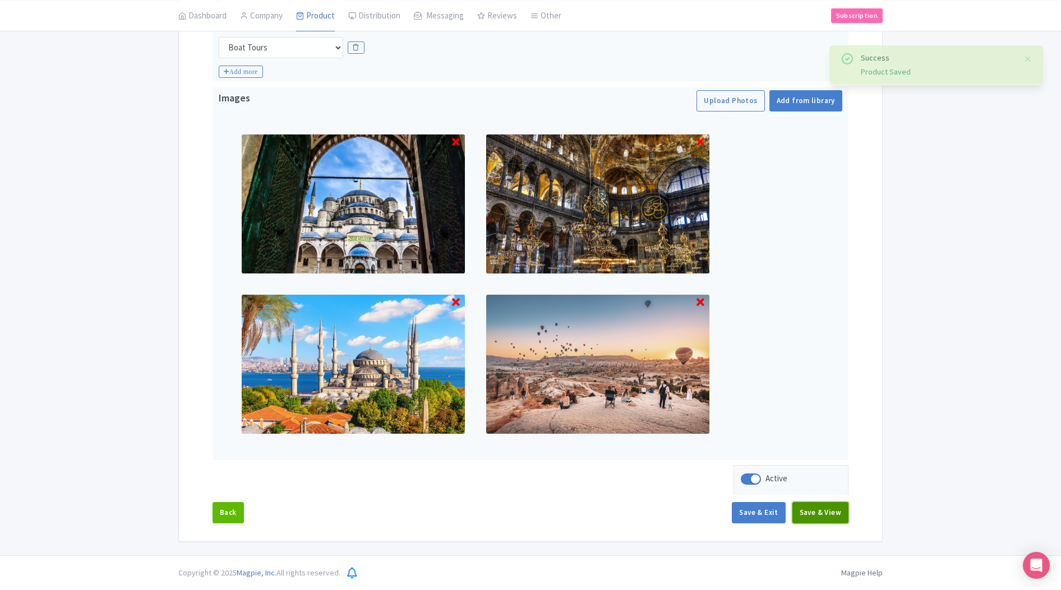
click at [819, 507] on button "Save & View" at bounding box center [820, 512] width 56 height 21
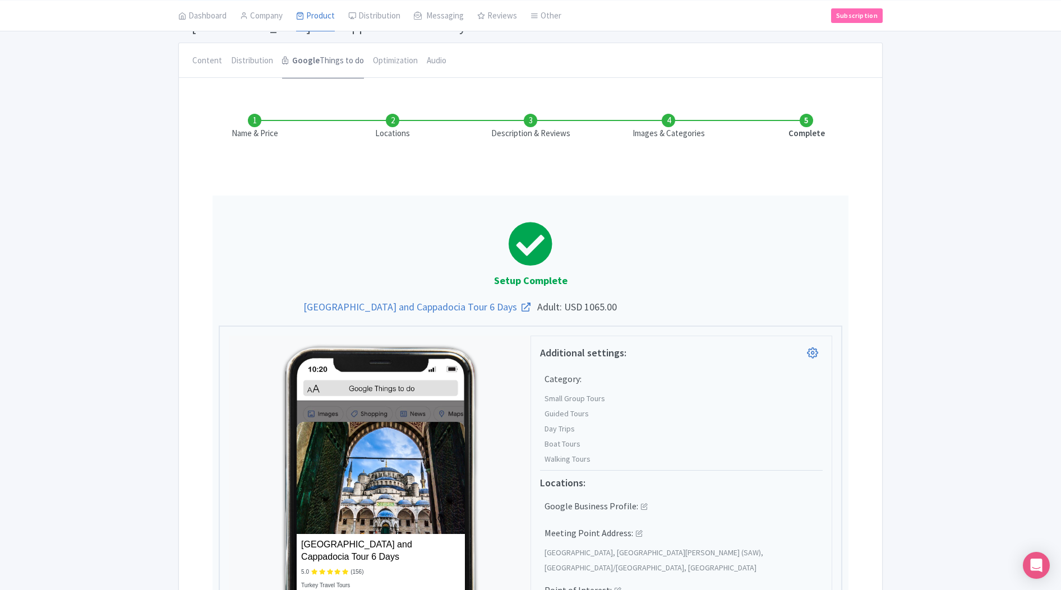
scroll to position [0, 0]
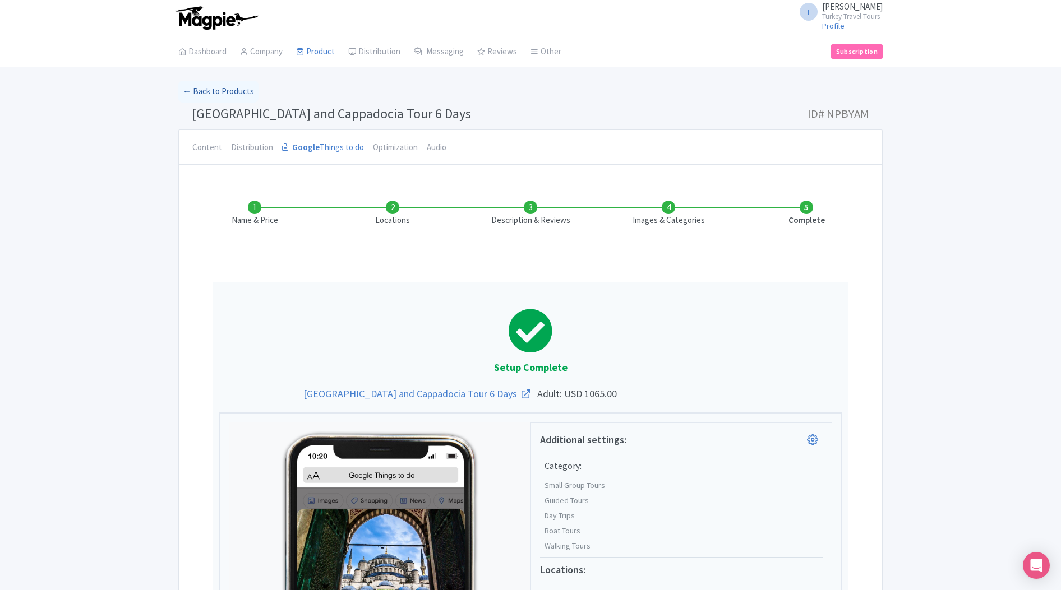
click at [208, 90] on link "← Back to Products" at bounding box center [218, 92] width 80 height 22
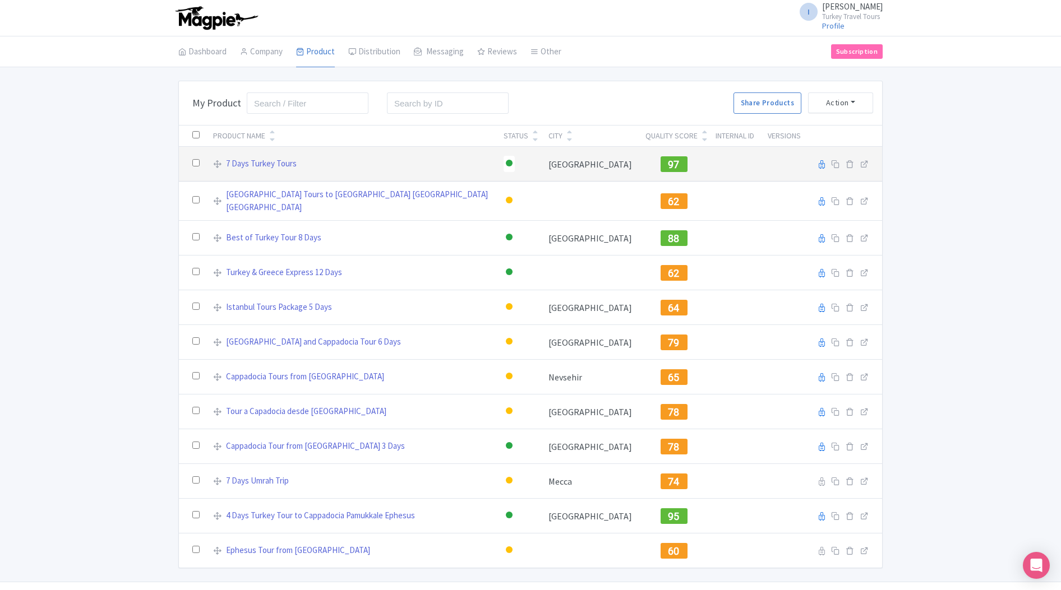
scroll to position [22, 0]
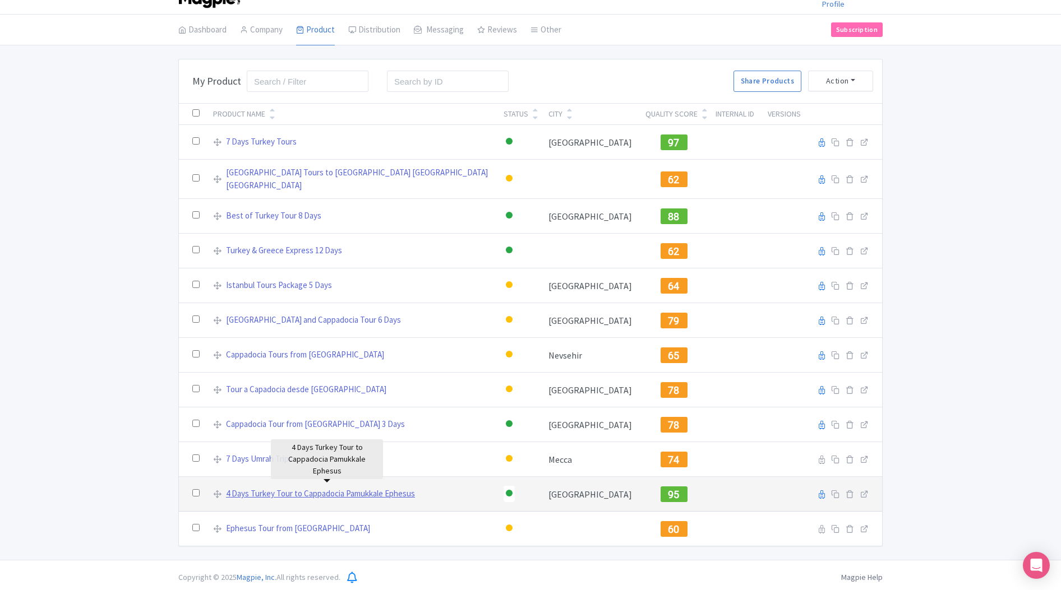
click at [255, 492] on link "4 Days Turkey Tour to Cappadocia Pamukkale Ephesus" at bounding box center [320, 494] width 189 height 13
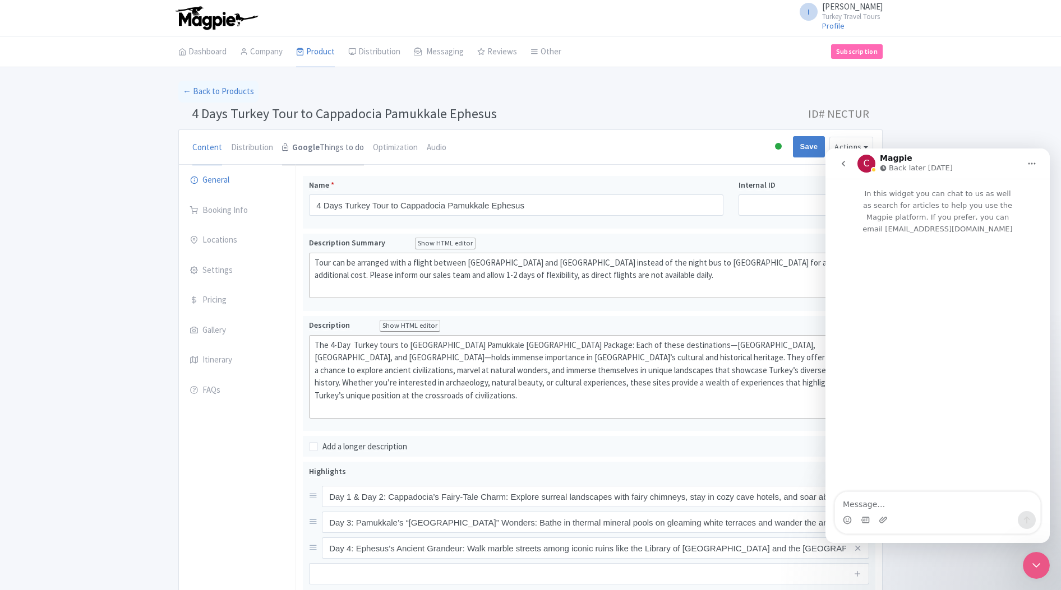
click at [323, 154] on link "Google Things to do" at bounding box center [323, 148] width 82 height 36
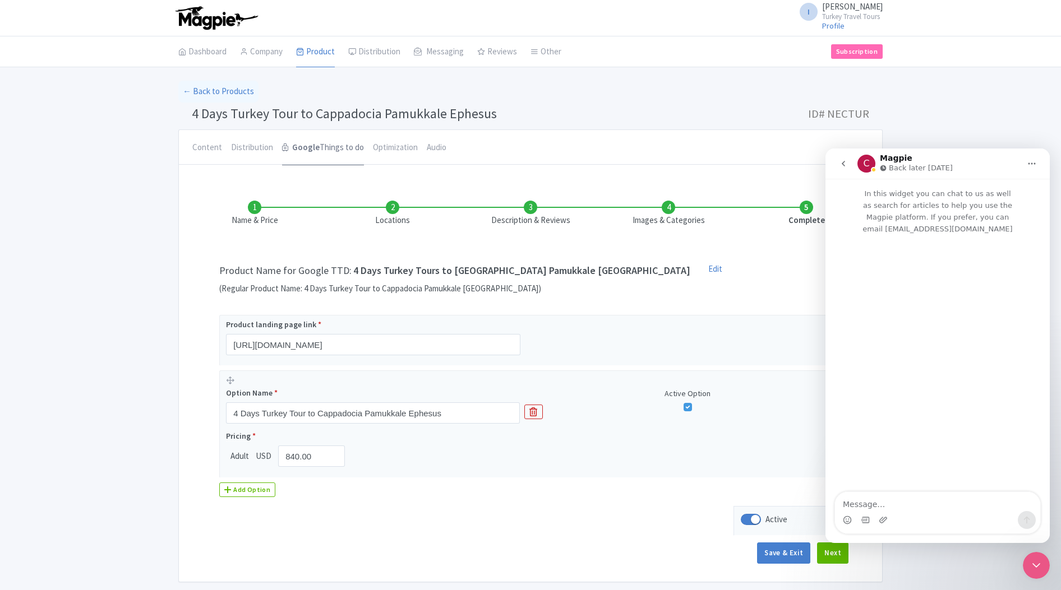
scroll to position [2, 0]
click at [392, 218] on li "Locations" at bounding box center [393, 212] width 138 height 26
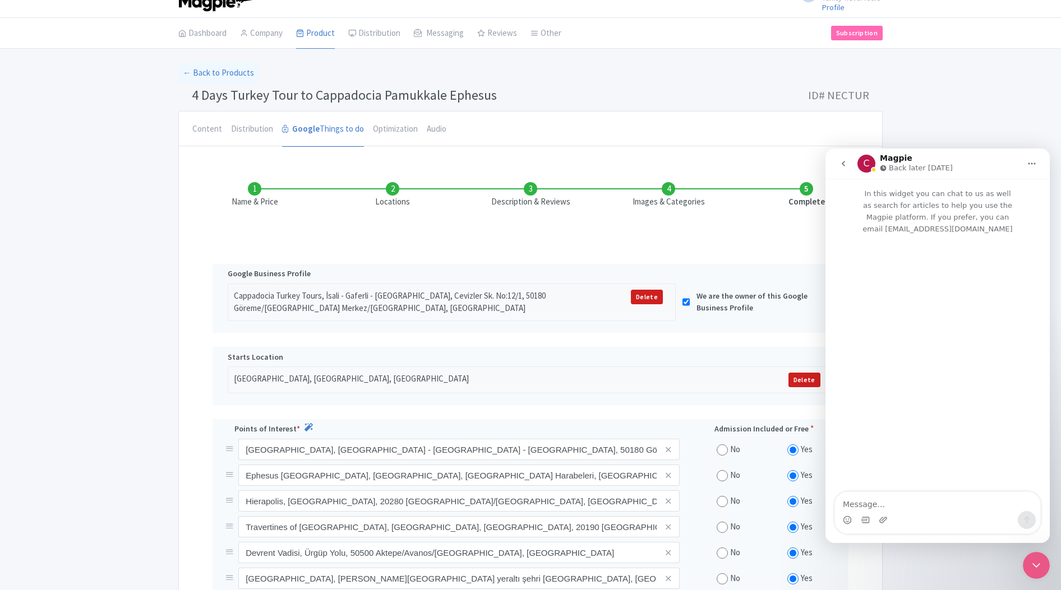
scroll to position [0, 0]
